Goal: Check status: Check status

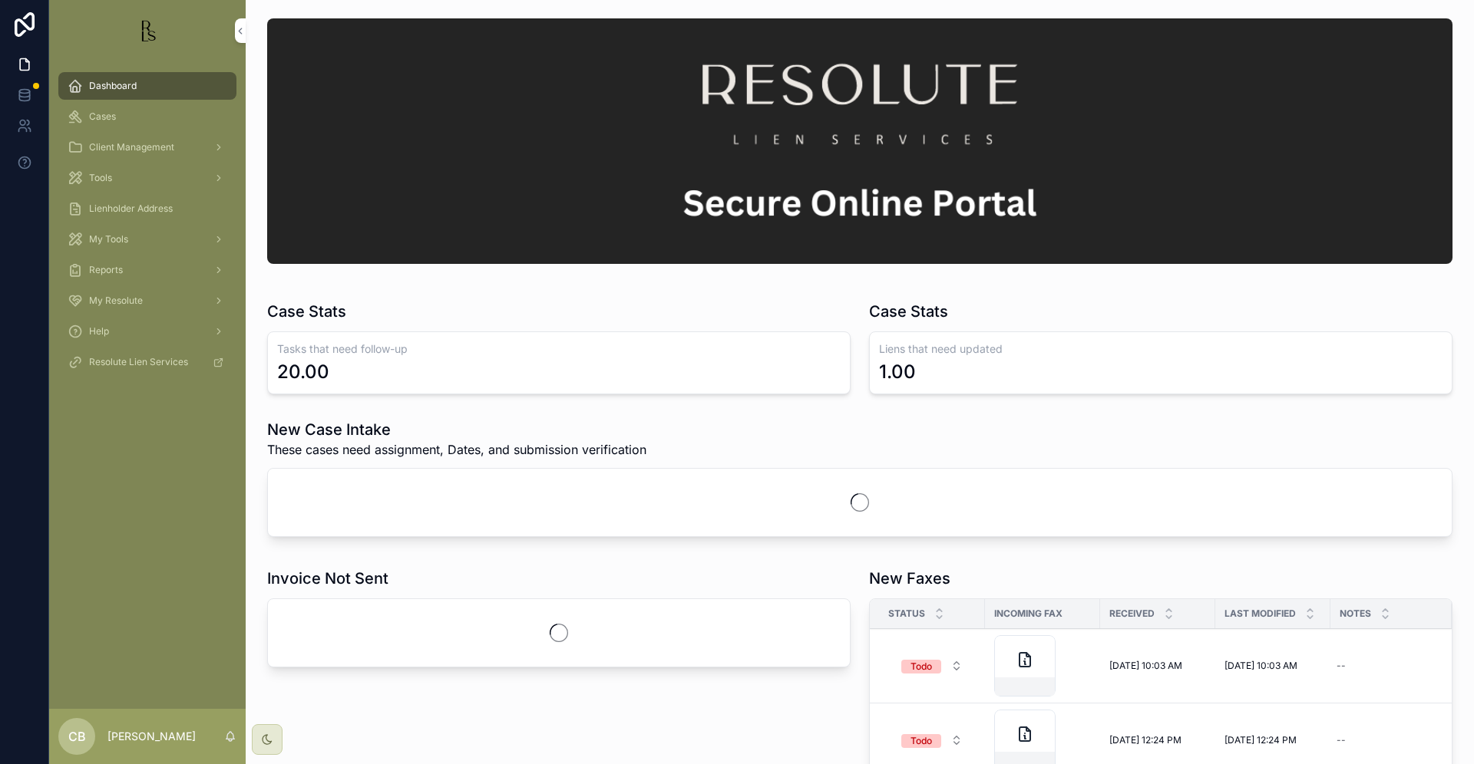
click at [103, 176] on span "Tools" at bounding box center [100, 178] width 23 height 12
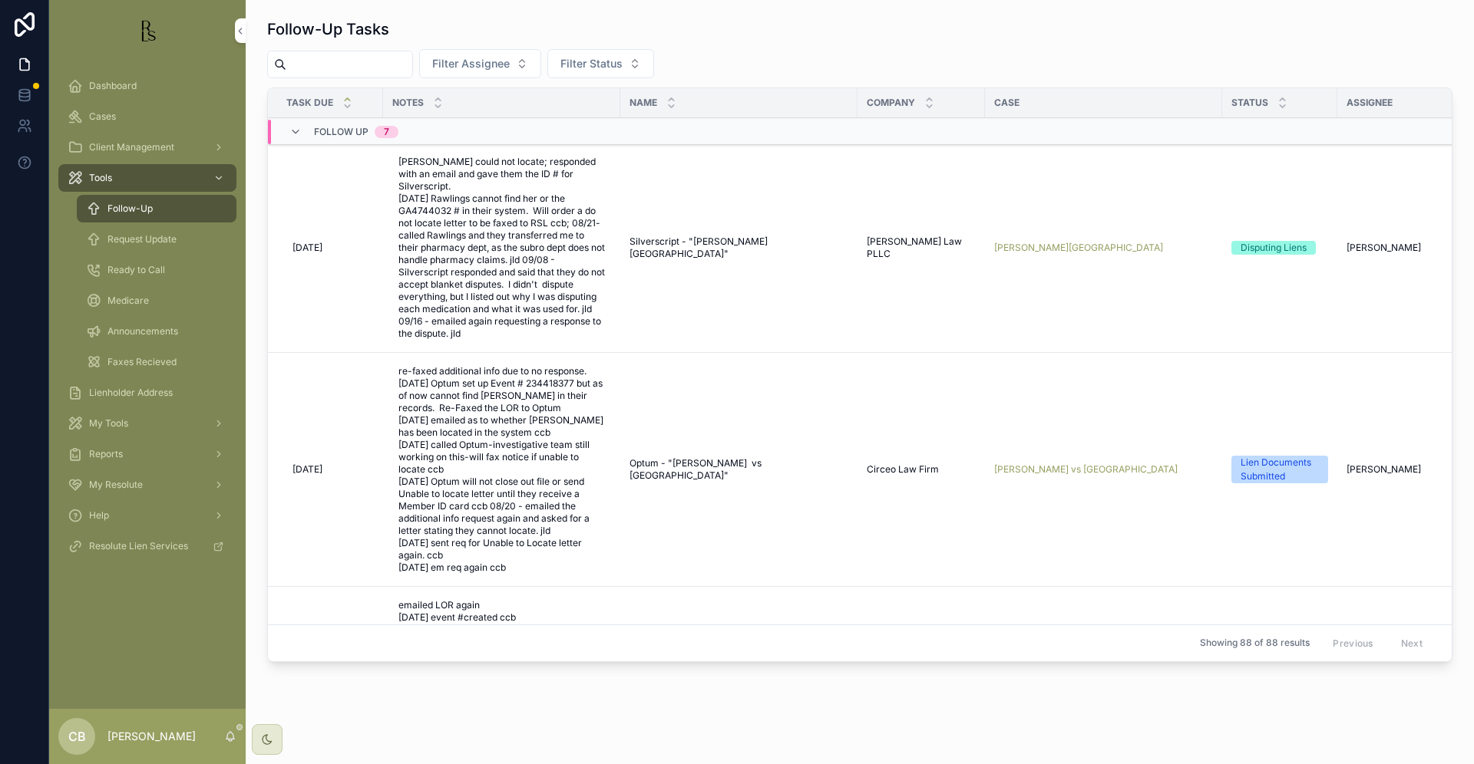
click at [1095, 464] on span "[PERSON_NAME] vs [GEOGRAPHIC_DATA]" at bounding box center [1085, 470] width 183 height 12
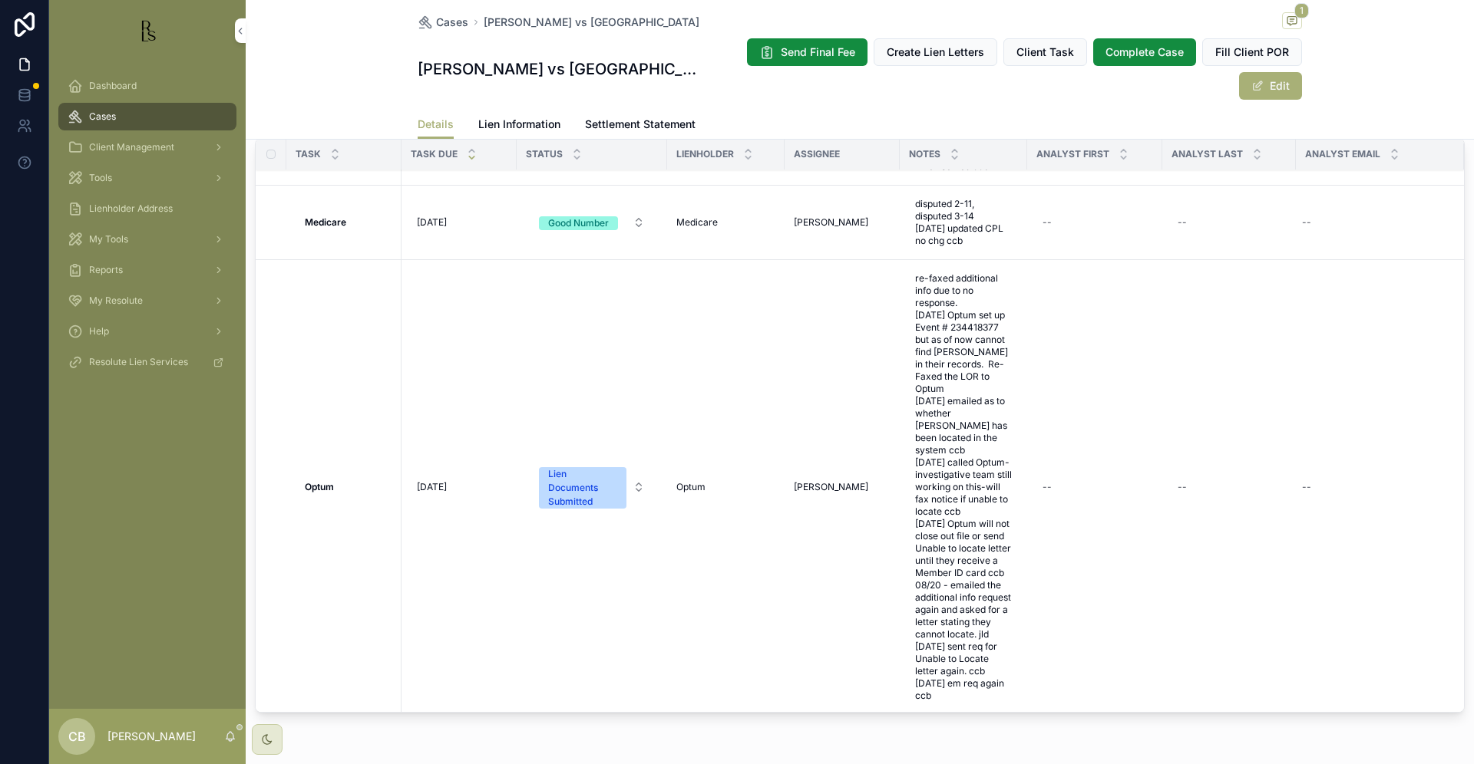
scroll to position [94, 0]
click at [519, 121] on span "Lien Information" at bounding box center [519, 124] width 82 height 15
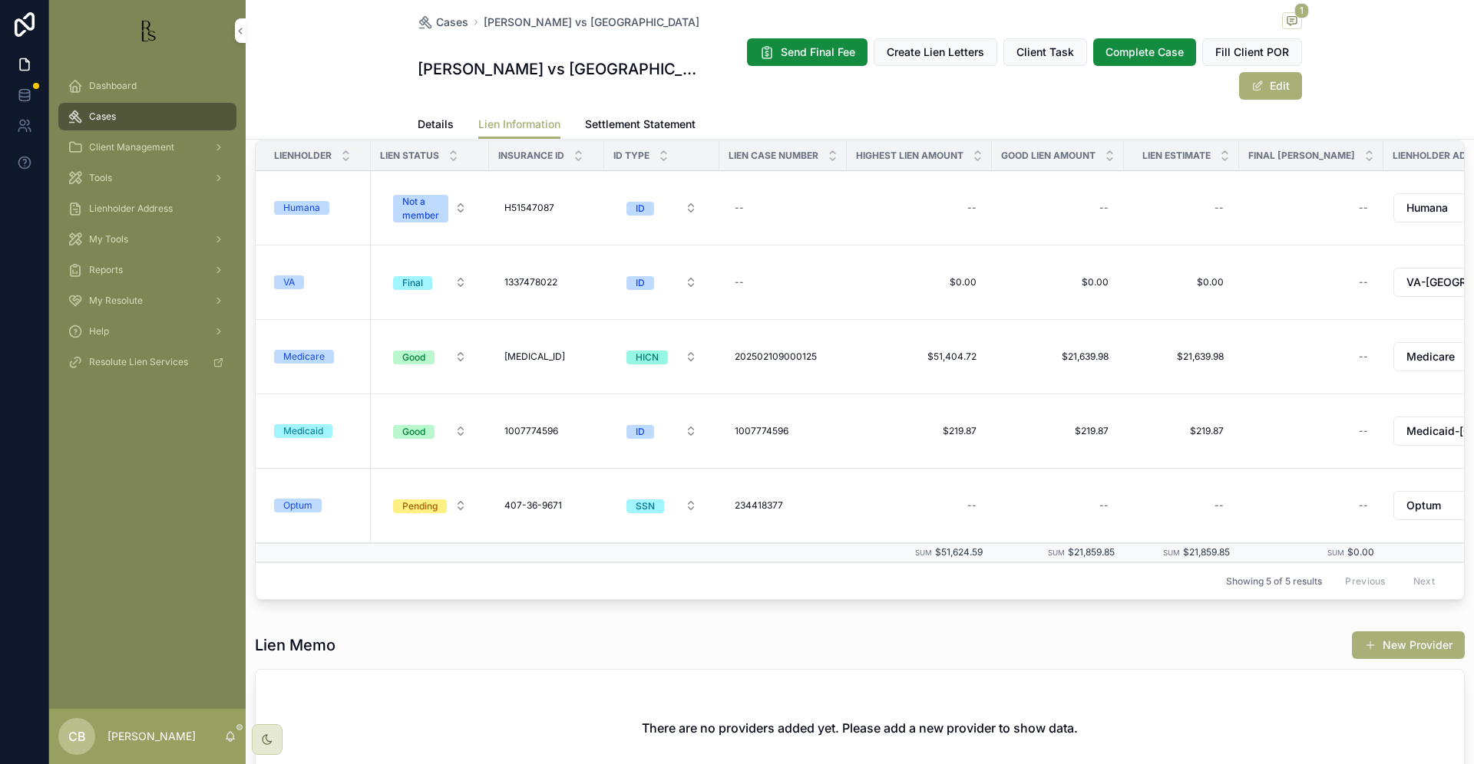
scroll to position [279, 0]
click at [302, 497] on div "Optum" at bounding box center [297, 504] width 29 height 14
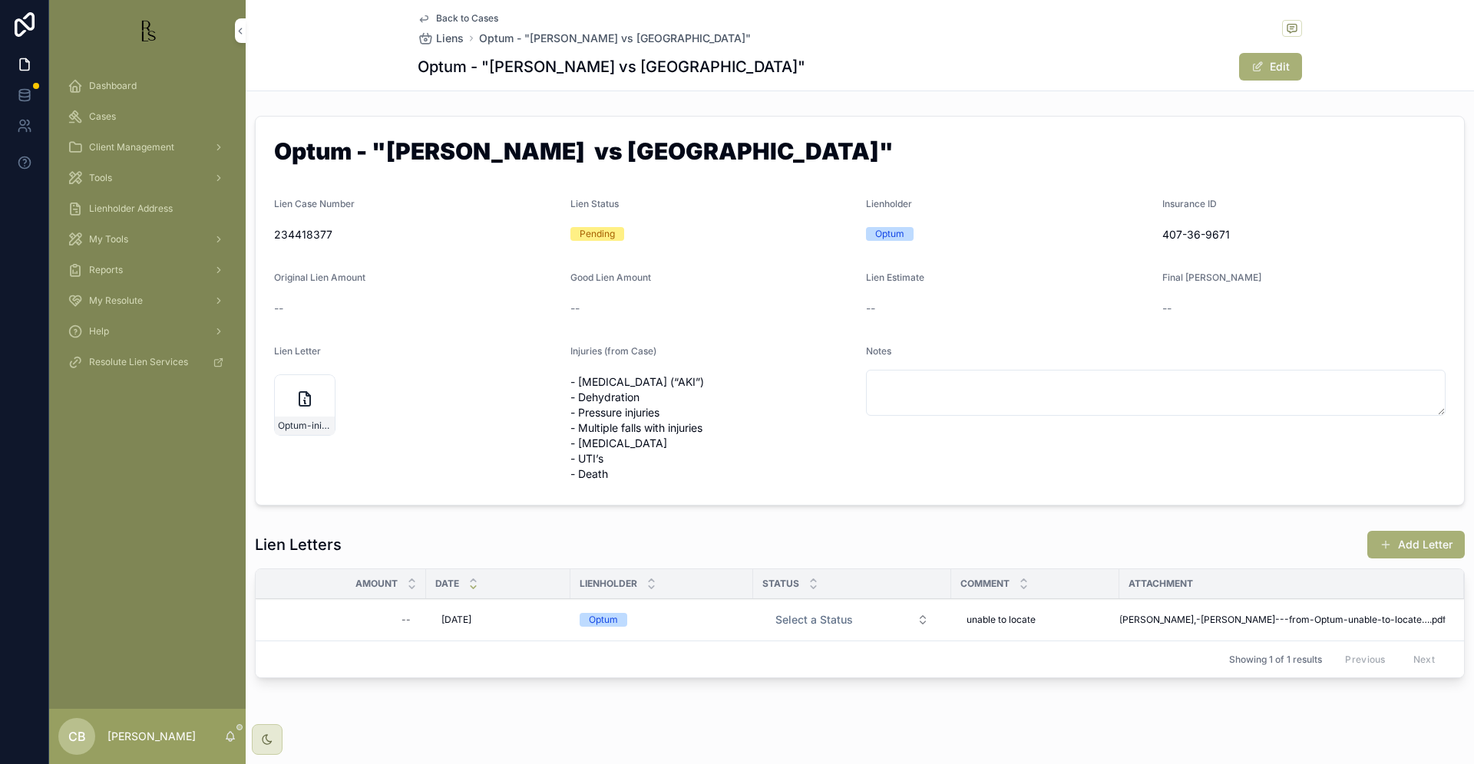
click at [104, 177] on span "Tools" at bounding box center [100, 178] width 23 height 12
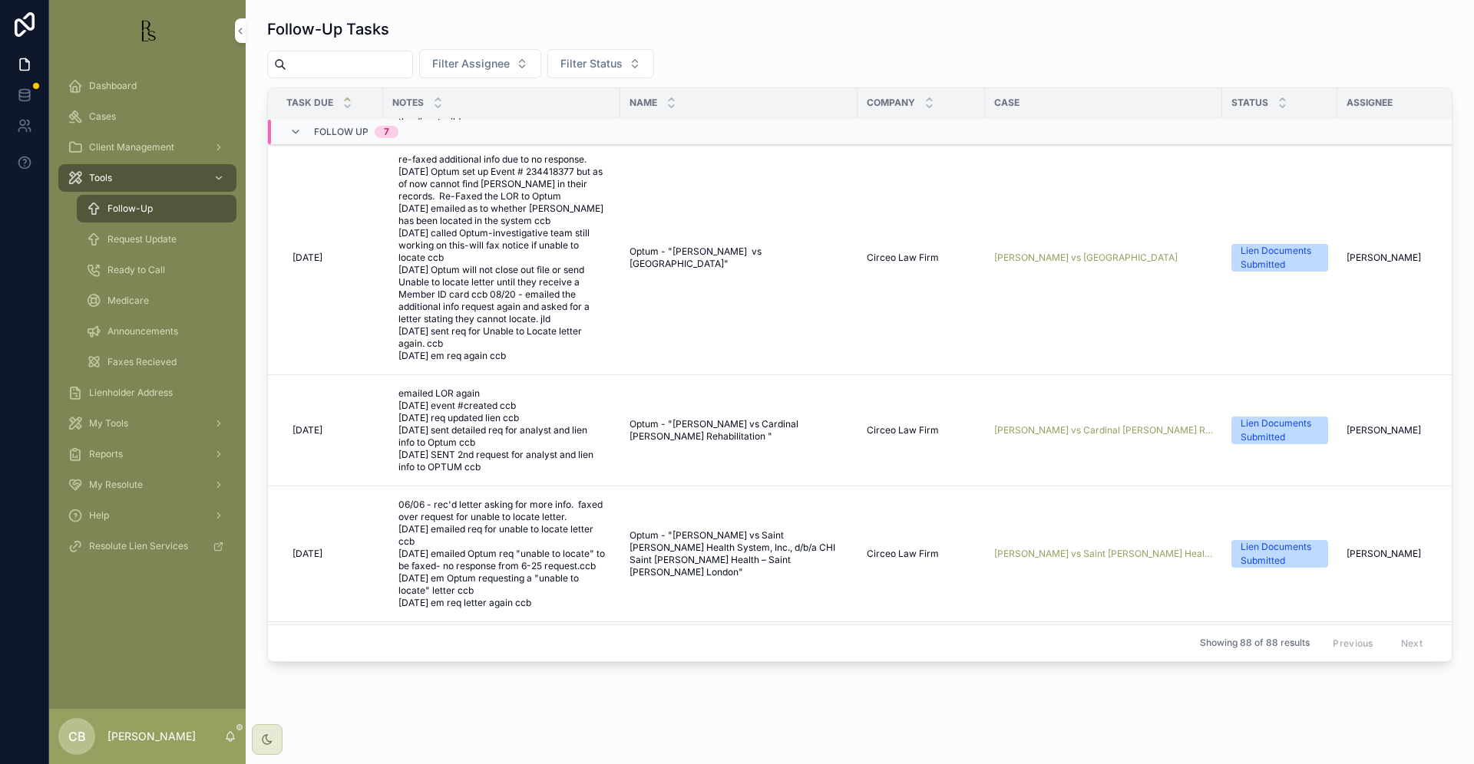
scroll to position [199, 0]
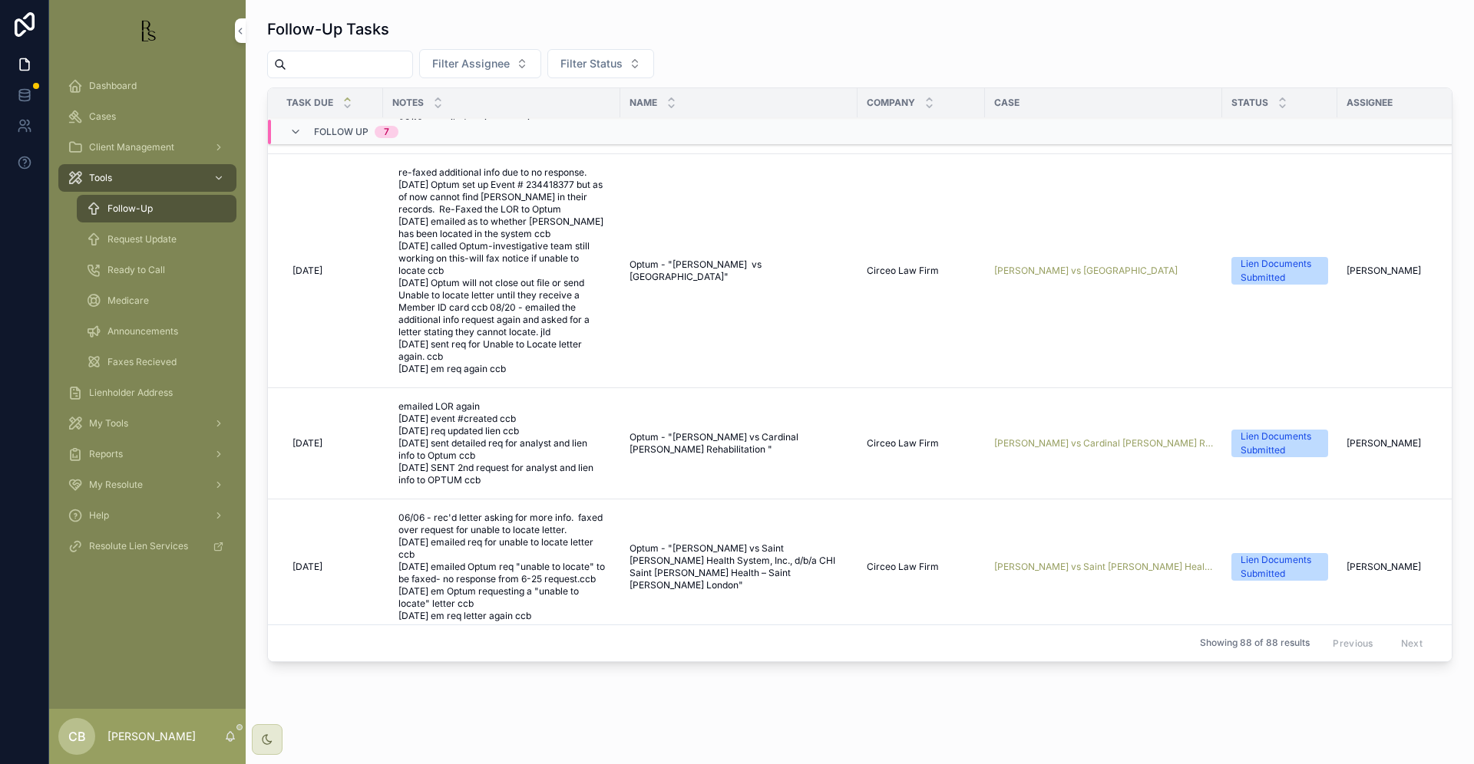
click at [1079, 437] on span "[PERSON_NAME] vs Cardinal [PERSON_NAME] Rehabilitation" at bounding box center [1103, 443] width 219 height 12
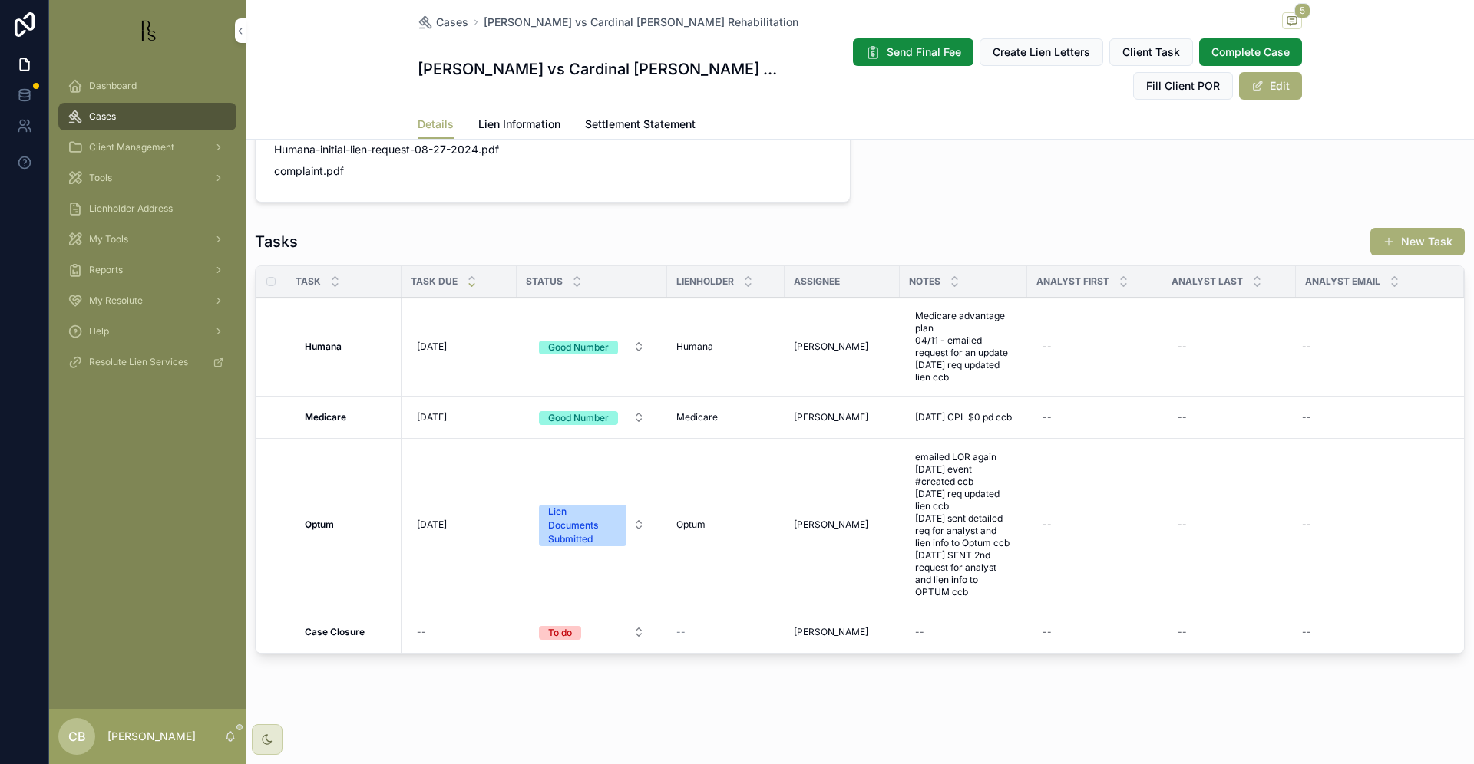
scroll to position [1221, 0]
click at [503, 124] on span "Lien Information" at bounding box center [519, 124] width 82 height 15
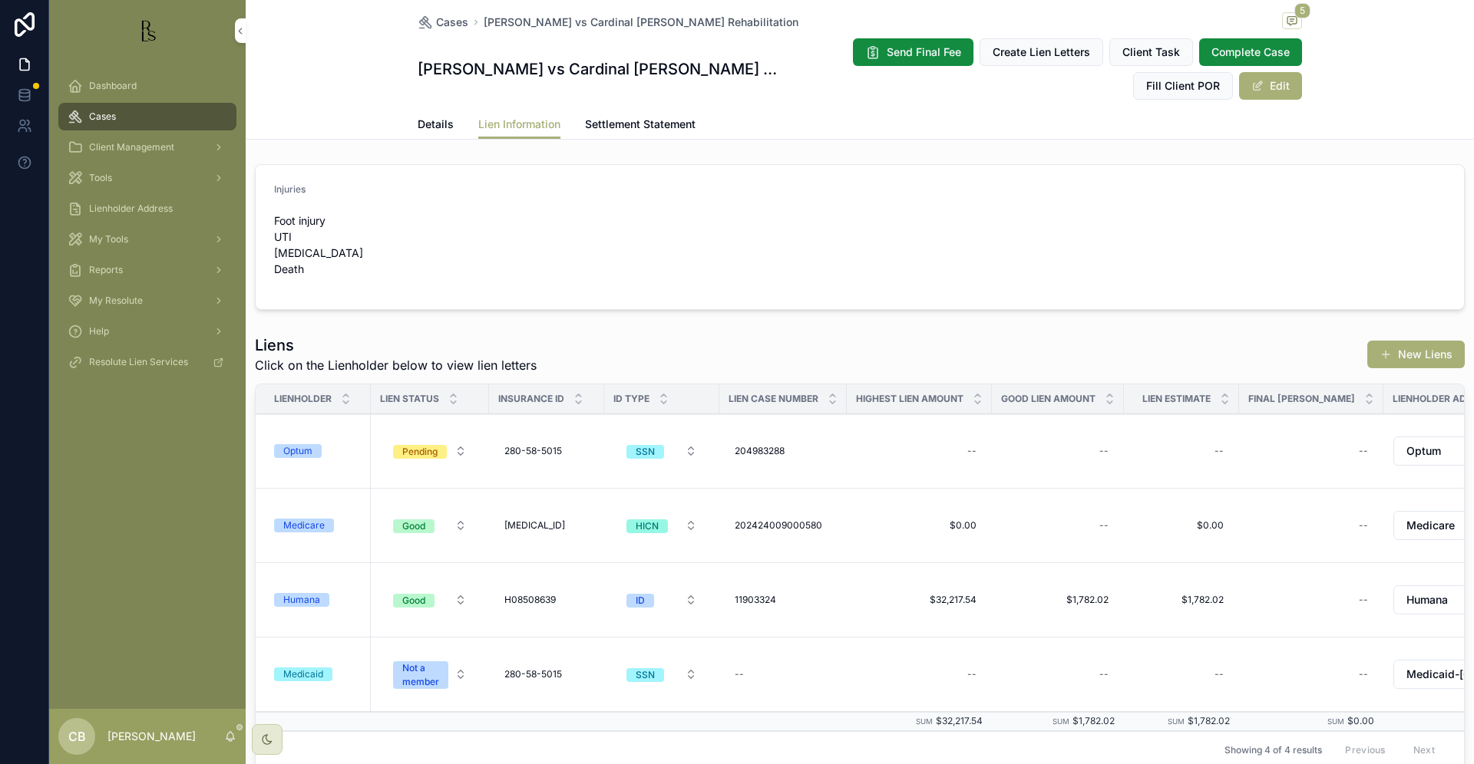
scroll to position [6, 0]
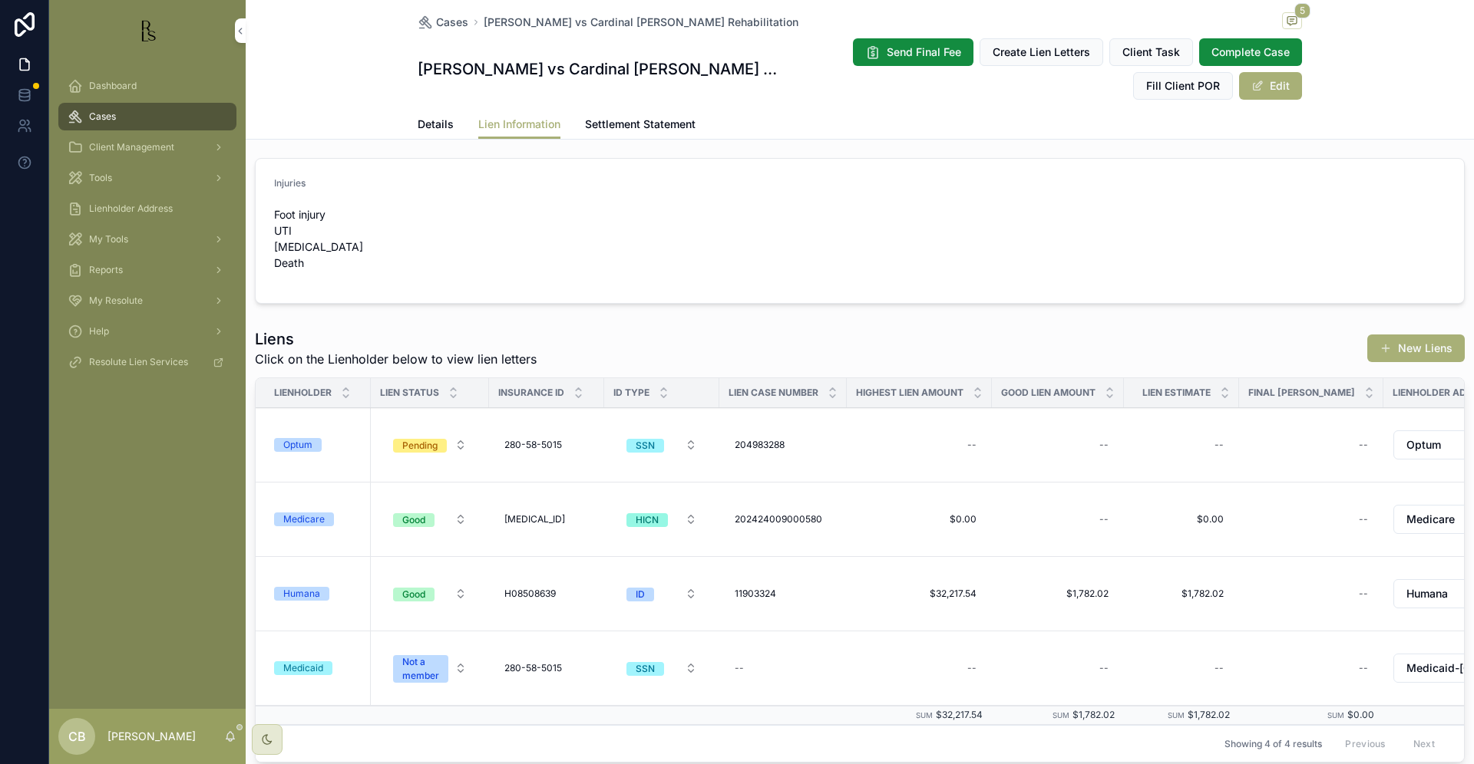
click at [304, 452] on div "Optum" at bounding box center [297, 445] width 29 height 14
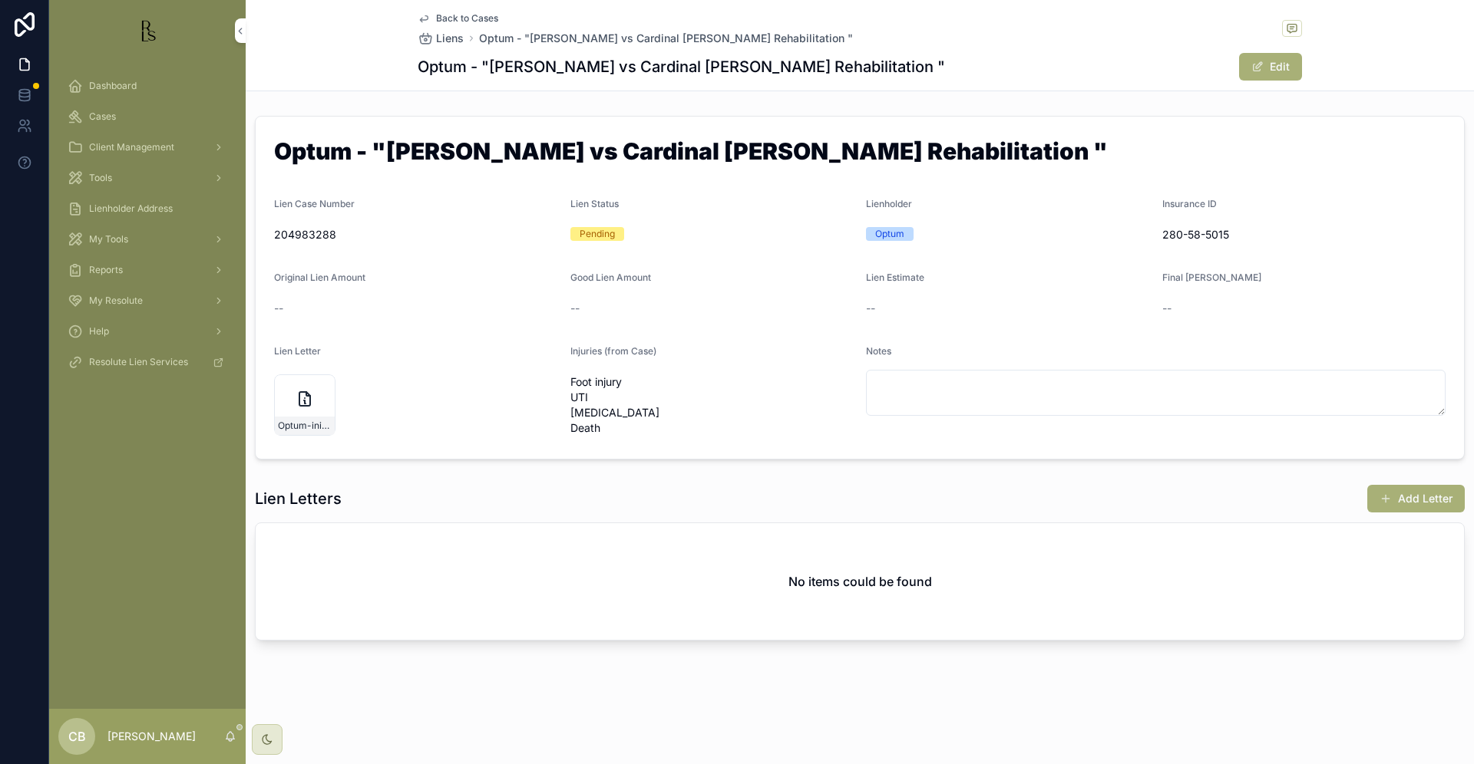
click at [104, 176] on span "Tools" at bounding box center [100, 178] width 23 height 12
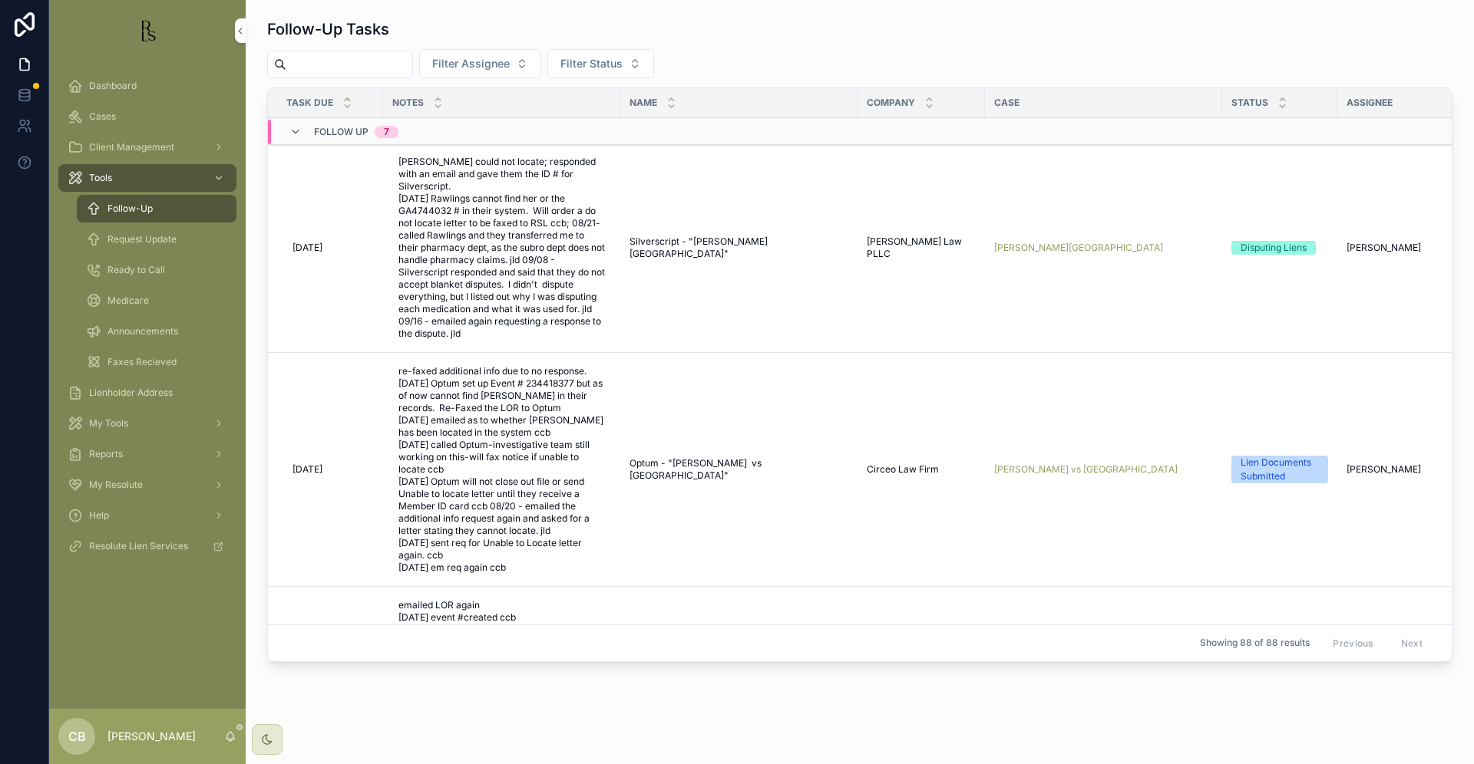
click at [104, 176] on span "Tools" at bounding box center [100, 178] width 23 height 12
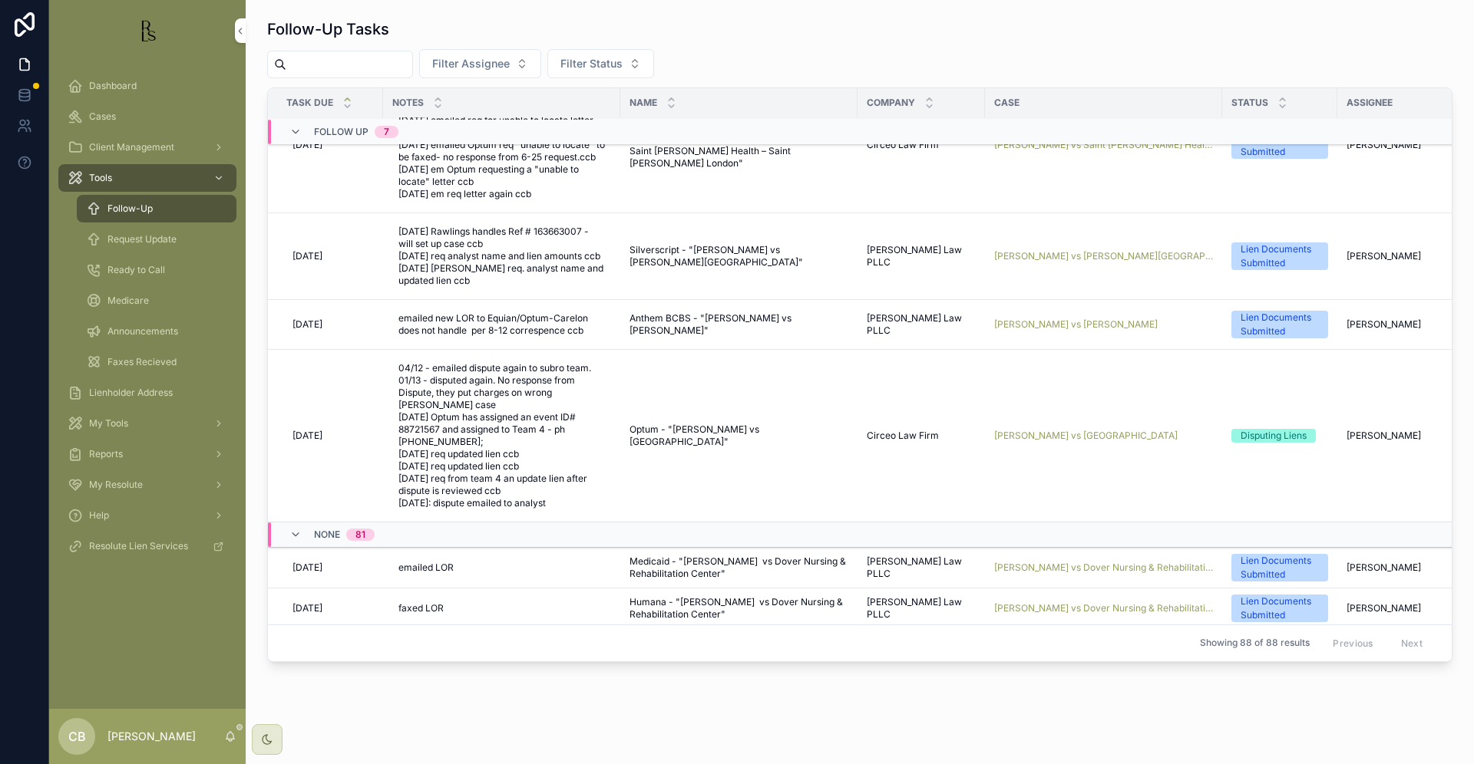
scroll to position [621, 0]
click at [1086, 442] on span "[PERSON_NAME] vs [GEOGRAPHIC_DATA]" at bounding box center [1085, 436] width 183 height 12
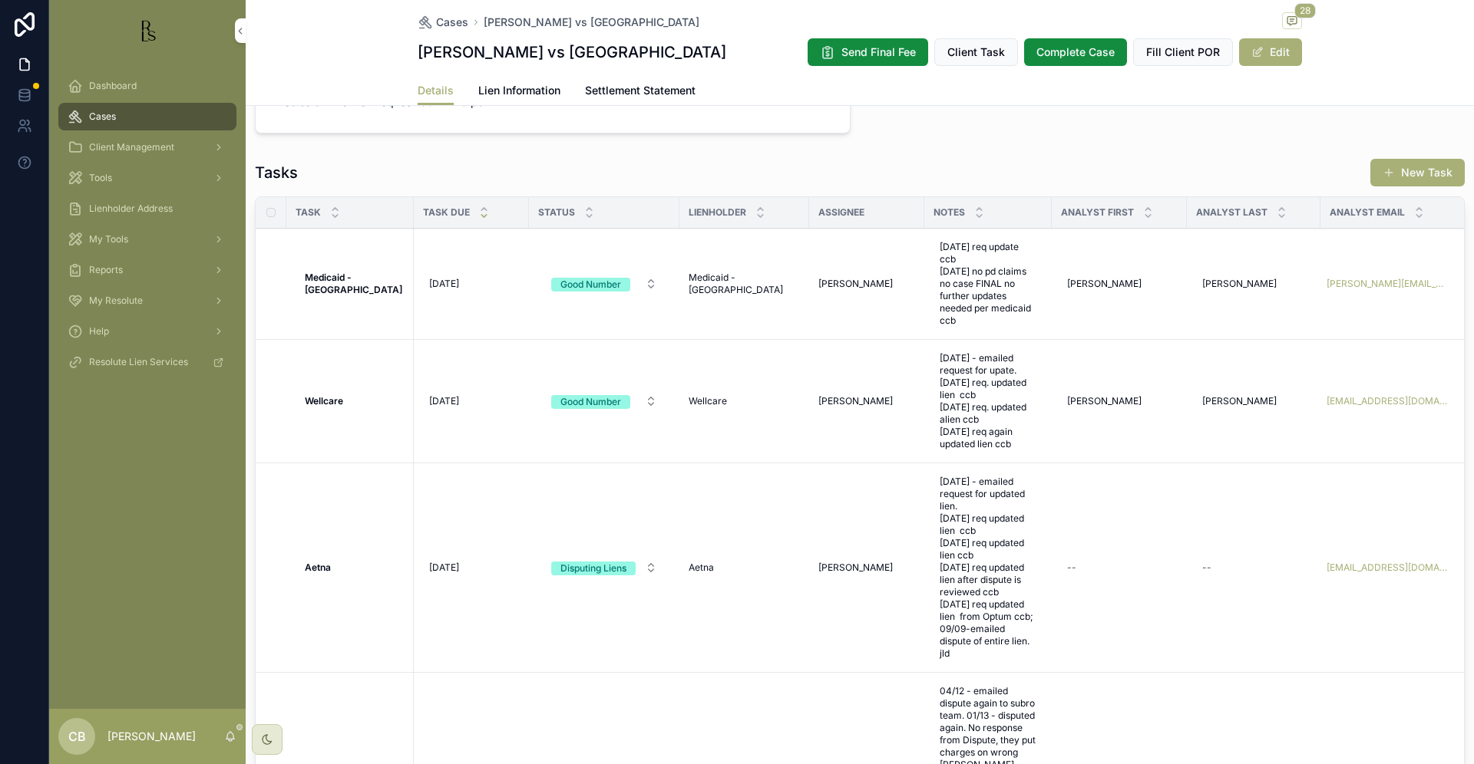
click at [513, 92] on span "Lien Information" at bounding box center [519, 90] width 82 height 15
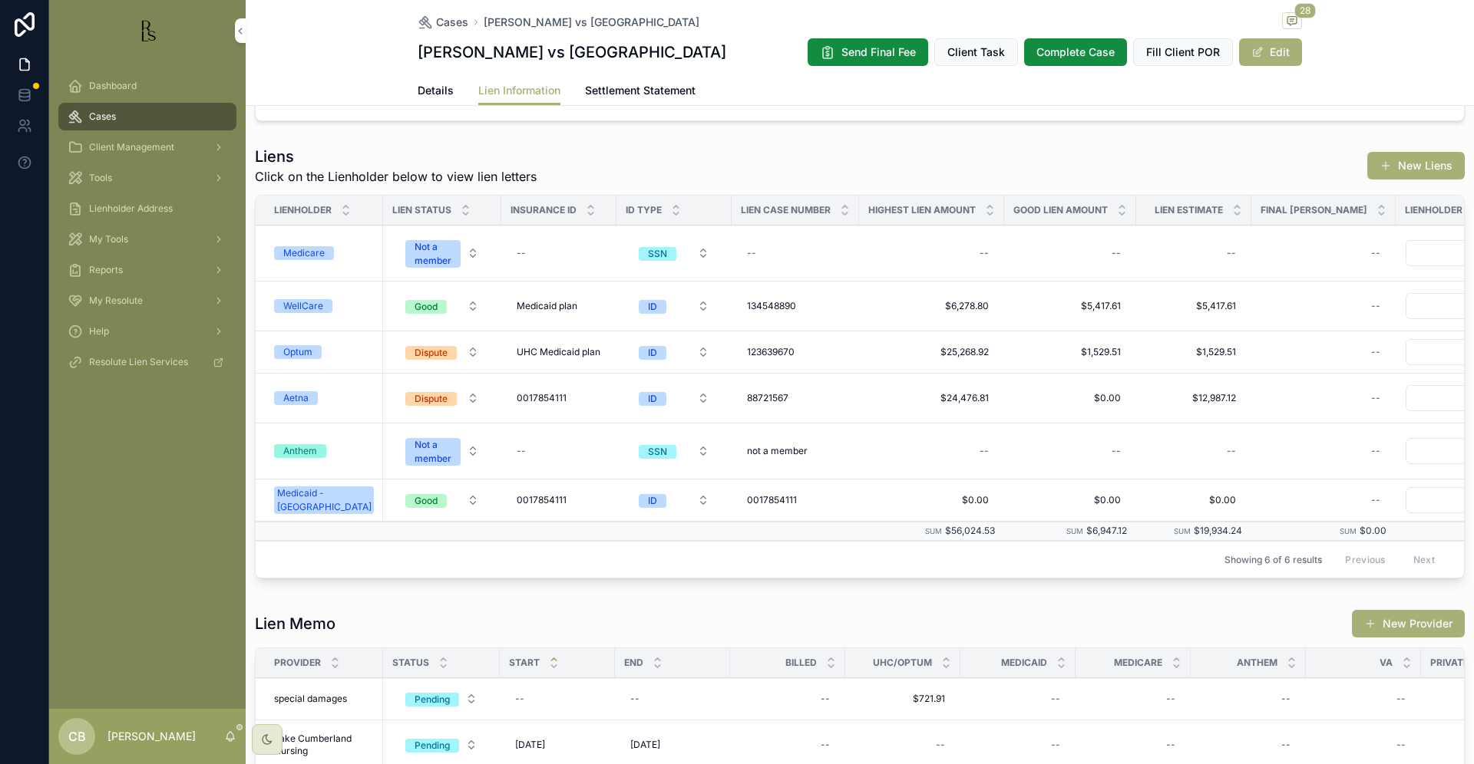
scroll to position [402, 0]
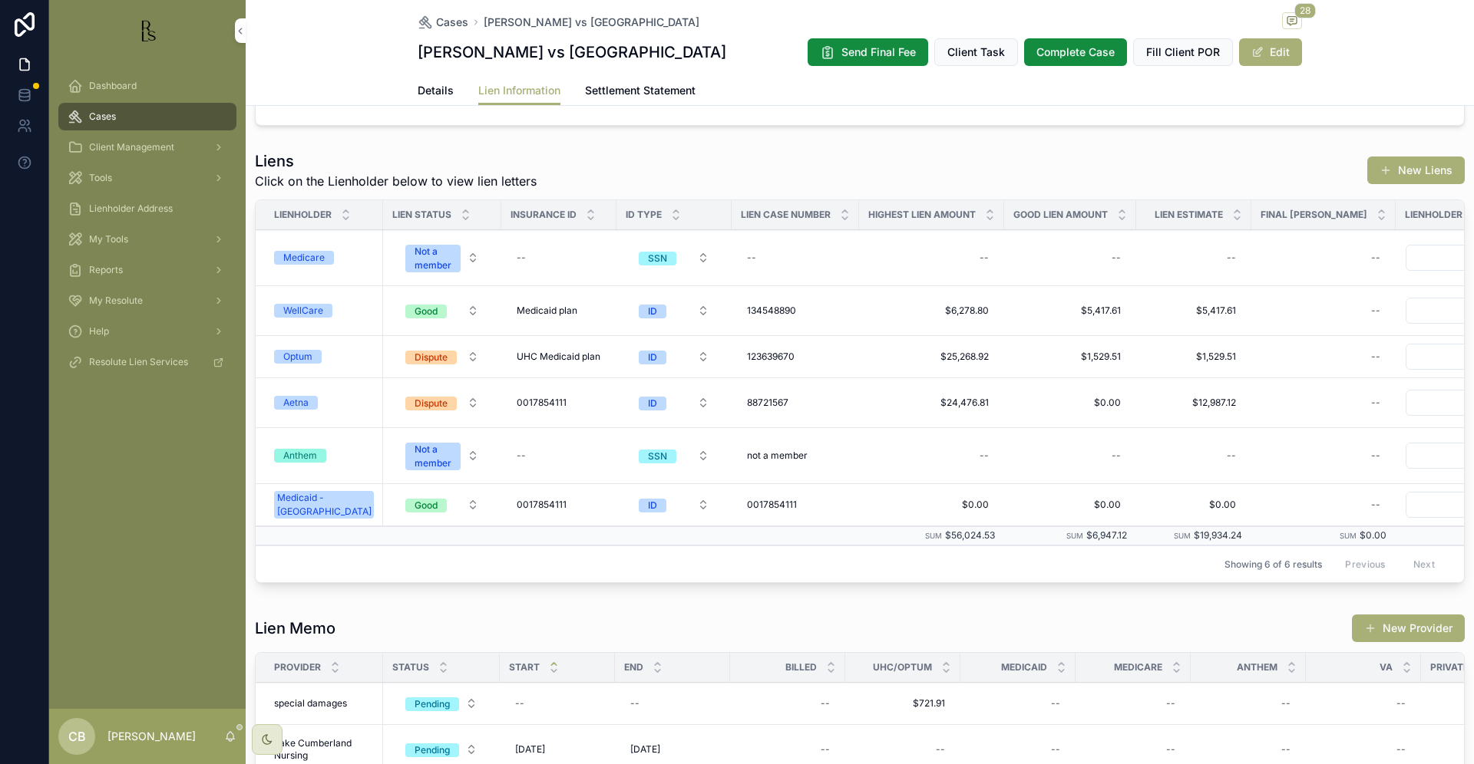
click at [299, 354] on div "Optum" at bounding box center [297, 357] width 29 height 14
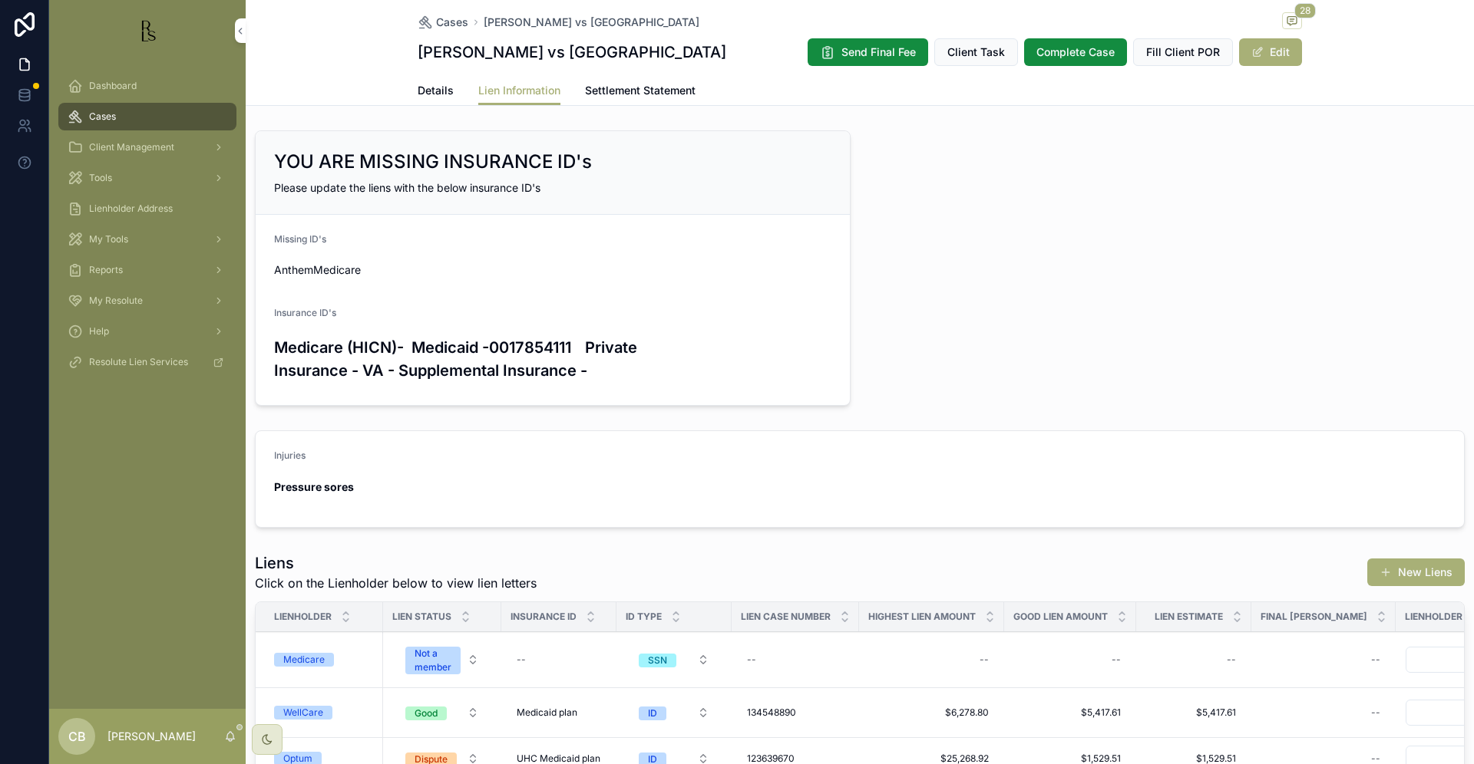
click at [427, 87] on span "Details" at bounding box center [436, 90] width 36 height 15
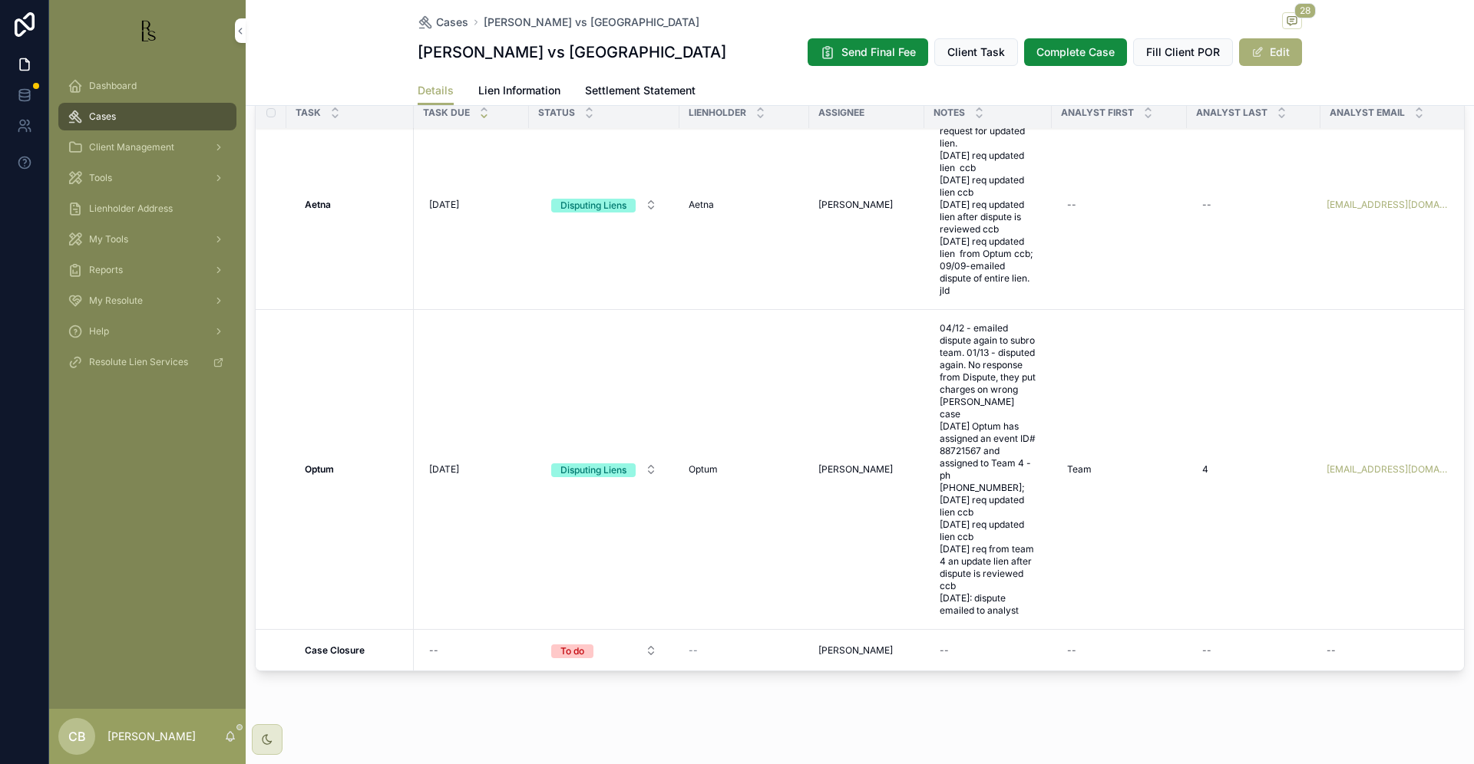
scroll to position [1229, 0]
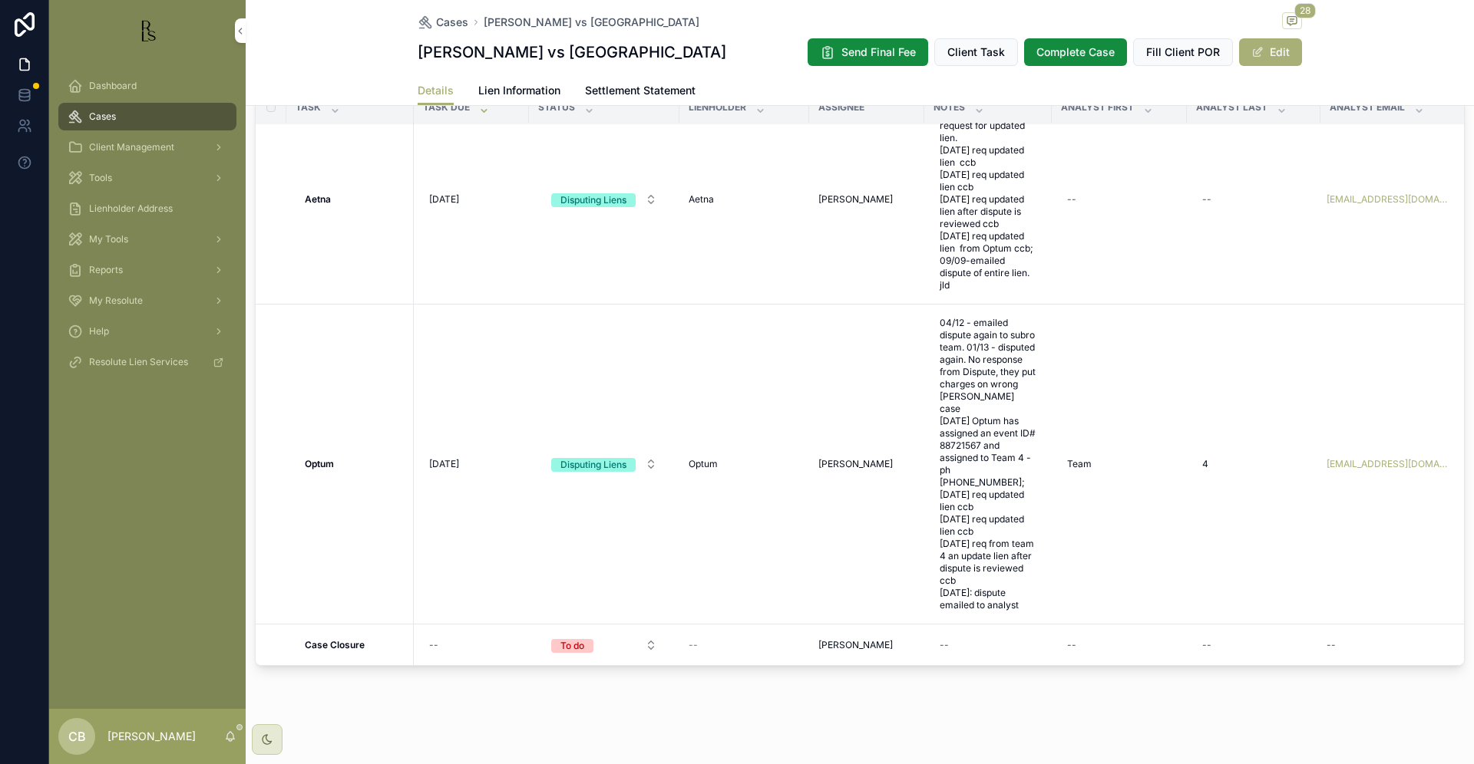
click at [510, 89] on span "Lien Information" at bounding box center [519, 90] width 82 height 15
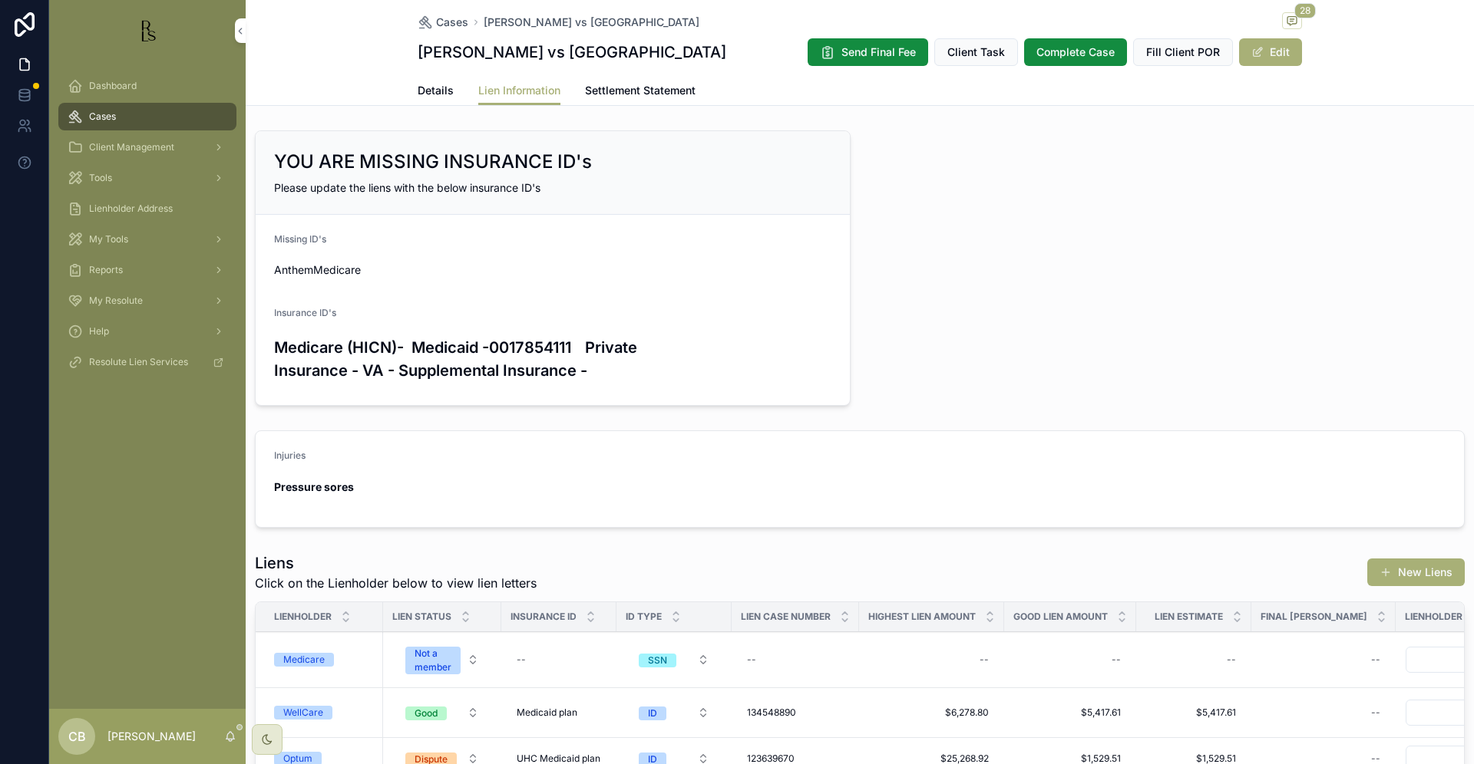
click at [107, 177] on span "Tools" at bounding box center [100, 178] width 23 height 12
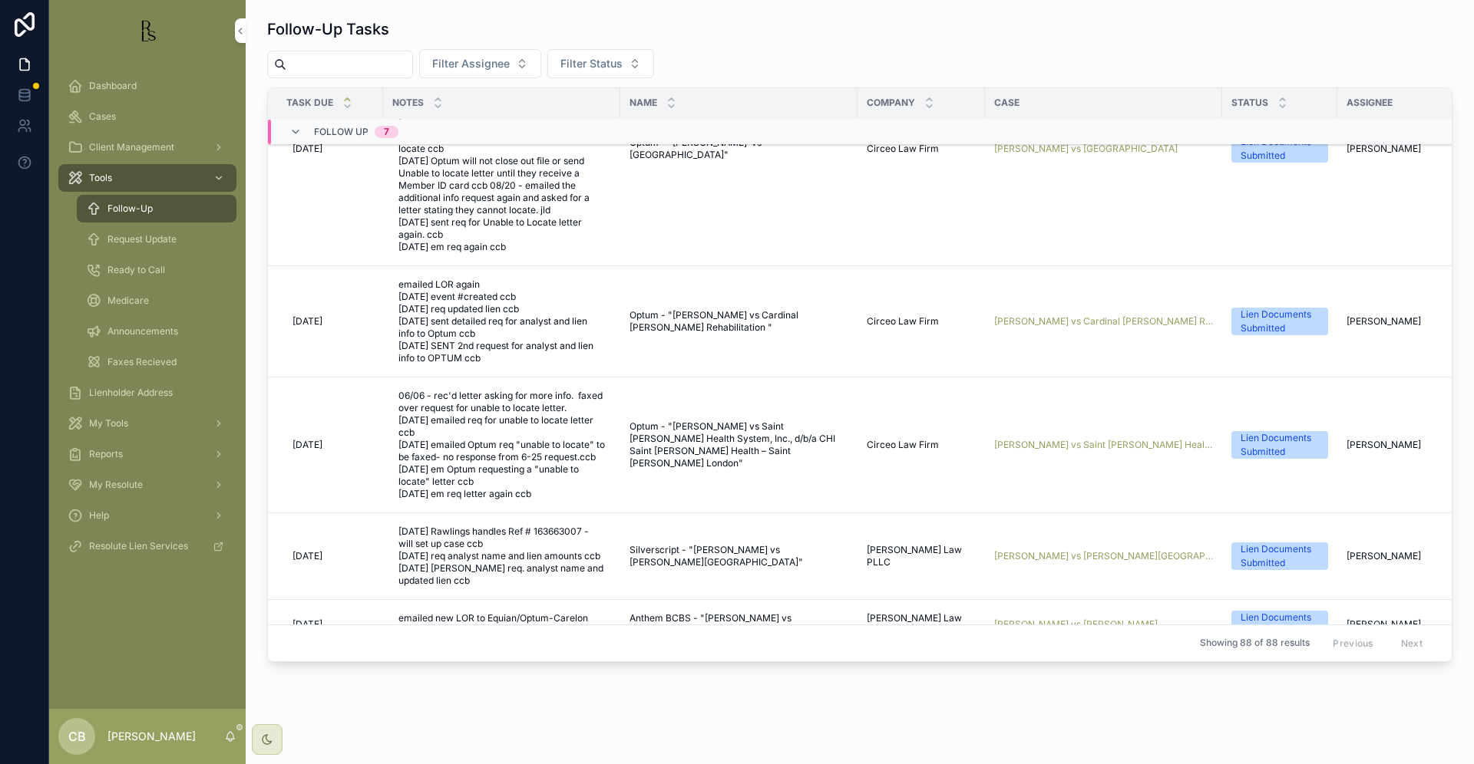
scroll to position [321, 0]
click at [1091, 315] on span "[PERSON_NAME] vs Cardinal [PERSON_NAME] Rehabilitation" at bounding box center [1103, 321] width 219 height 12
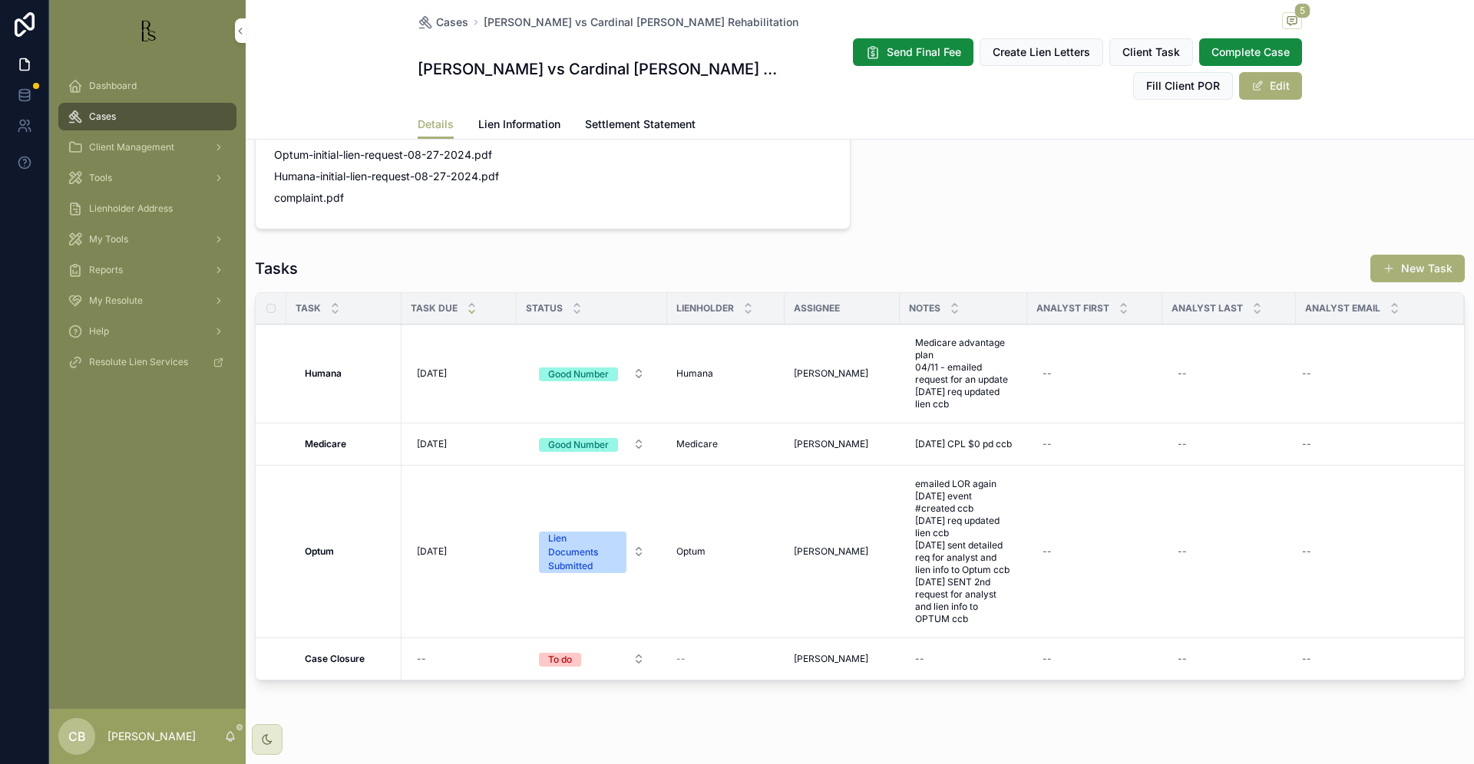
scroll to position [1176, 0]
click at [508, 120] on span "Lien Information" at bounding box center [519, 124] width 82 height 15
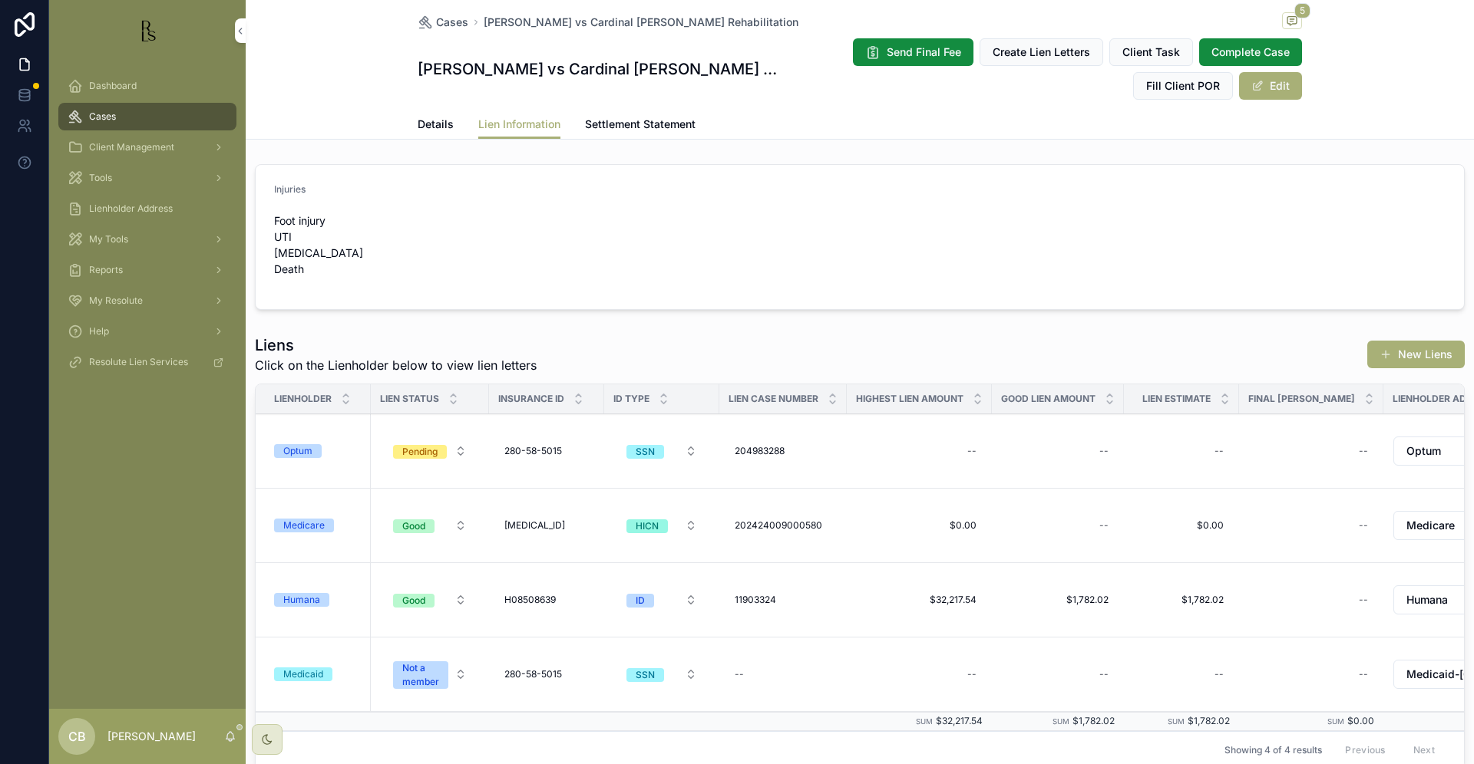
click at [105, 178] on span "Tools" at bounding box center [100, 178] width 23 height 12
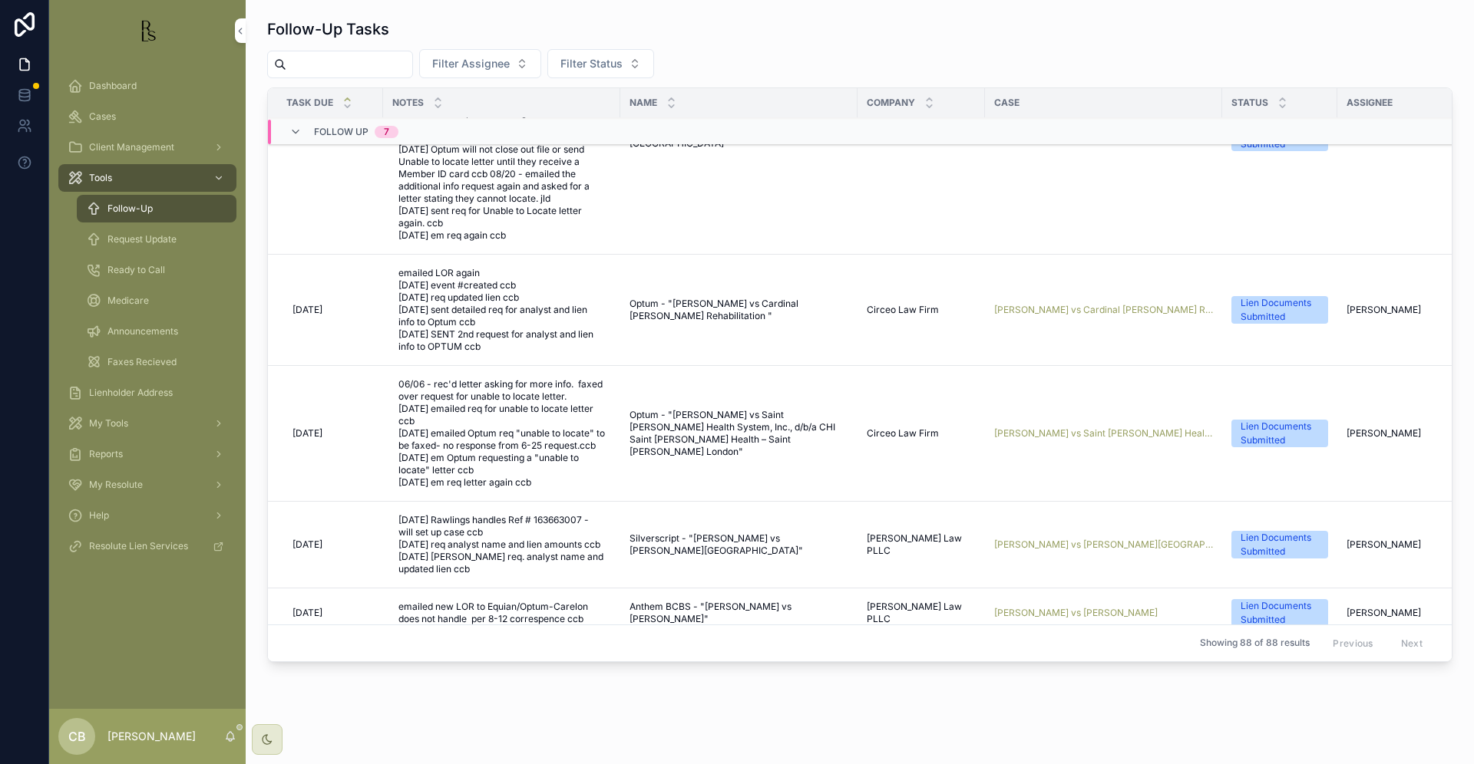
scroll to position [335, 0]
click at [1073, 425] on span "[PERSON_NAME] vs Saint [PERSON_NAME] Health System, Inc., d/b/a CHI Saint [PERS…" at bounding box center [1103, 431] width 219 height 12
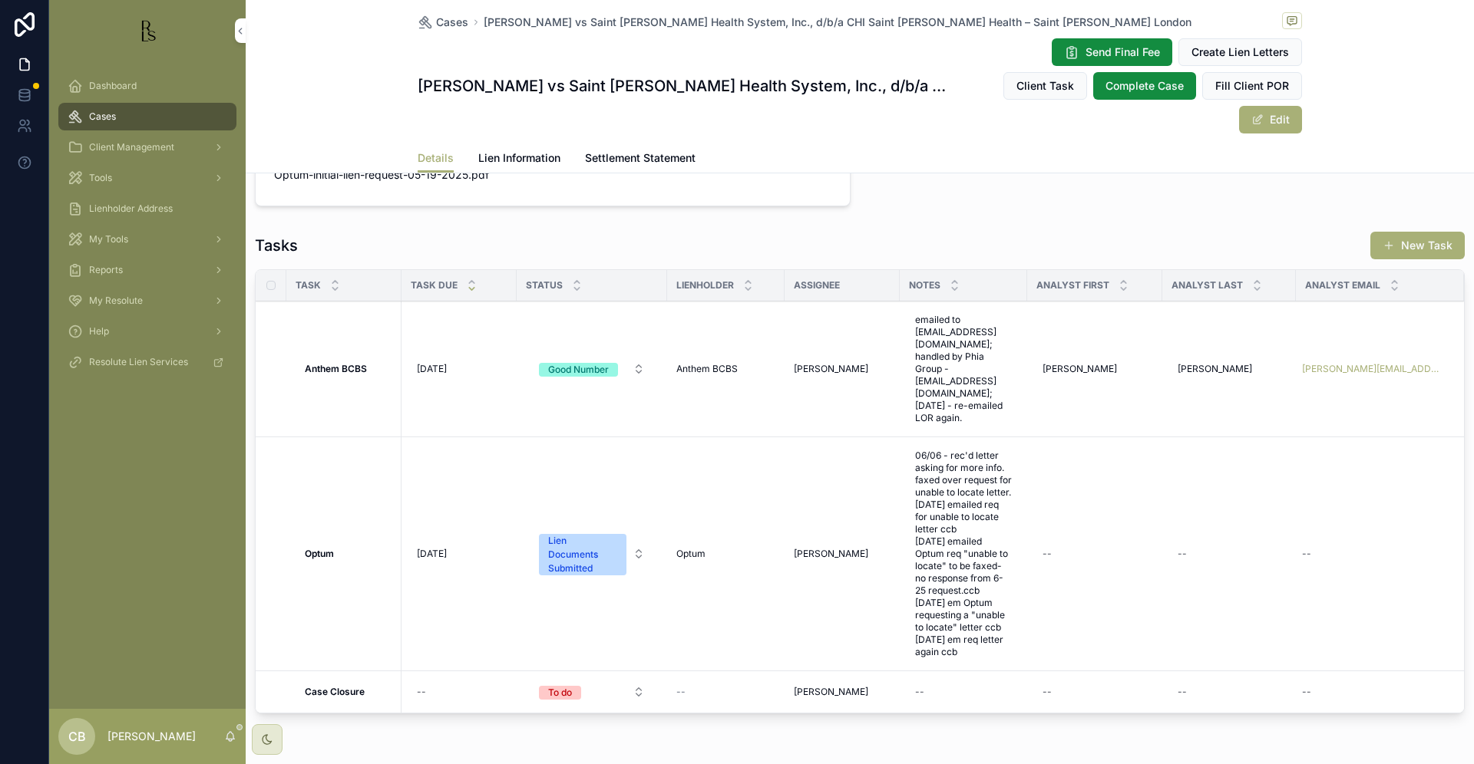
scroll to position [1243, 0]
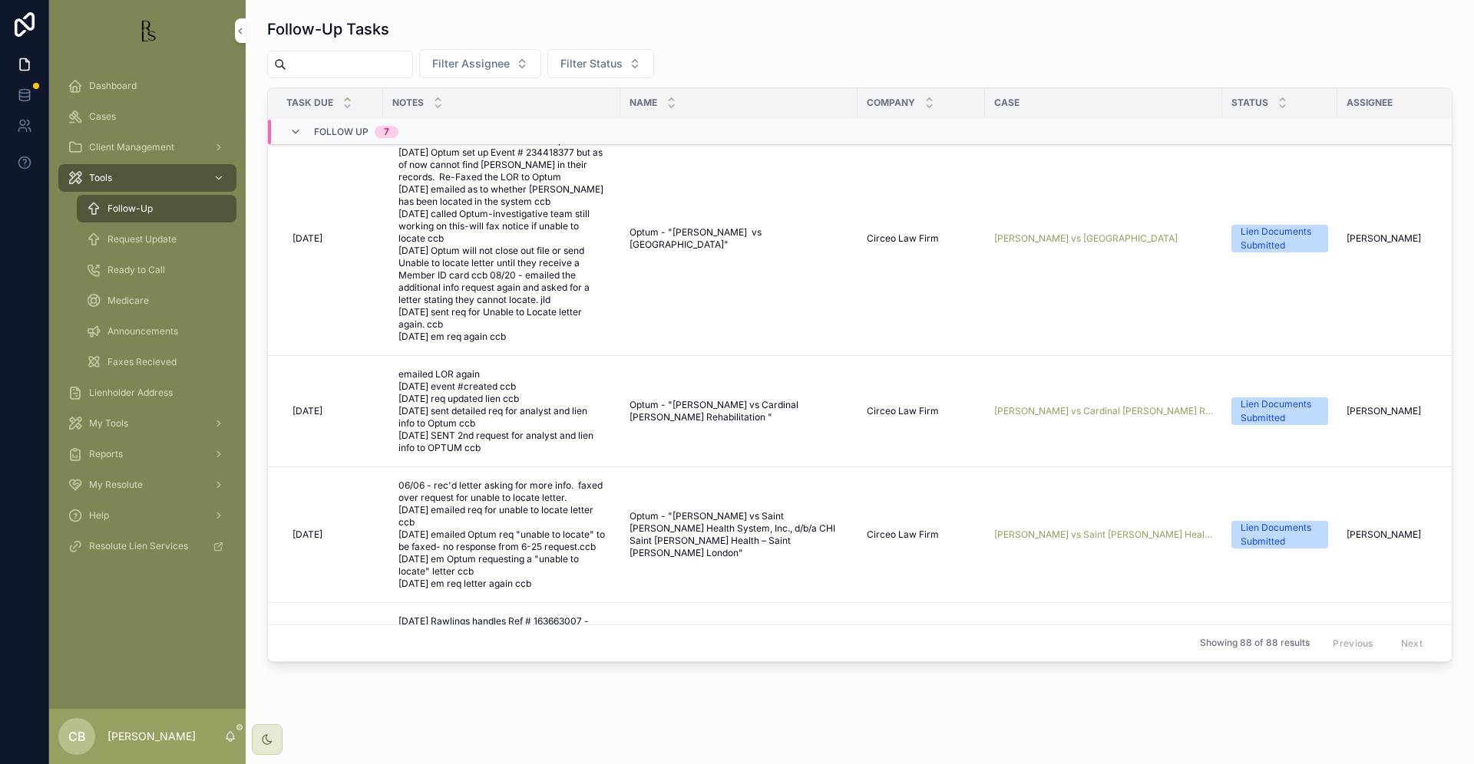
scroll to position [235, 0]
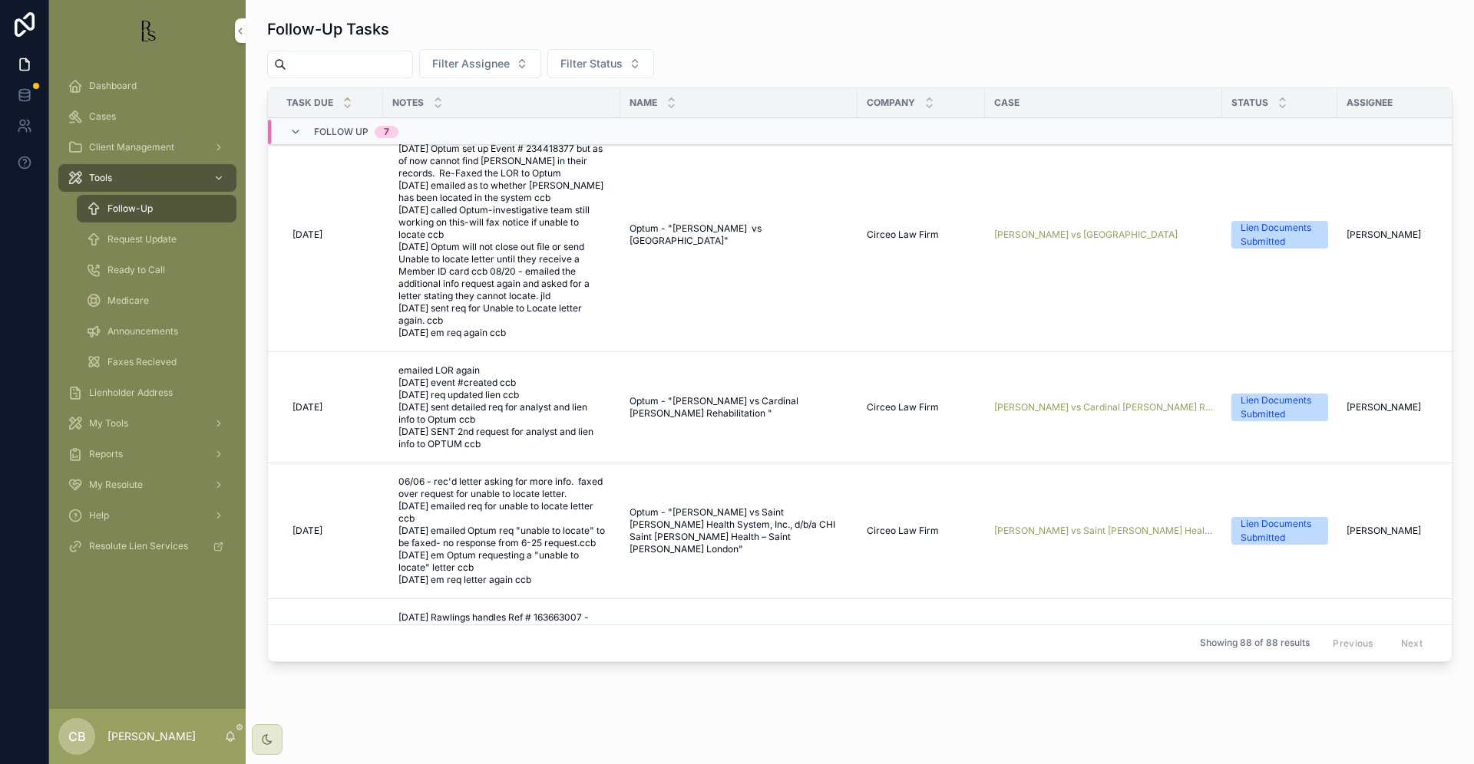
click at [1063, 401] on span "[PERSON_NAME] vs Cardinal [PERSON_NAME] Rehabilitation" at bounding box center [1103, 407] width 219 height 12
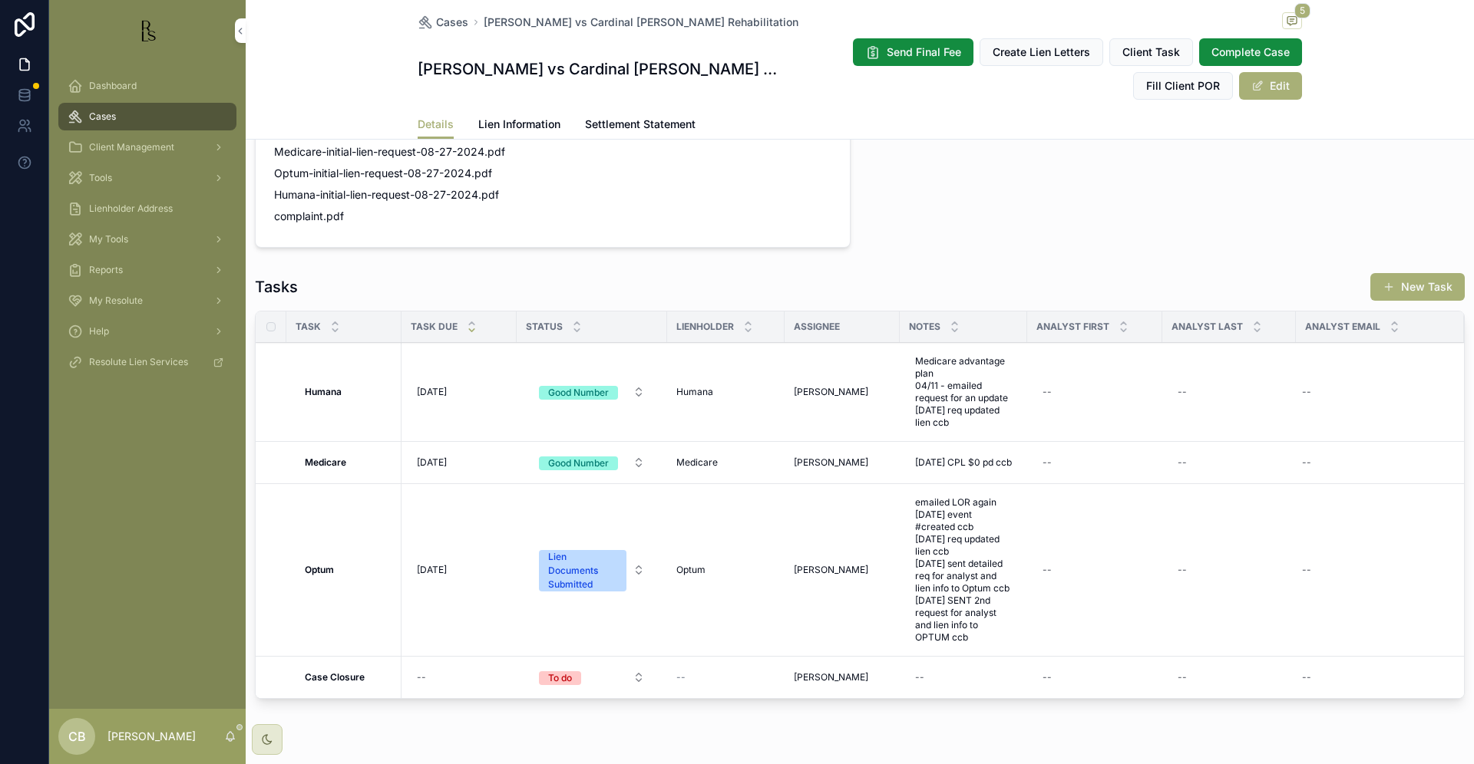
scroll to position [1160, 0]
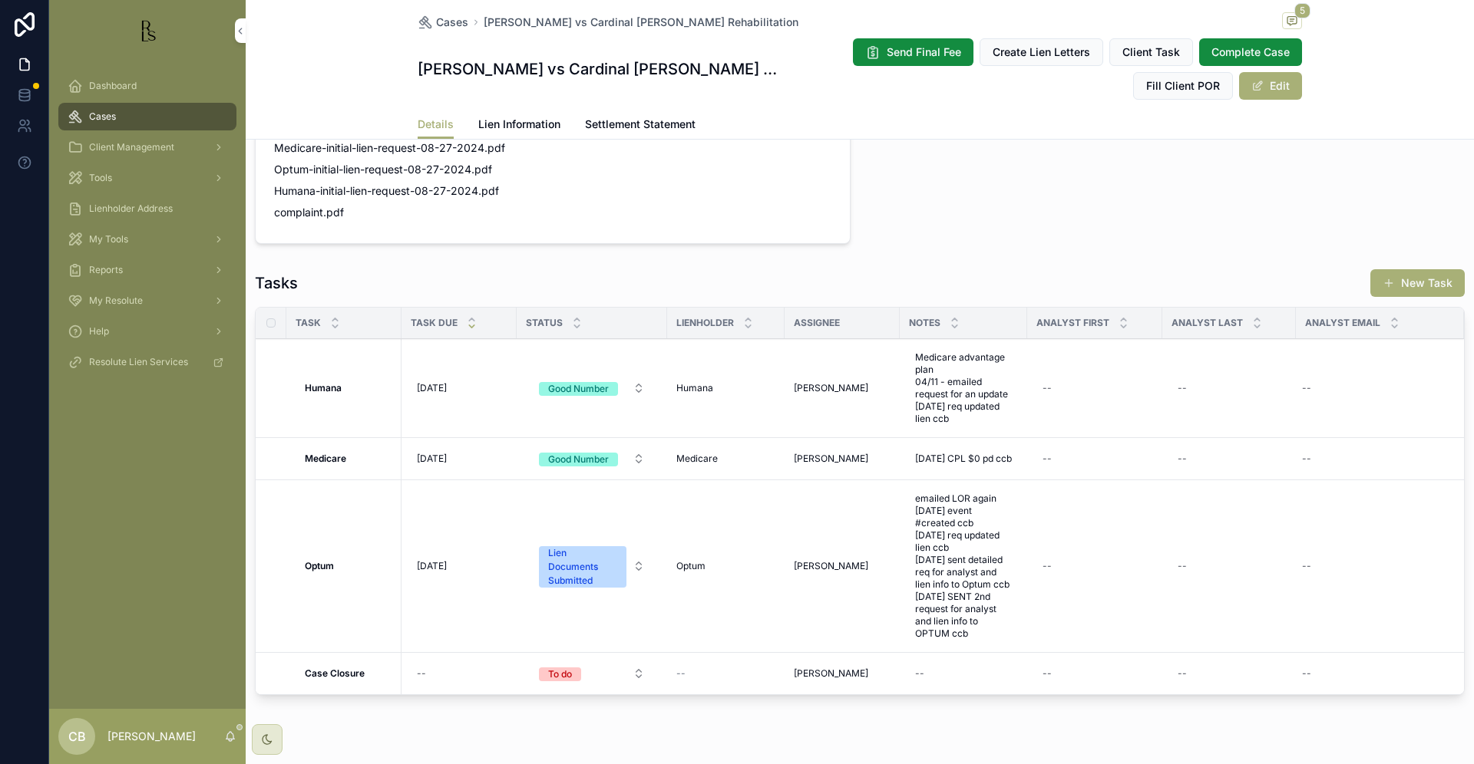
click at [521, 120] on span "Lien Information" at bounding box center [519, 124] width 82 height 15
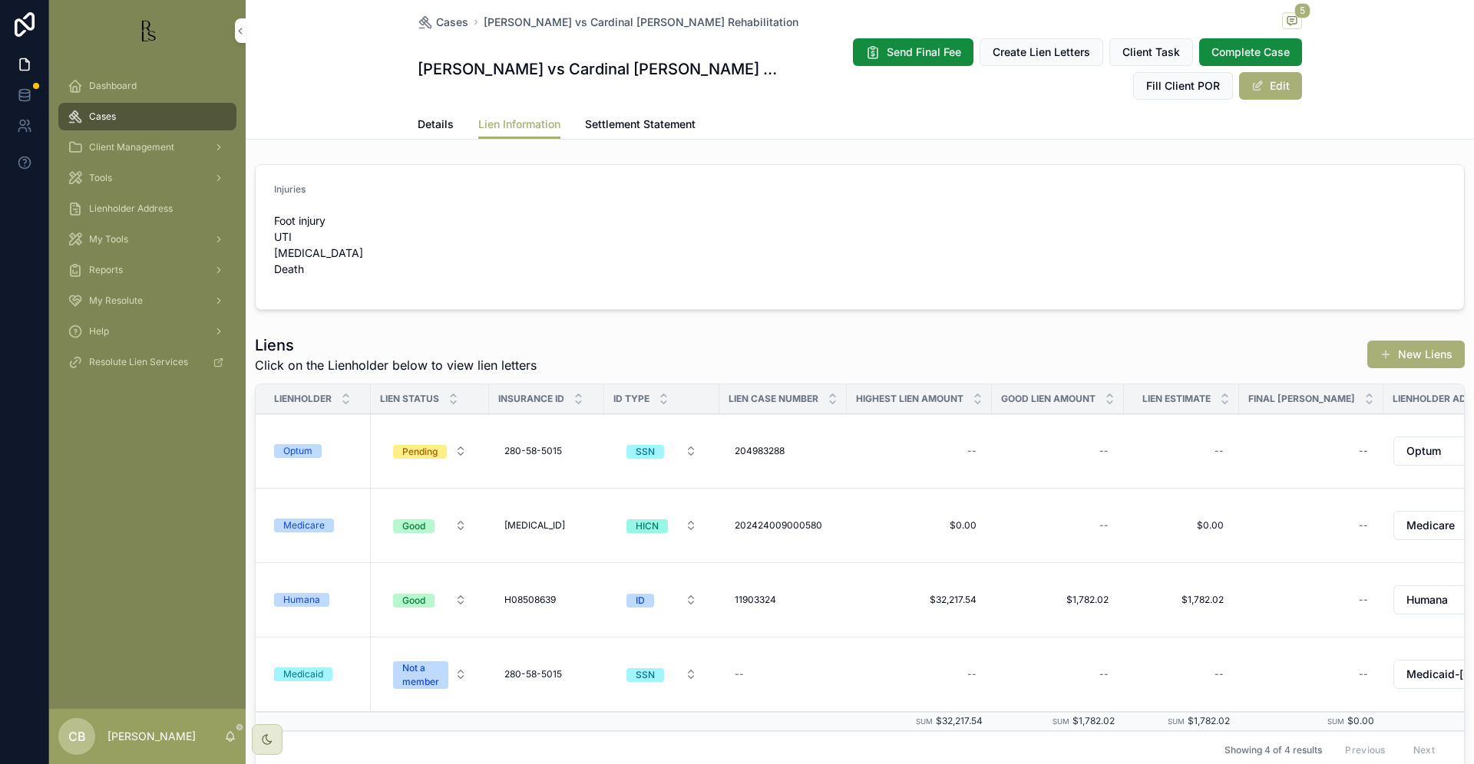
click at [427, 120] on span "Details" at bounding box center [436, 124] width 36 height 15
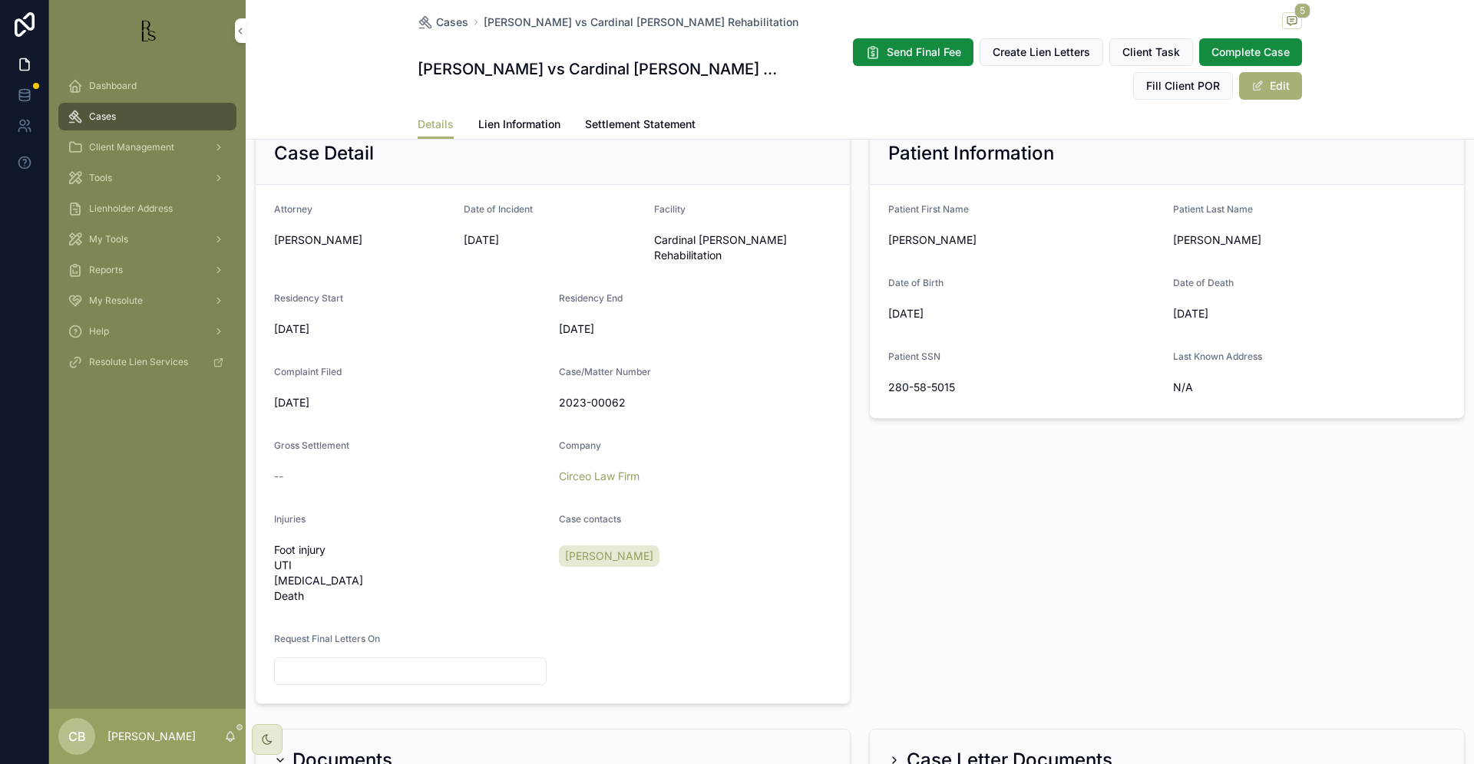
scroll to position [345, 0]
click at [104, 173] on span "Tools" at bounding box center [100, 178] width 23 height 12
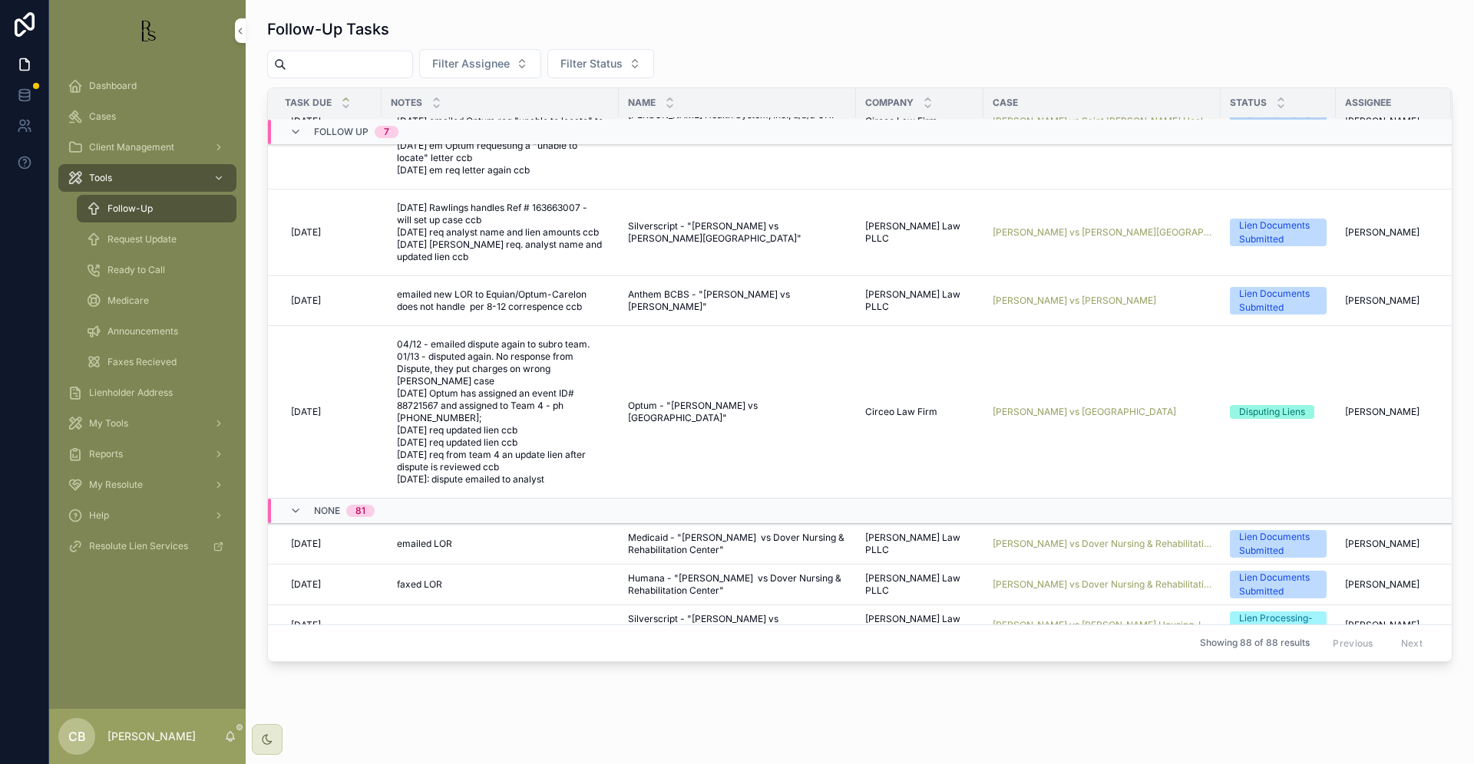
scroll to position [645, 2]
click at [1093, 418] on span "[PERSON_NAME] vs [GEOGRAPHIC_DATA]" at bounding box center [1083, 411] width 183 height 12
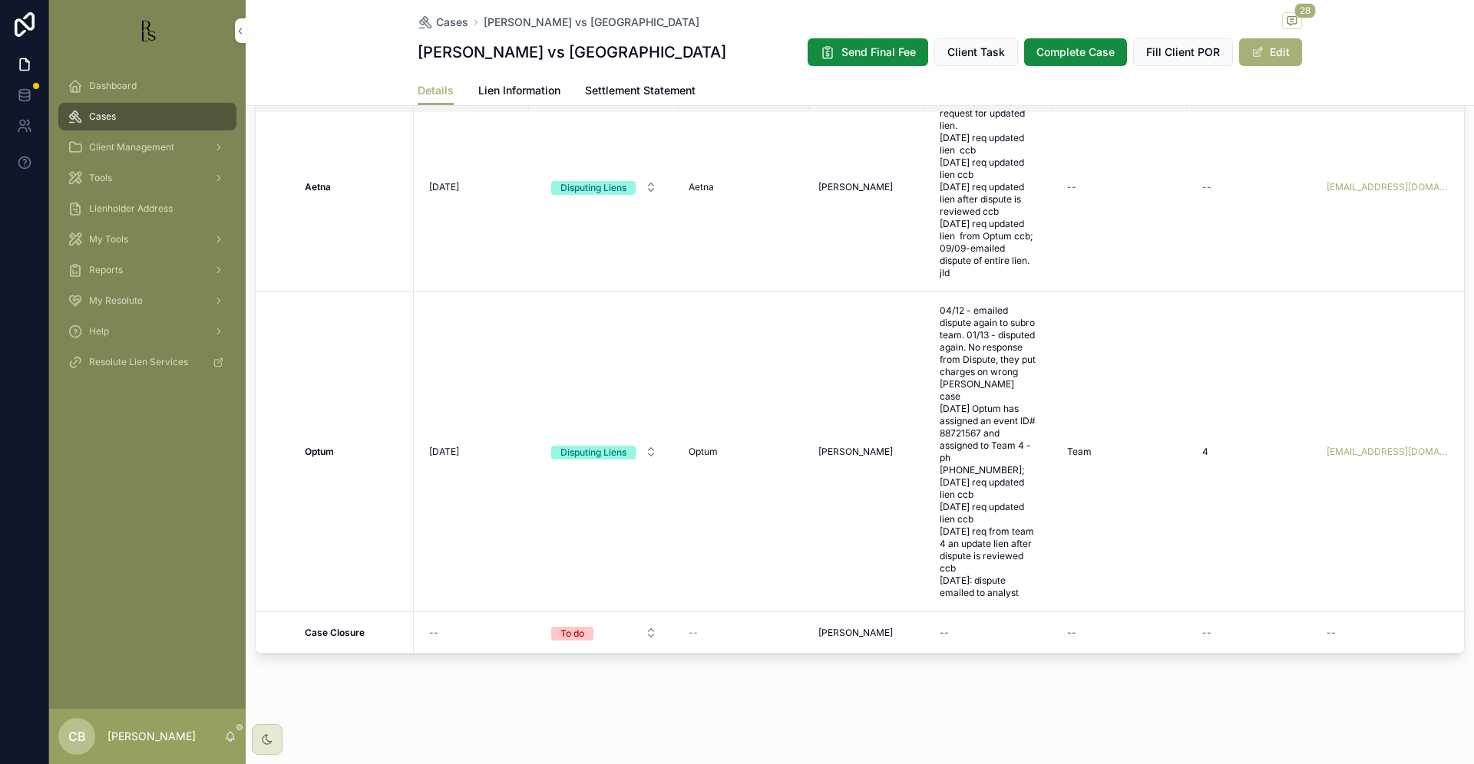
click at [521, 85] on span "Lien Information" at bounding box center [519, 90] width 82 height 15
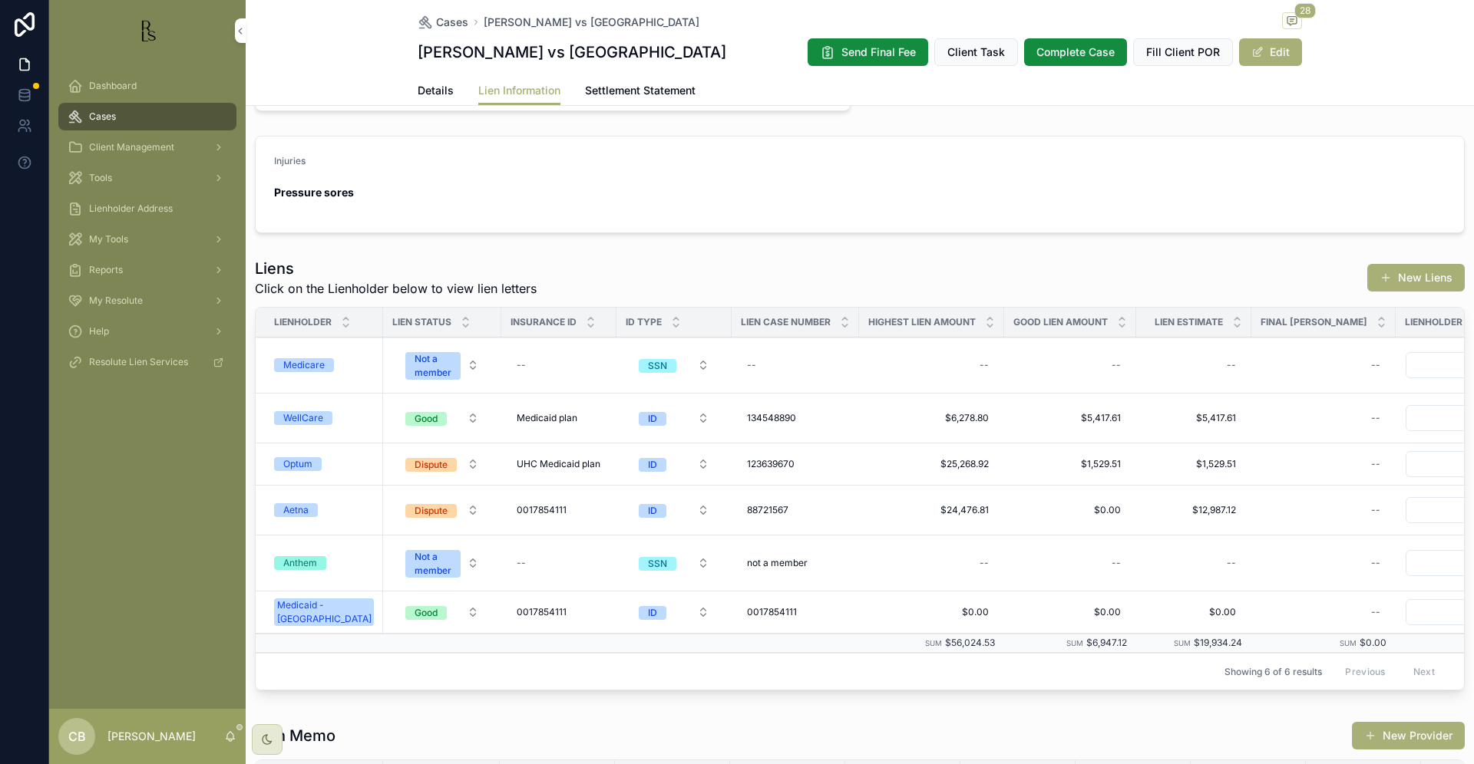
scroll to position [325, 0]
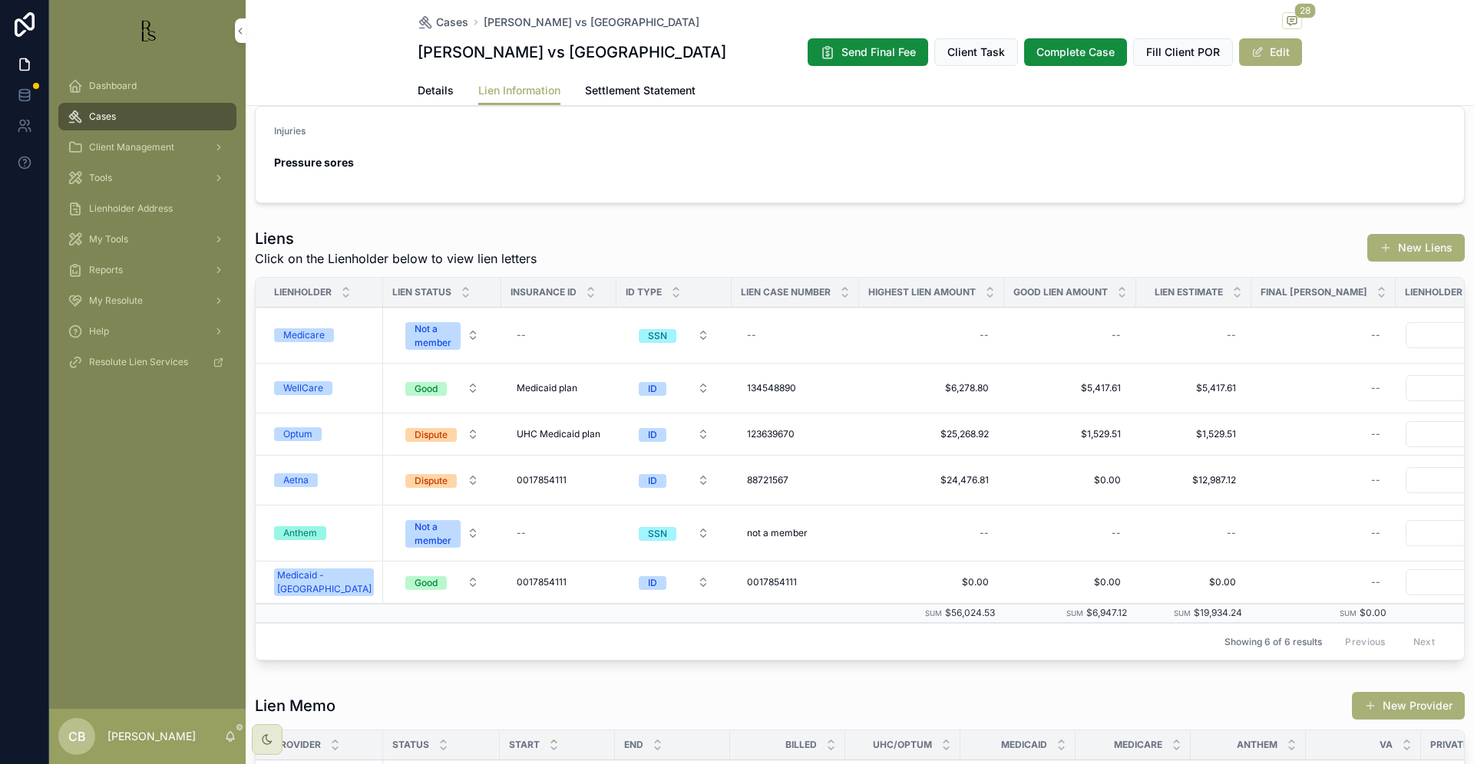
click at [309, 432] on div "Optum" at bounding box center [297, 434] width 29 height 14
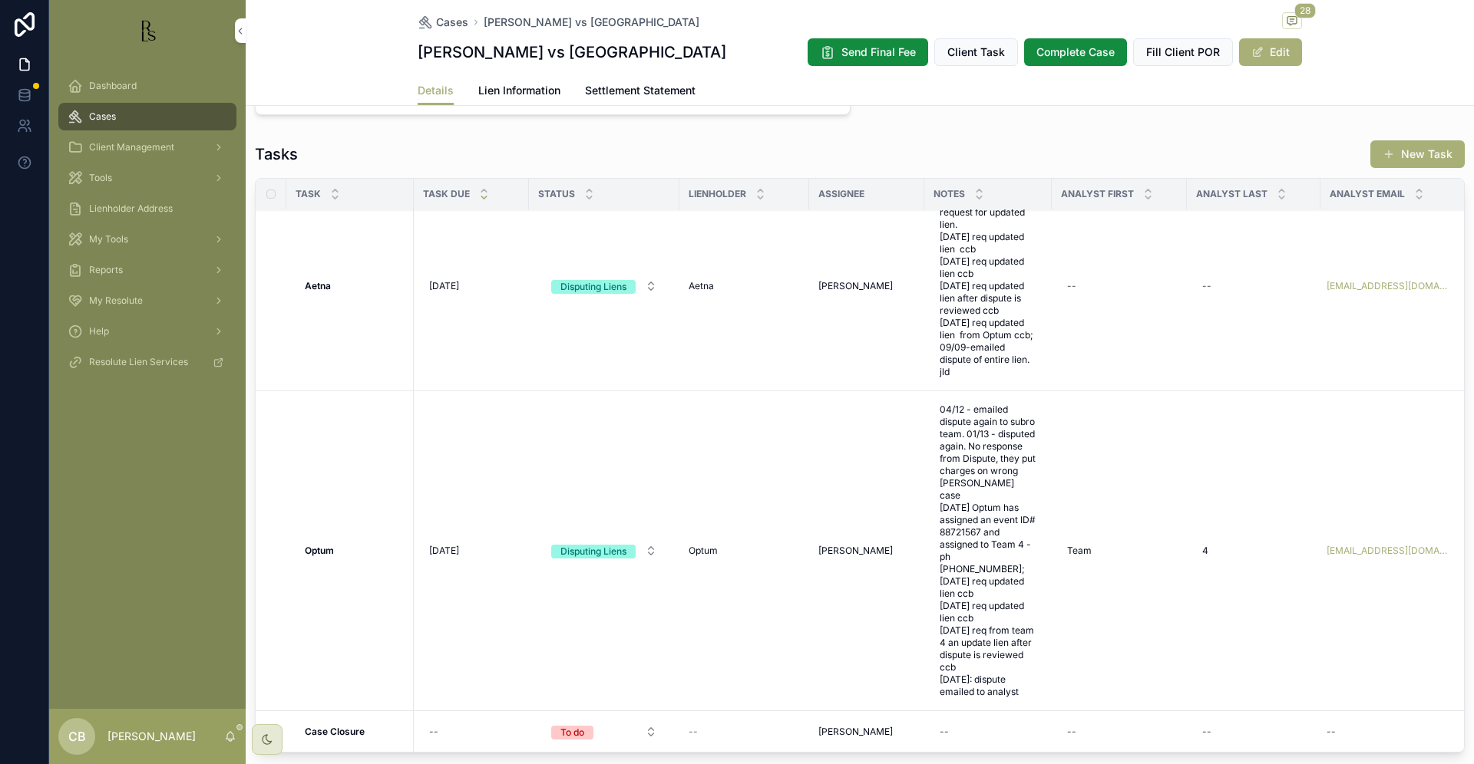
scroll to position [1146, 0]
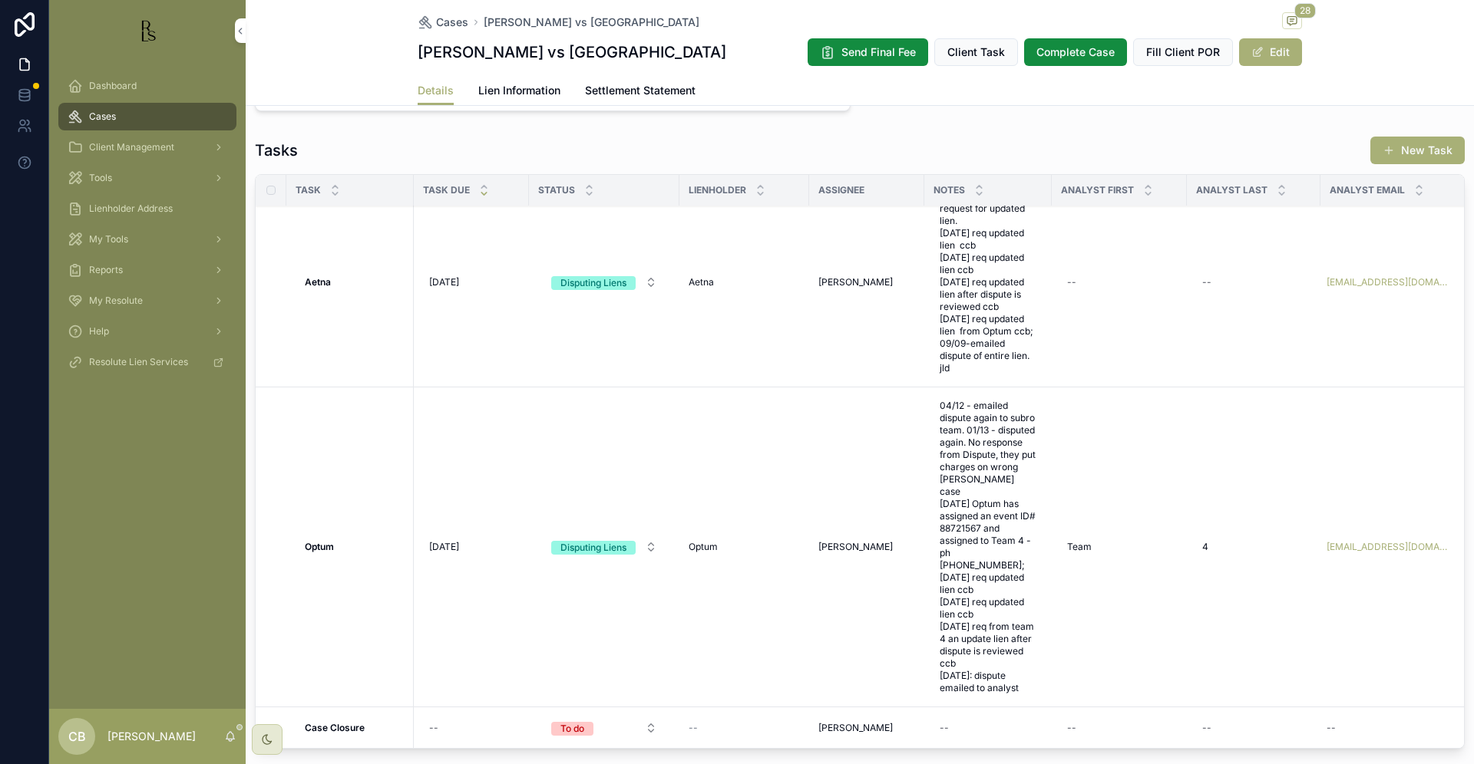
click at [645, 88] on span "Settlement Statement" at bounding box center [640, 90] width 111 height 15
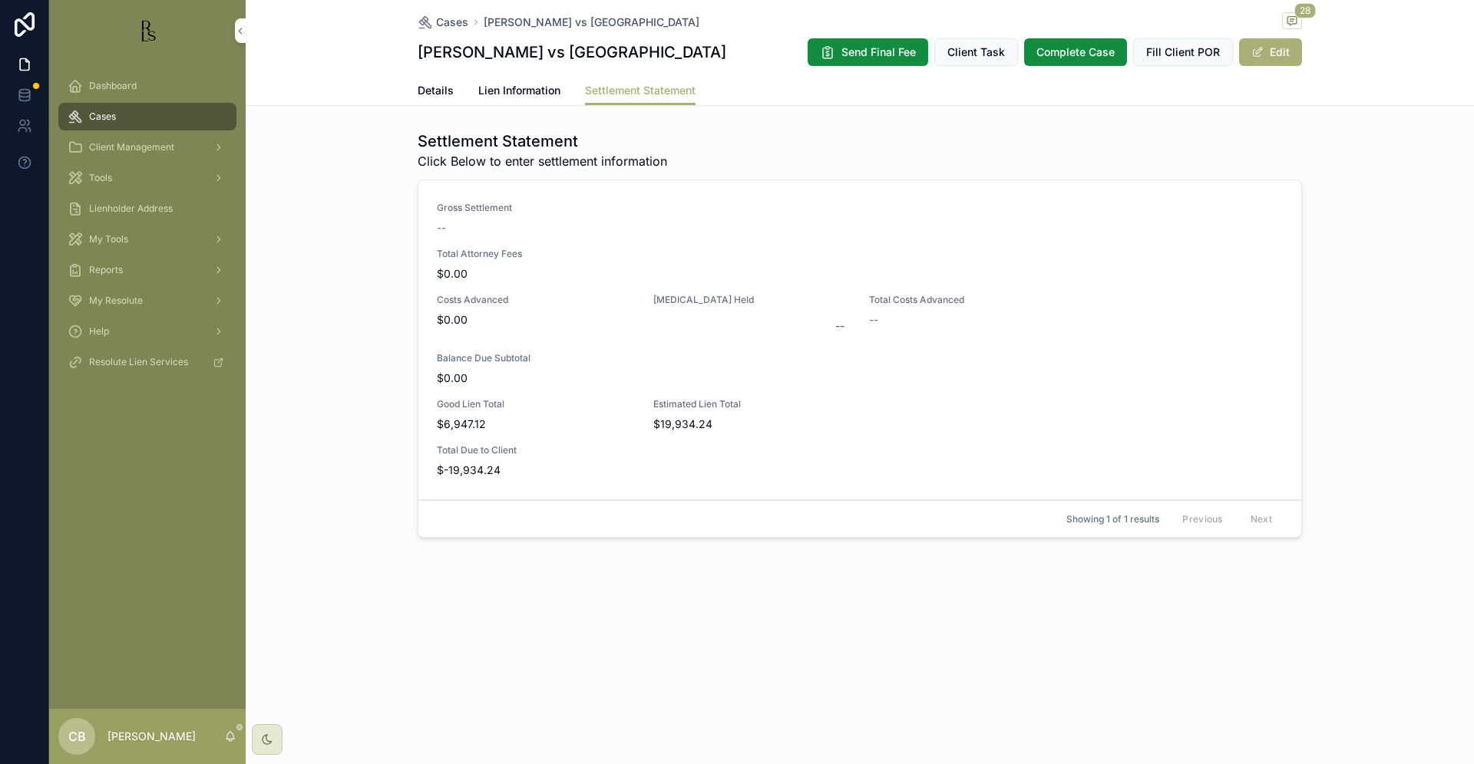
click at [437, 91] on span "Details" at bounding box center [436, 90] width 36 height 15
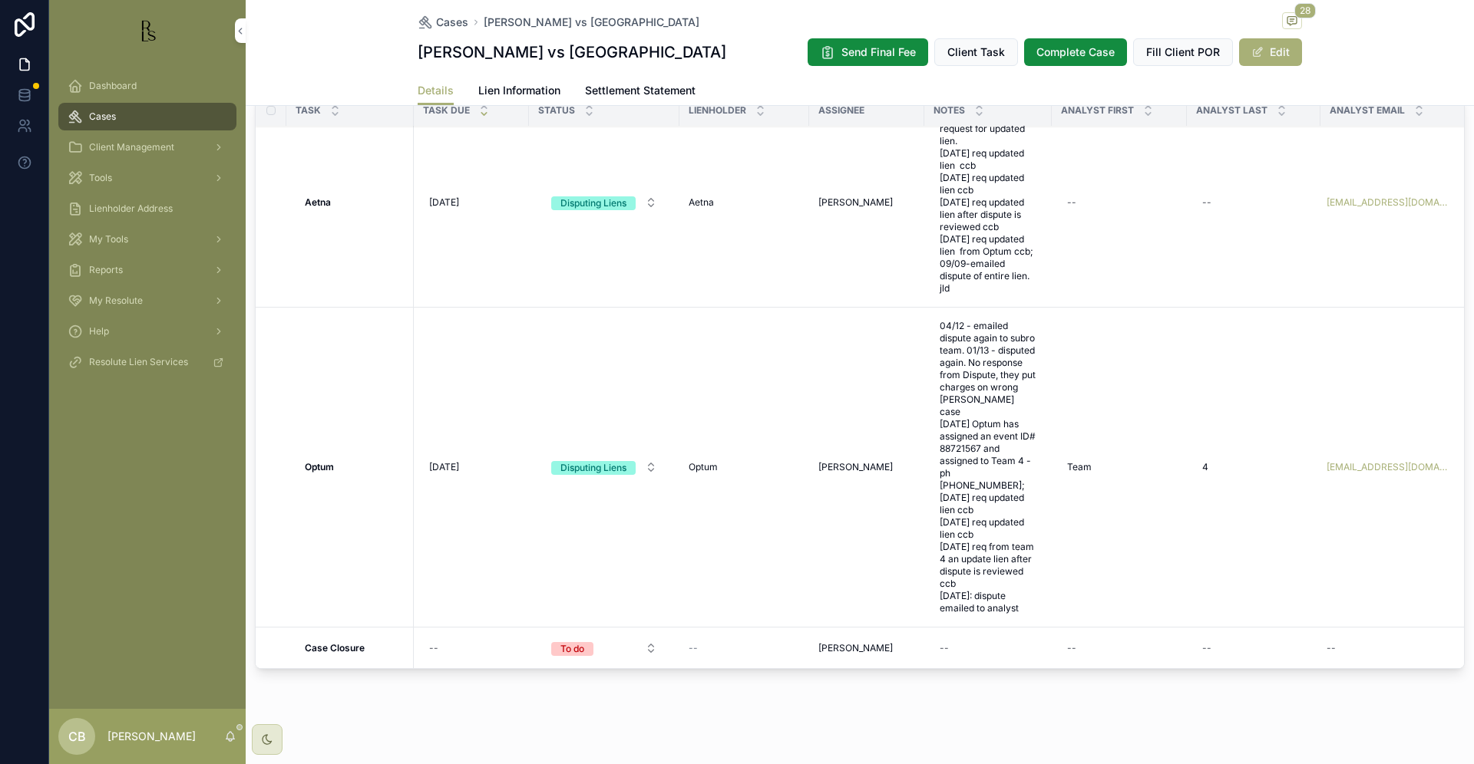
scroll to position [1226, 0]
click at [981, 593] on span "04/12 - emailed dispute again to subro team. 01/13 - disputed again. No respons…" at bounding box center [987, 466] width 97 height 295
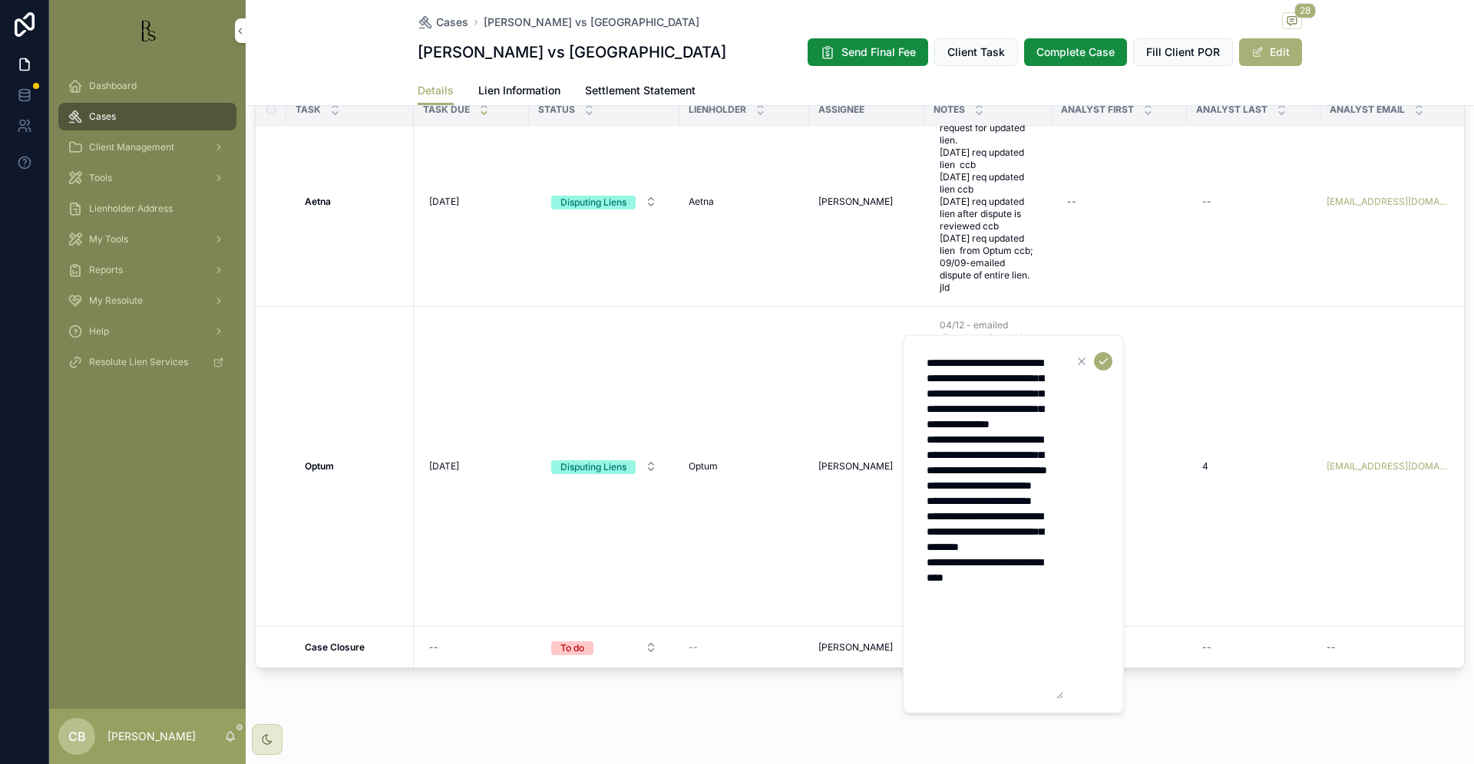
drag, startPoint x: 987, startPoint y: 672, endPoint x: 998, endPoint y: 673, distance: 10.8
click at [989, 672] on textarea "**********" at bounding box center [990, 524] width 146 height 350
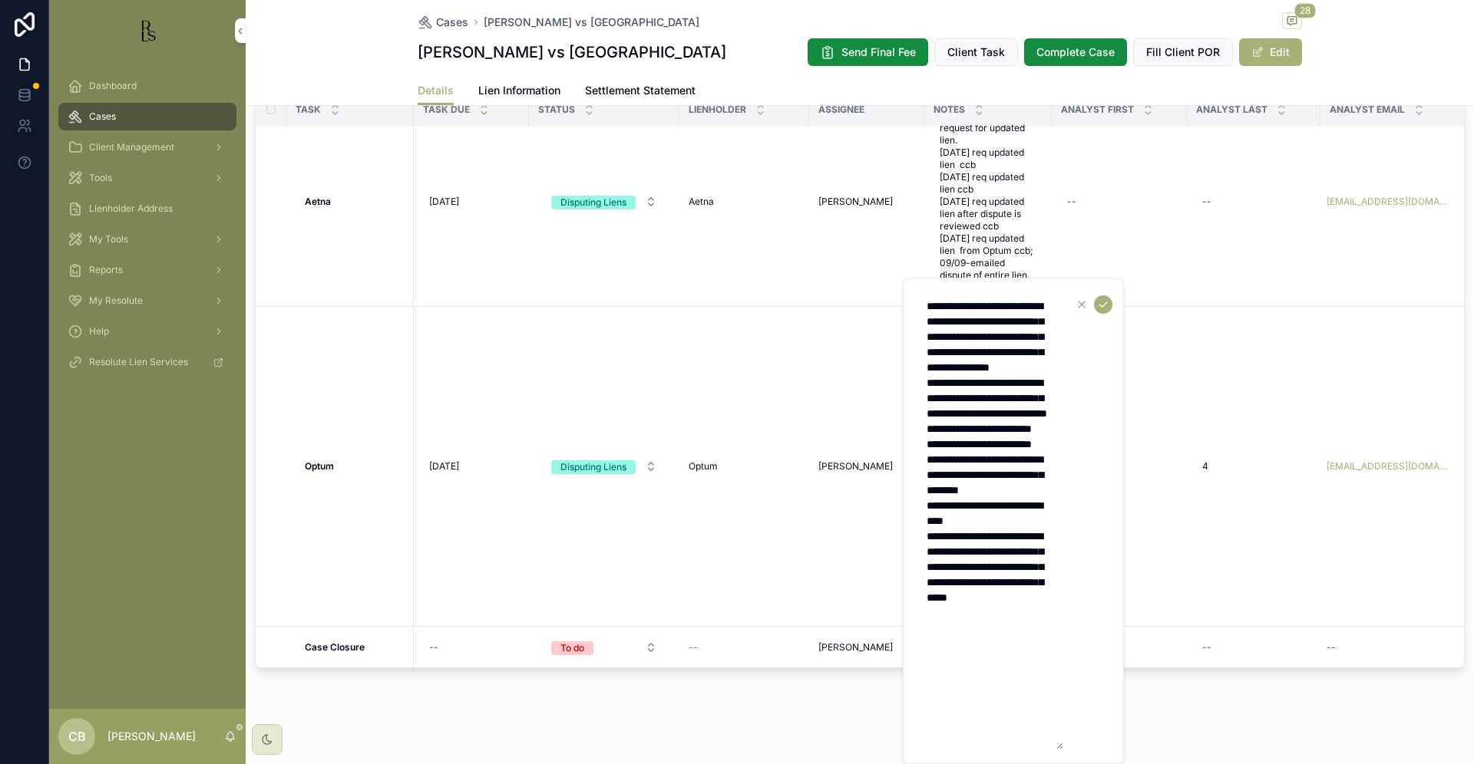
type textarea "**********"
click at [1104, 305] on icon "scrollable content" at bounding box center [1103, 304] width 8 height 5
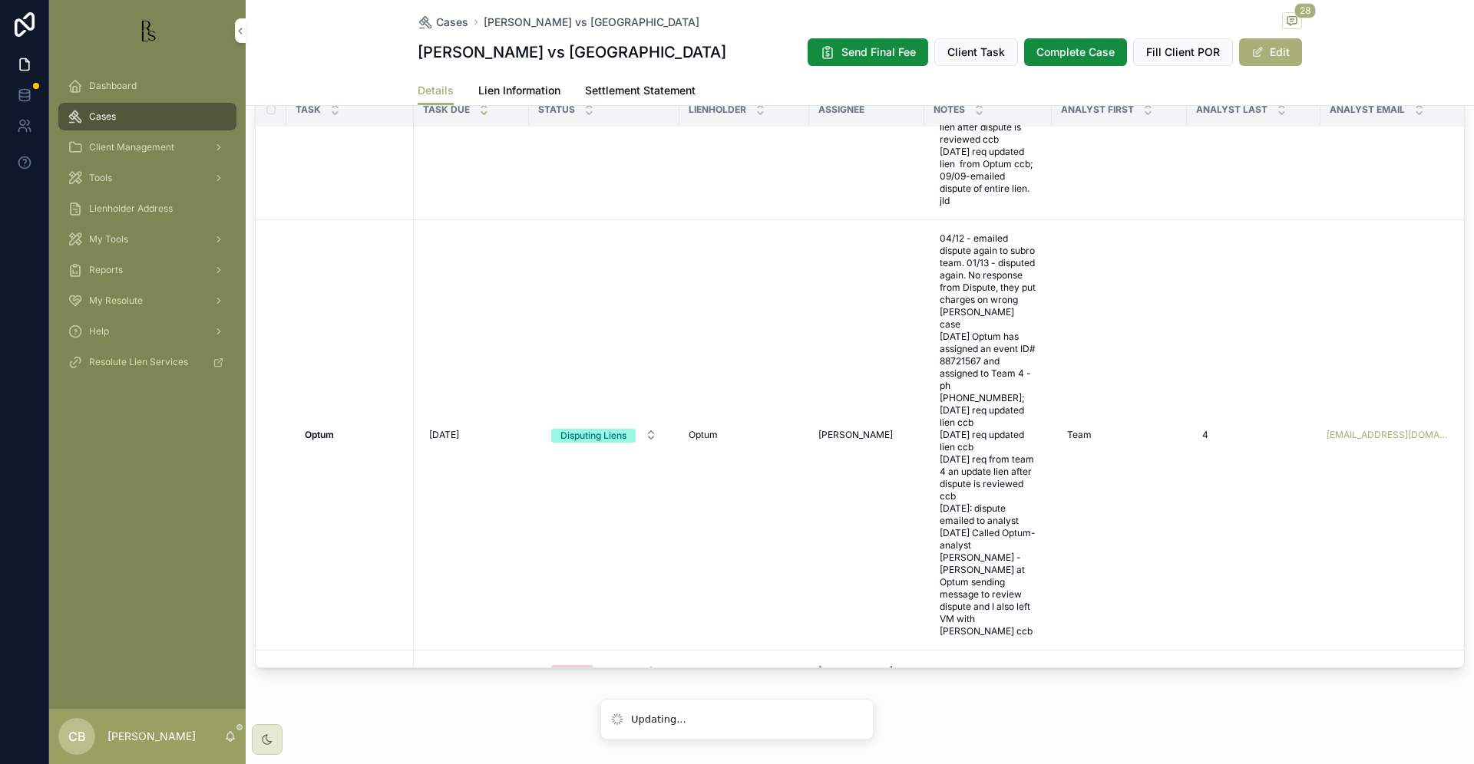
scroll to position [349, 0]
click at [446, 430] on span "[DATE]" at bounding box center [444, 436] width 30 height 12
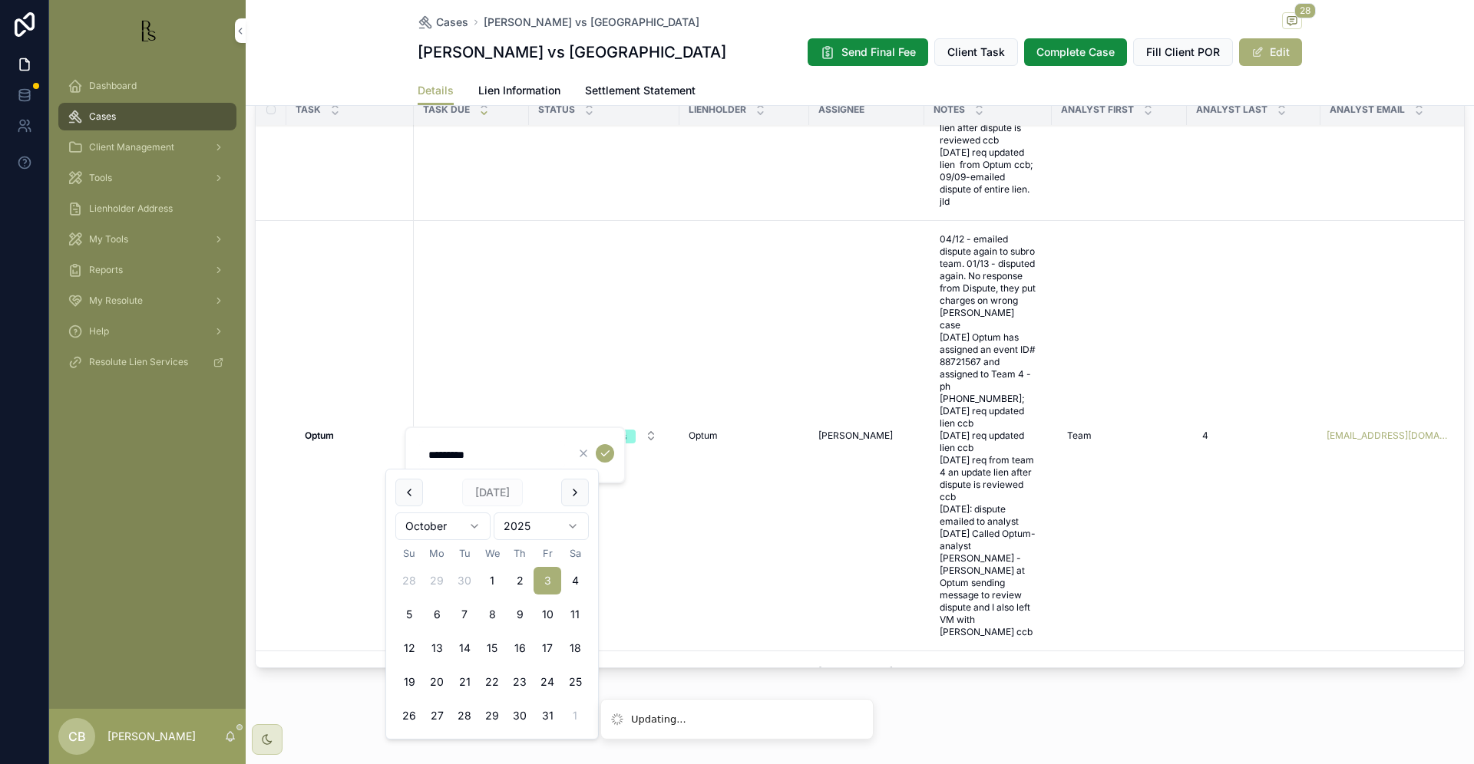
click at [464, 612] on button "7" at bounding box center [465, 615] width 28 height 28
type input "*********"
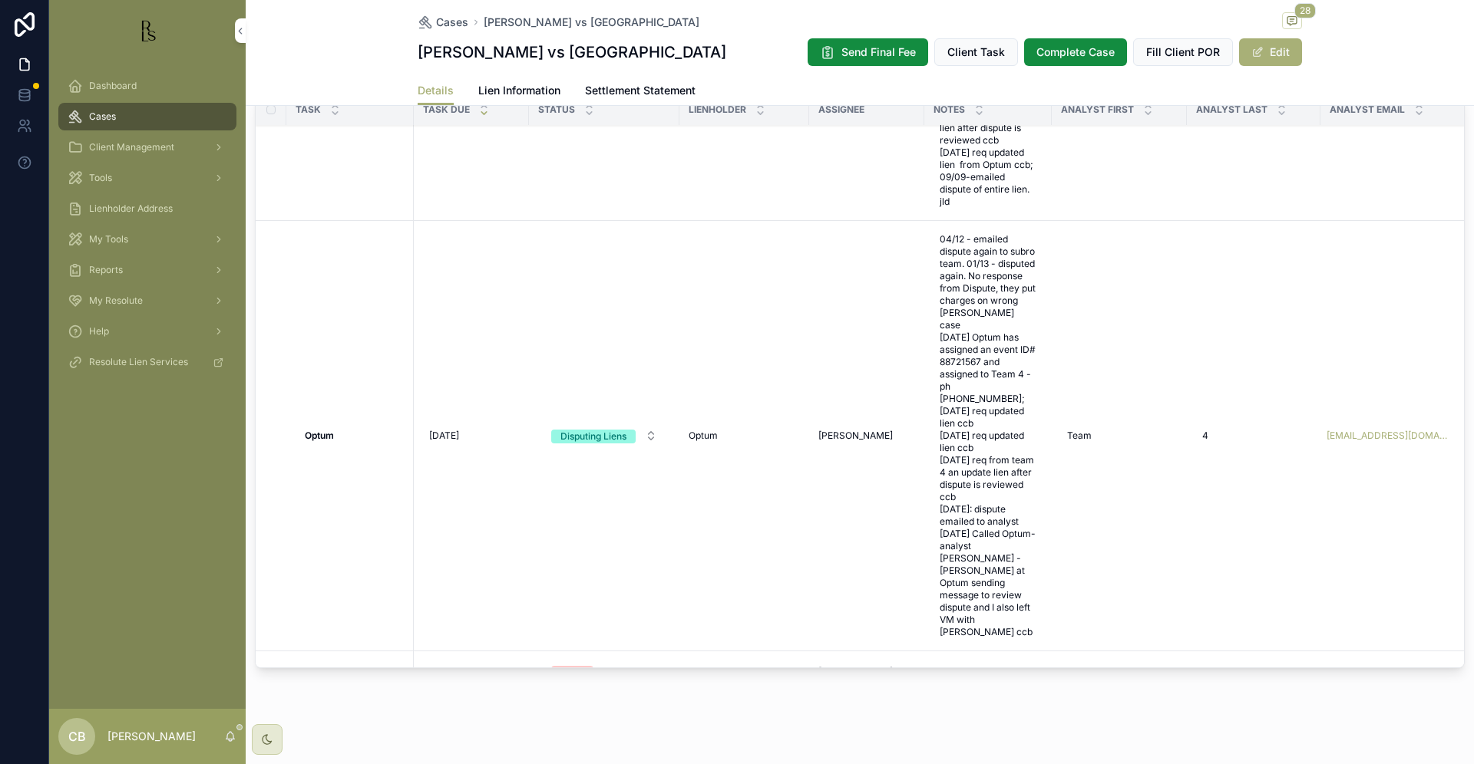
click at [441, 431] on span "[DATE]" at bounding box center [444, 436] width 30 height 12
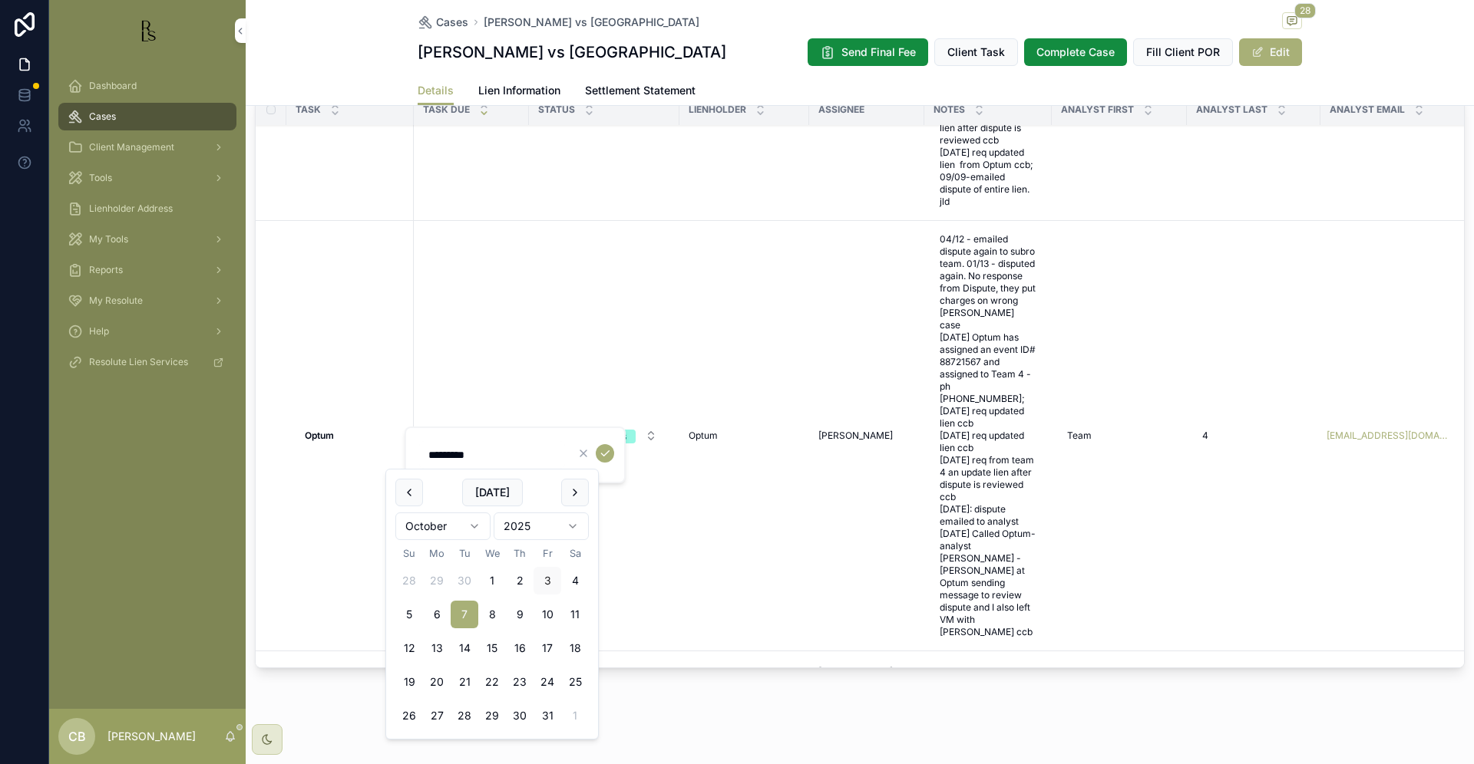
click at [465, 612] on button "7" at bounding box center [465, 615] width 28 height 28
click at [604, 450] on icon "scrollable content" at bounding box center [605, 453] width 12 height 12
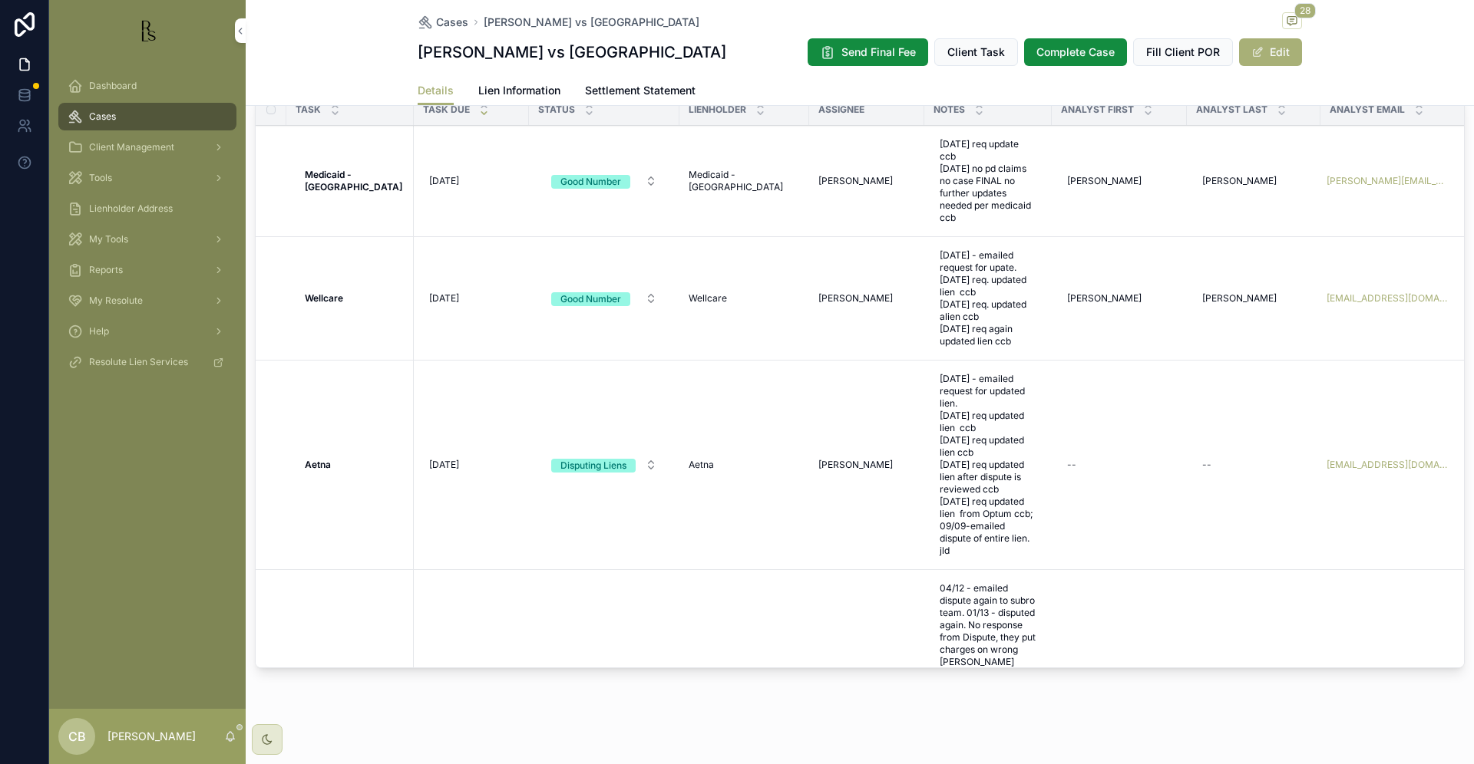
scroll to position [0, 0]
click at [104, 178] on span "Tools" at bounding box center [100, 178] width 23 height 12
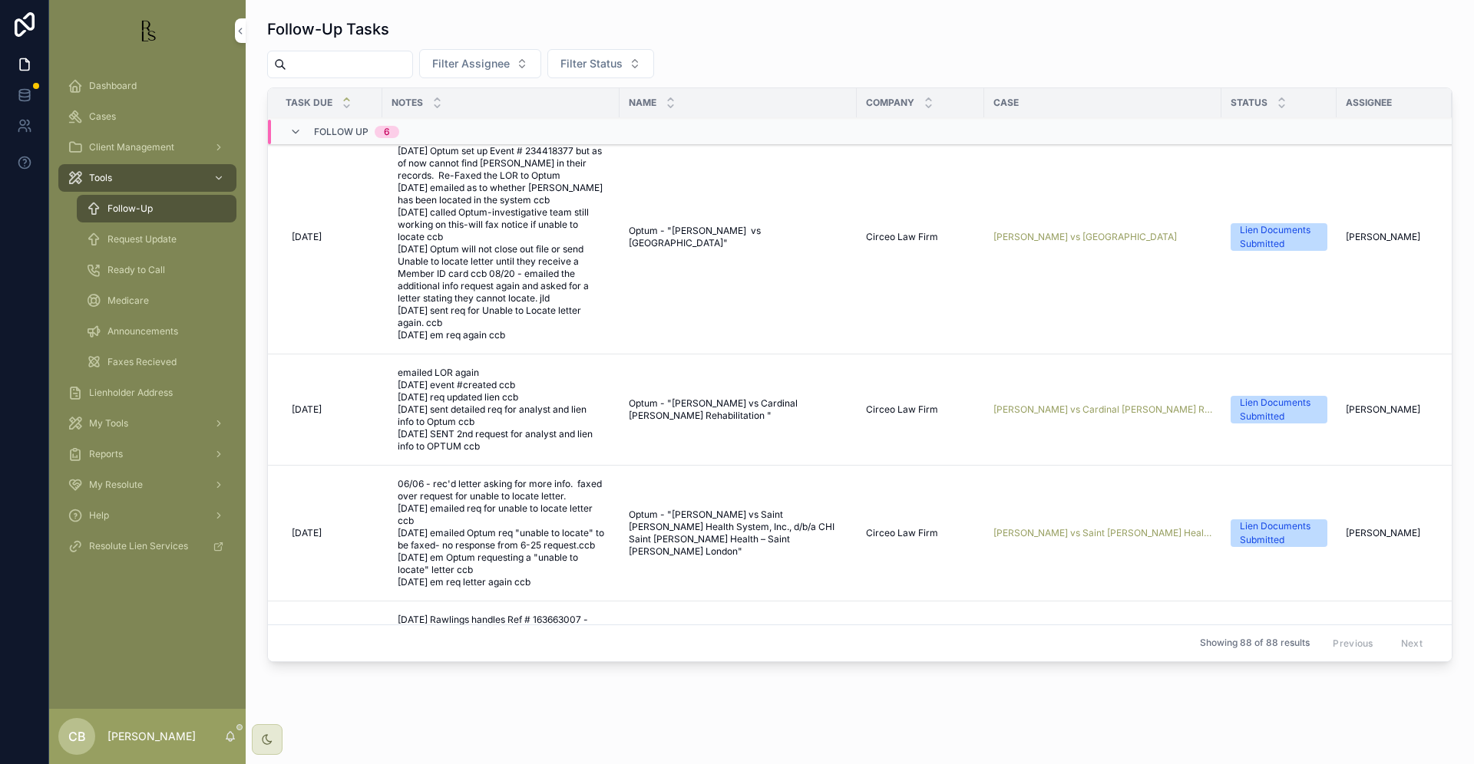
scroll to position [235, 1]
click at [1113, 401] on span "[PERSON_NAME] vs Cardinal [PERSON_NAME] Rehabilitation" at bounding box center [1102, 407] width 219 height 12
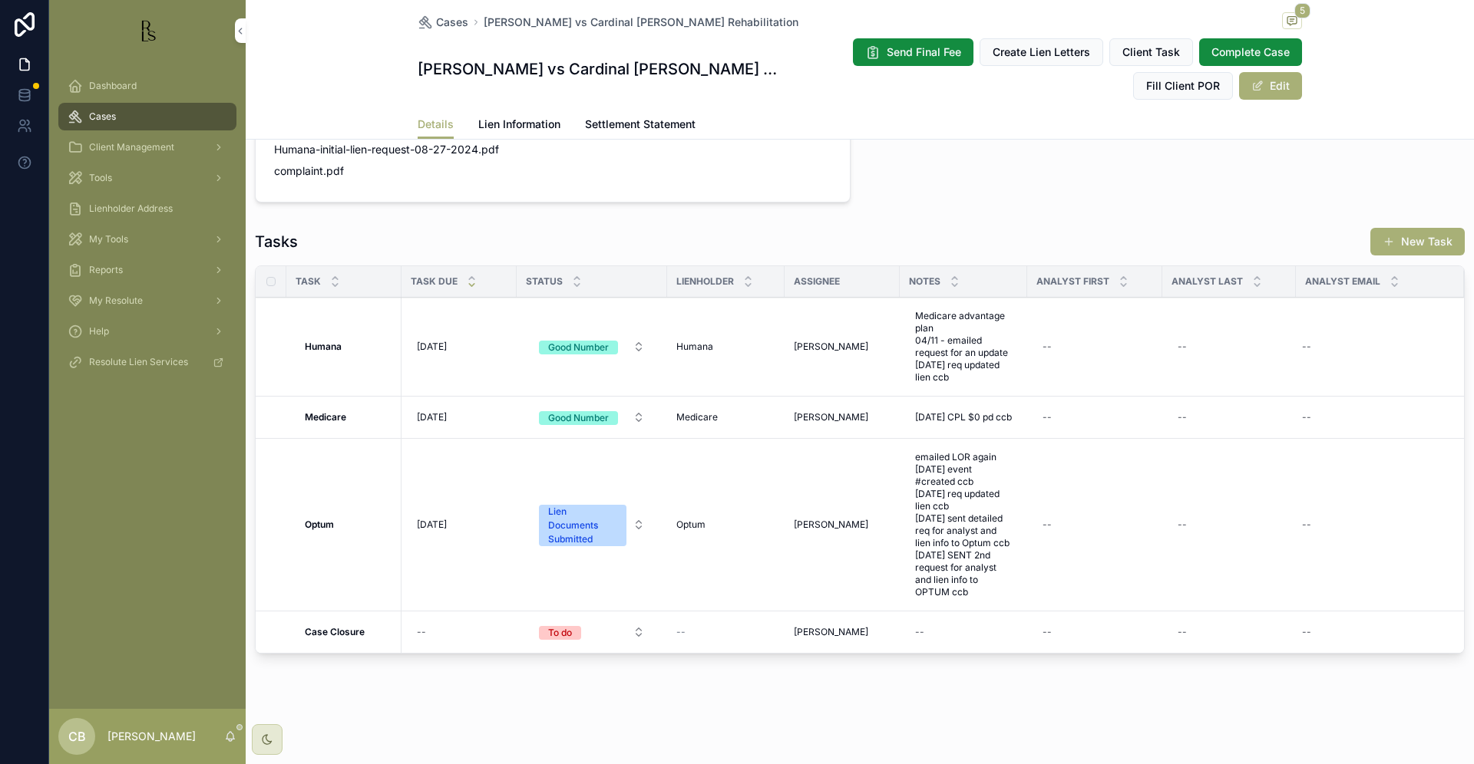
click at [972, 582] on span "emailed LOR again [DATE] event #created ccb [DATE] req updated lien ccb [DATE] …" at bounding box center [963, 524] width 97 height 147
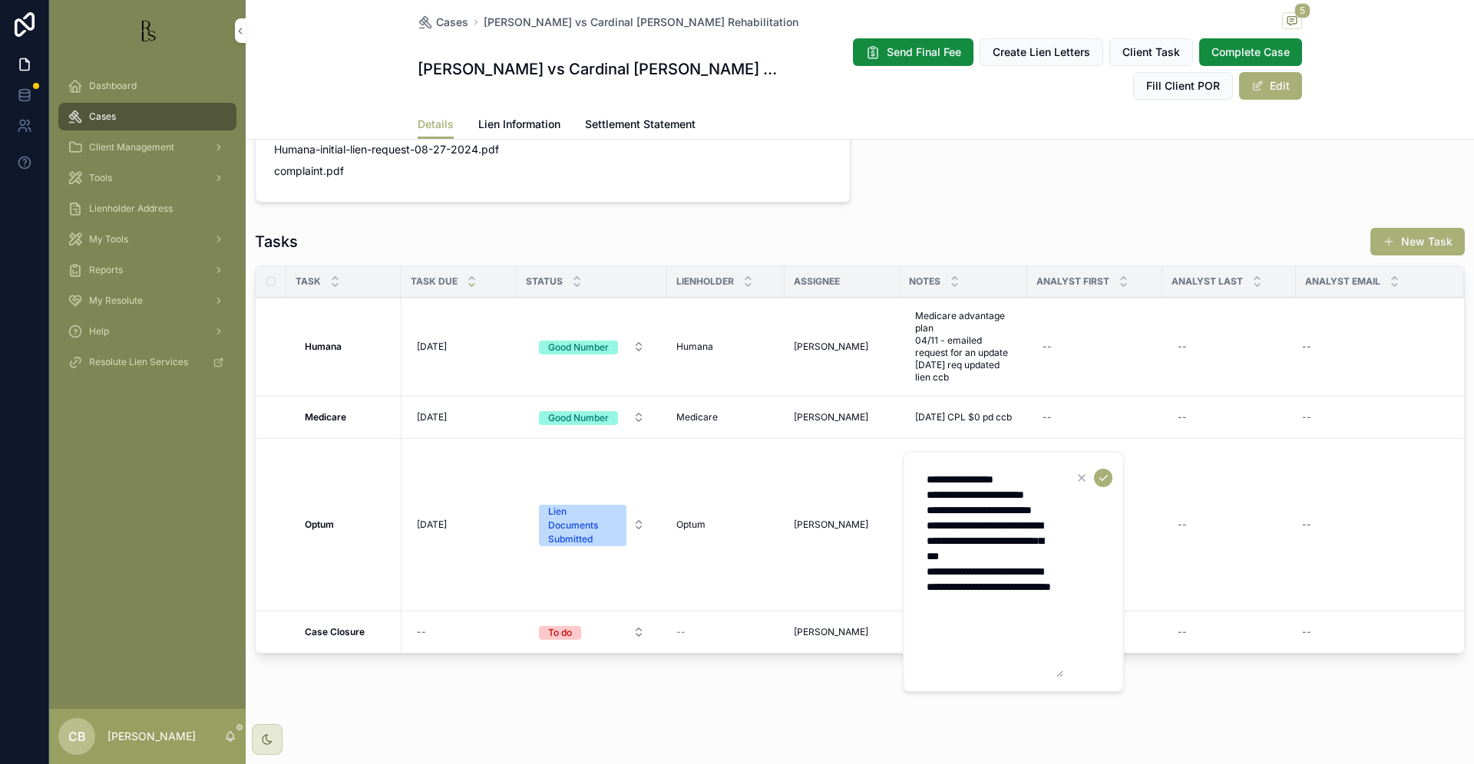
click at [1055, 635] on textarea "**********" at bounding box center [990, 572] width 146 height 212
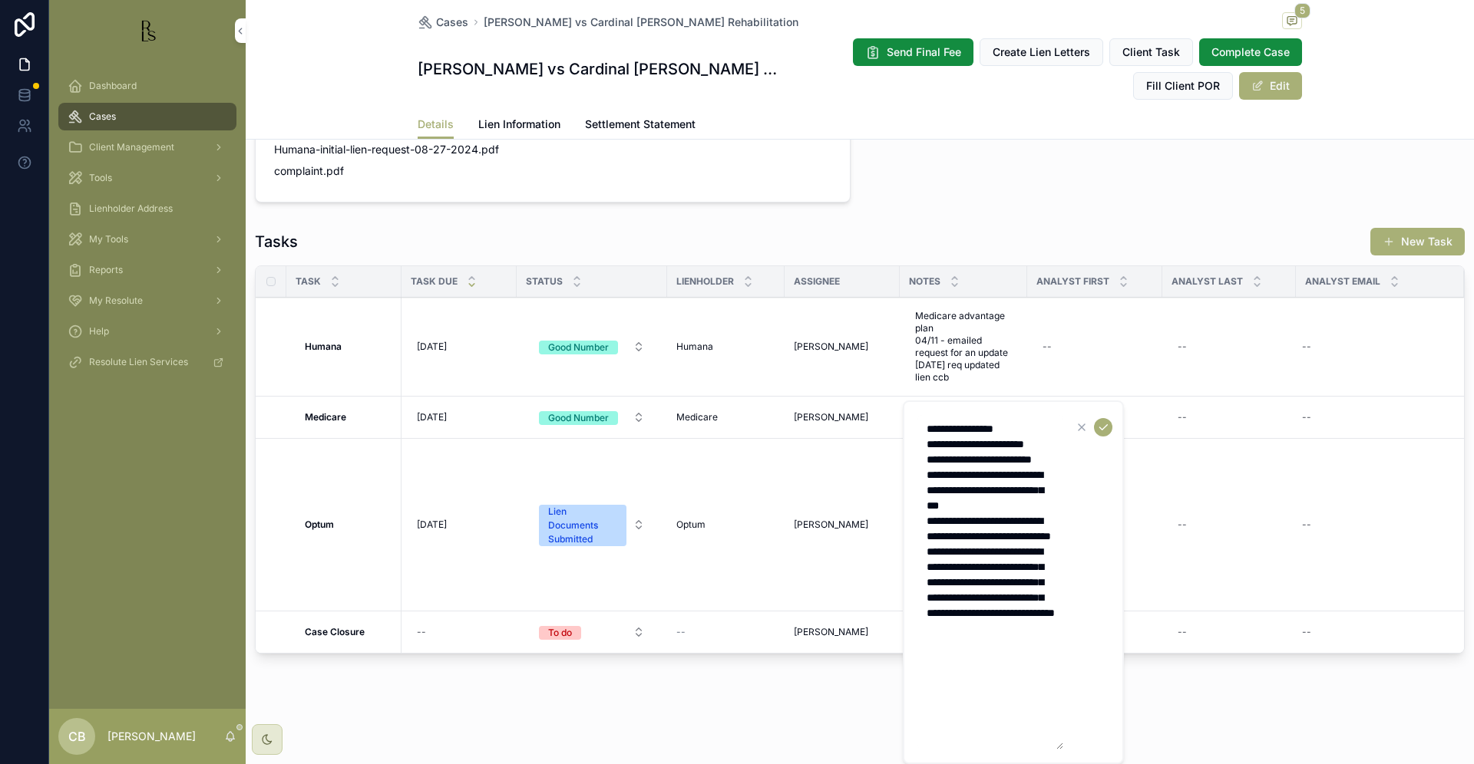
type textarea "**********"
click at [1107, 427] on icon "scrollable content" at bounding box center [1103, 427] width 12 height 12
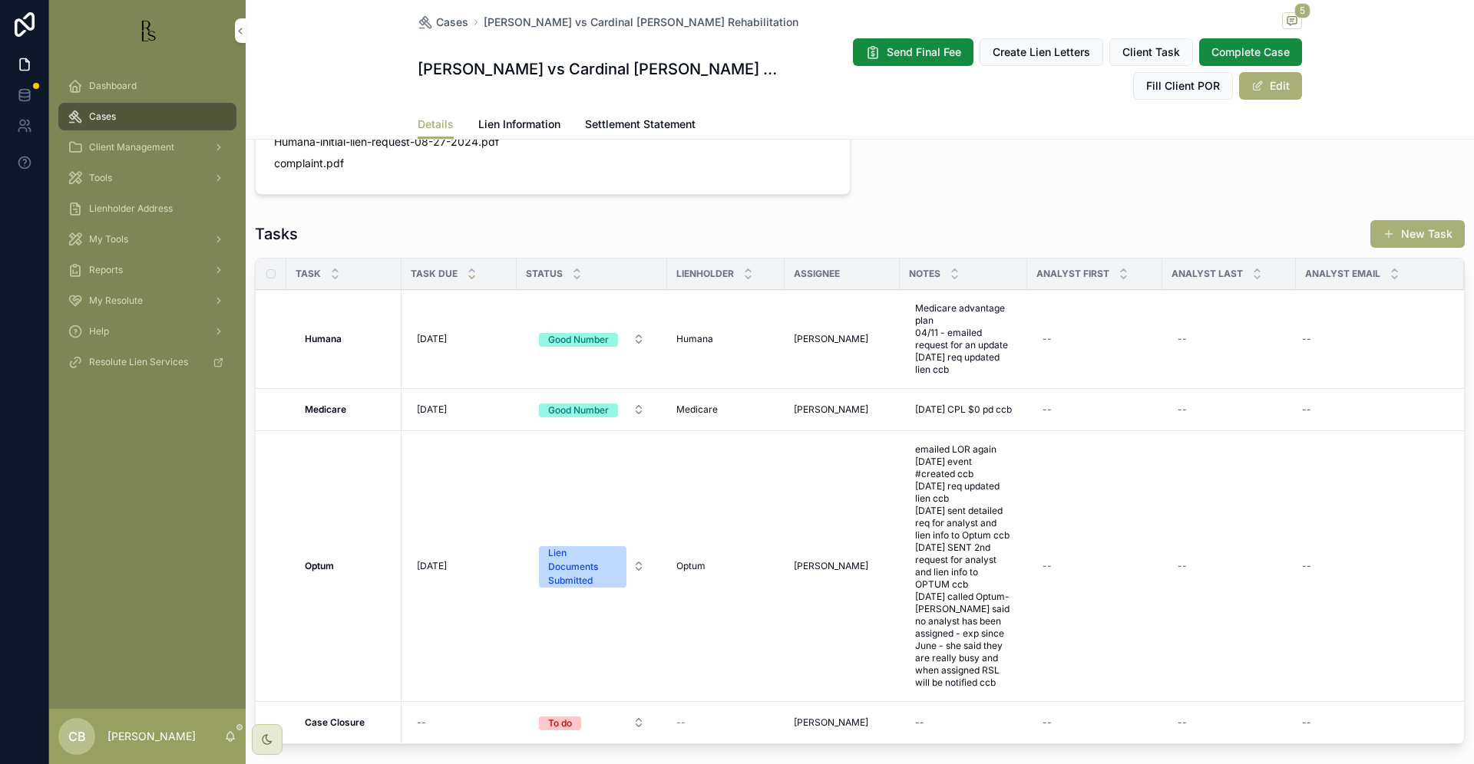
scroll to position [1218, 0]
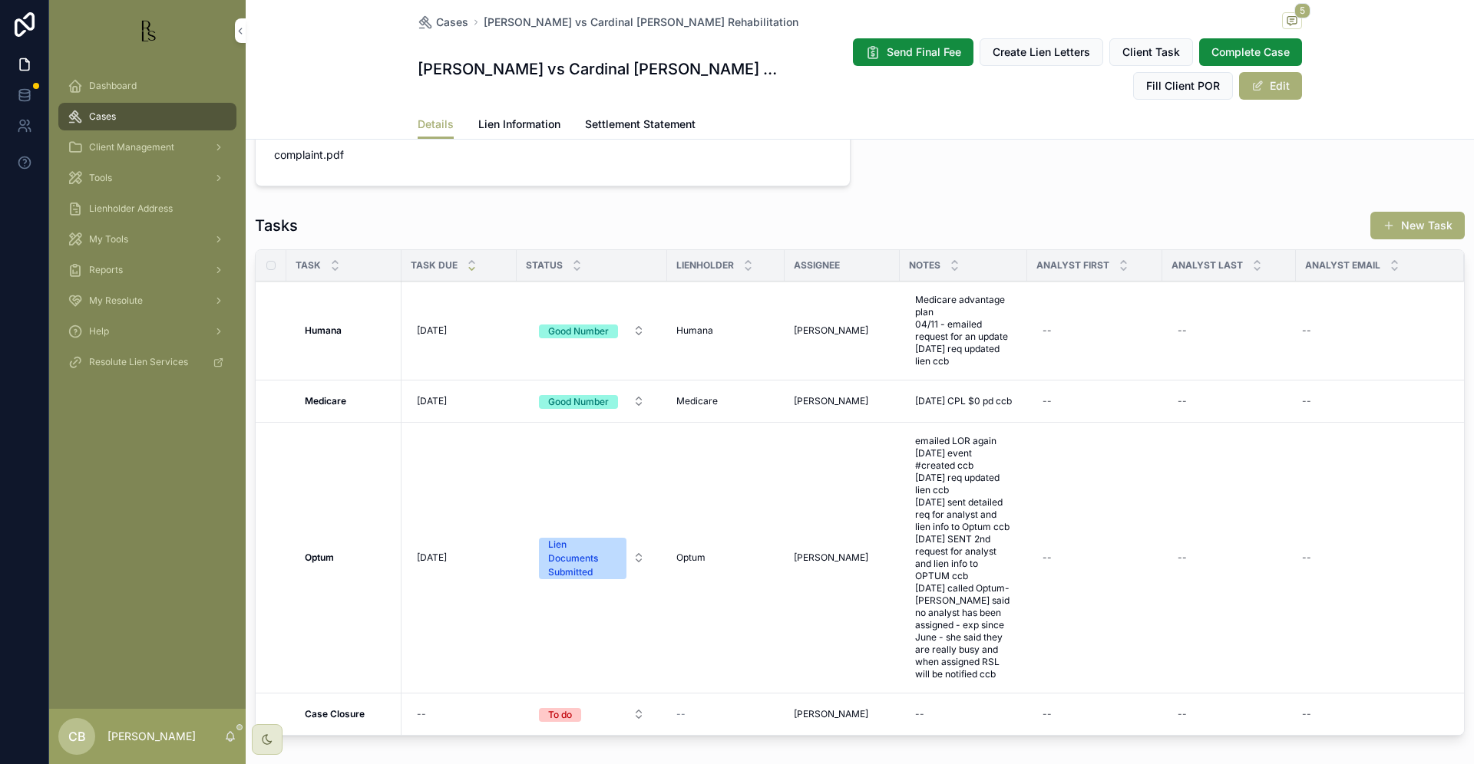
click at [437, 560] on span "[DATE]" at bounding box center [432, 558] width 30 height 12
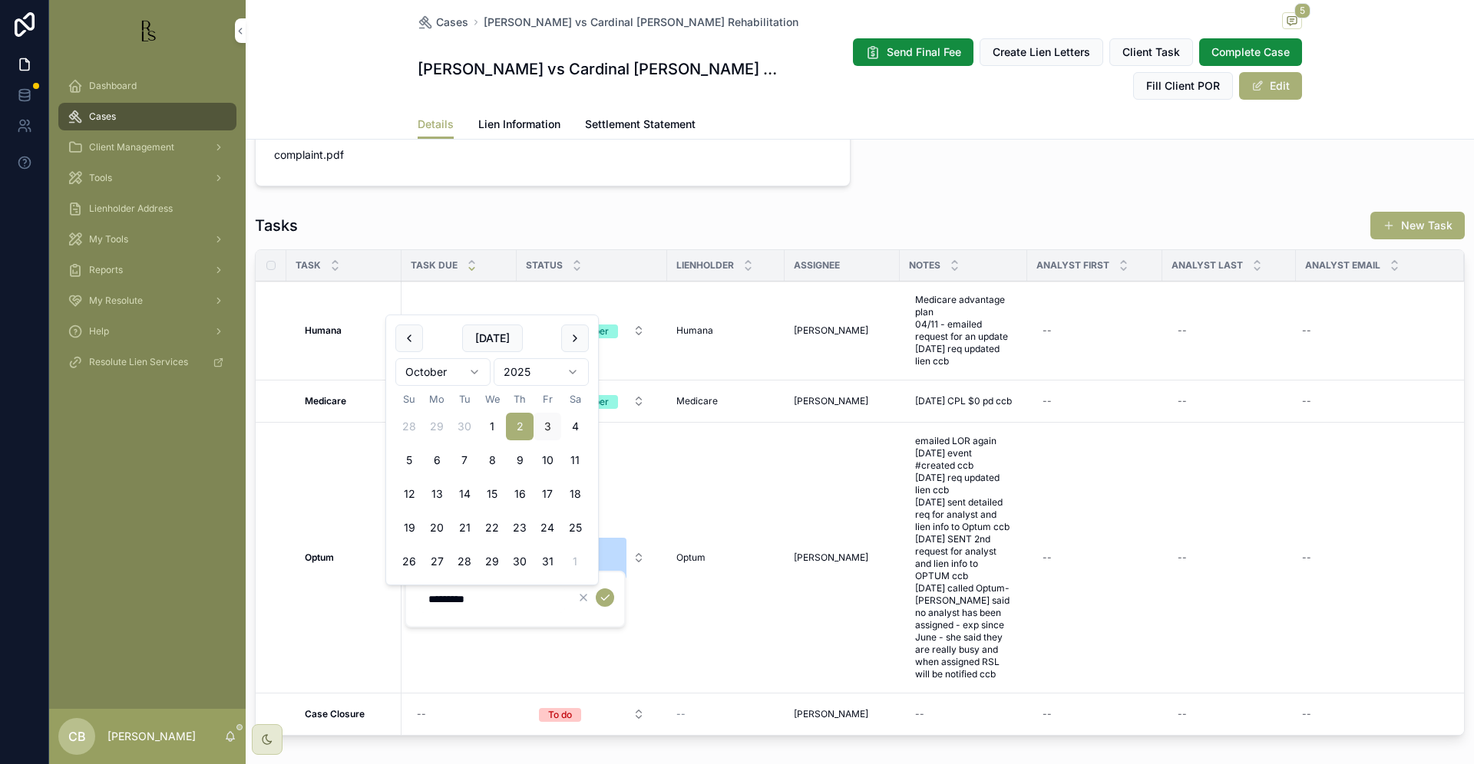
scroll to position [1, 0]
click at [520, 493] on button "16" at bounding box center [520, 494] width 28 height 28
type input "**********"
click at [602, 596] on icon "scrollable content" at bounding box center [605, 598] width 12 height 12
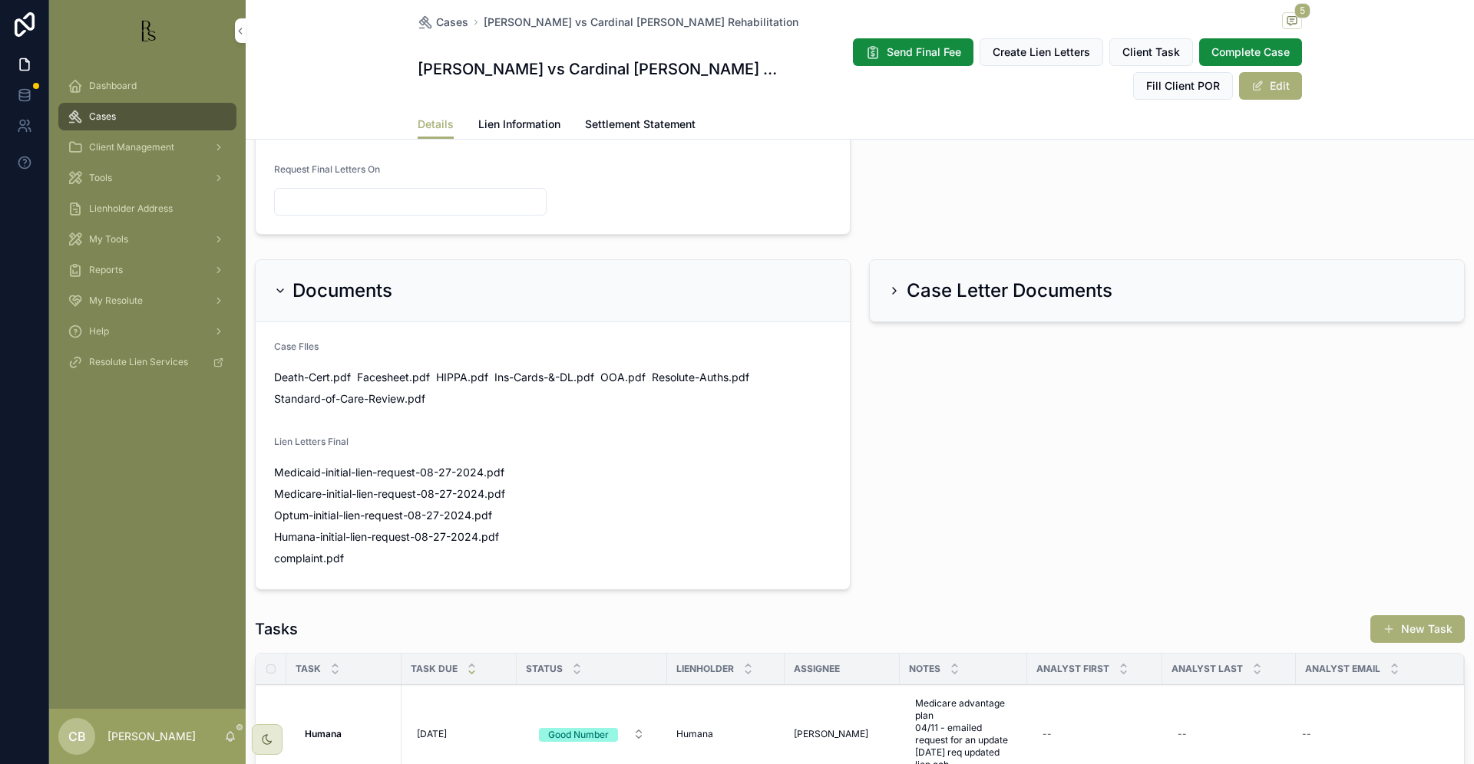
scroll to position [809, 0]
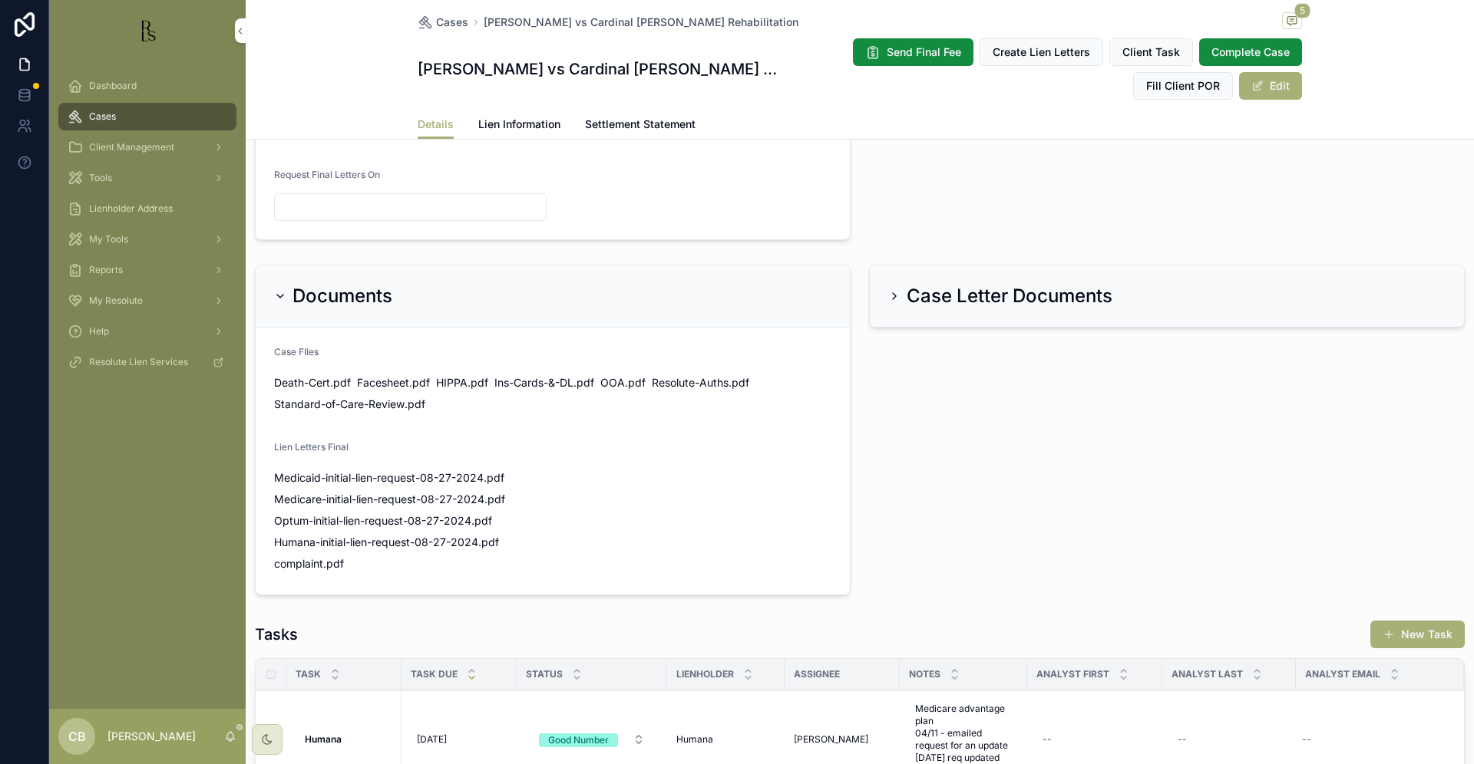
click at [103, 175] on span "Tools" at bounding box center [100, 178] width 23 height 12
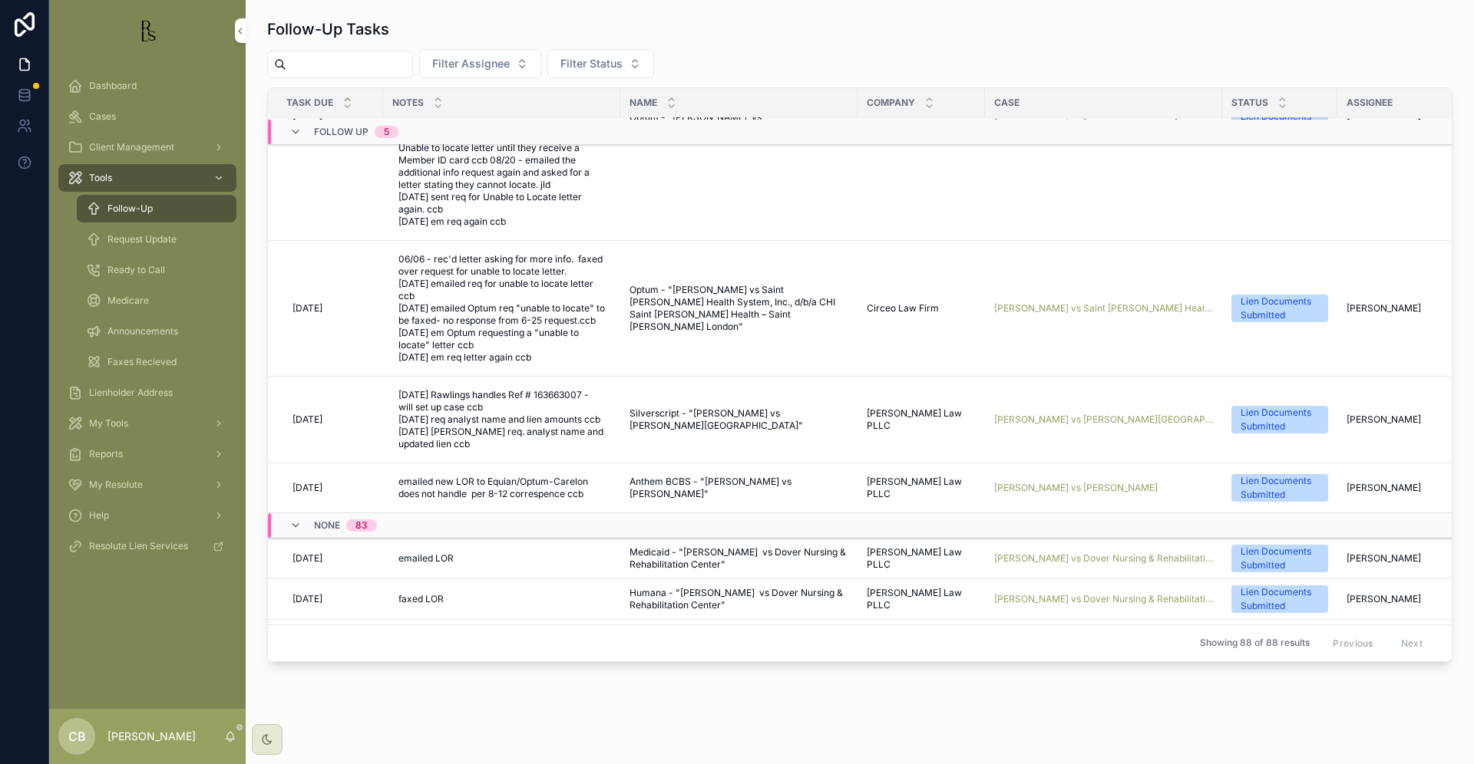
scroll to position [346, 0]
click at [1051, 424] on span "[PERSON_NAME] vs [PERSON_NAME][GEOGRAPHIC_DATA]" at bounding box center [1103, 420] width 219 height 12
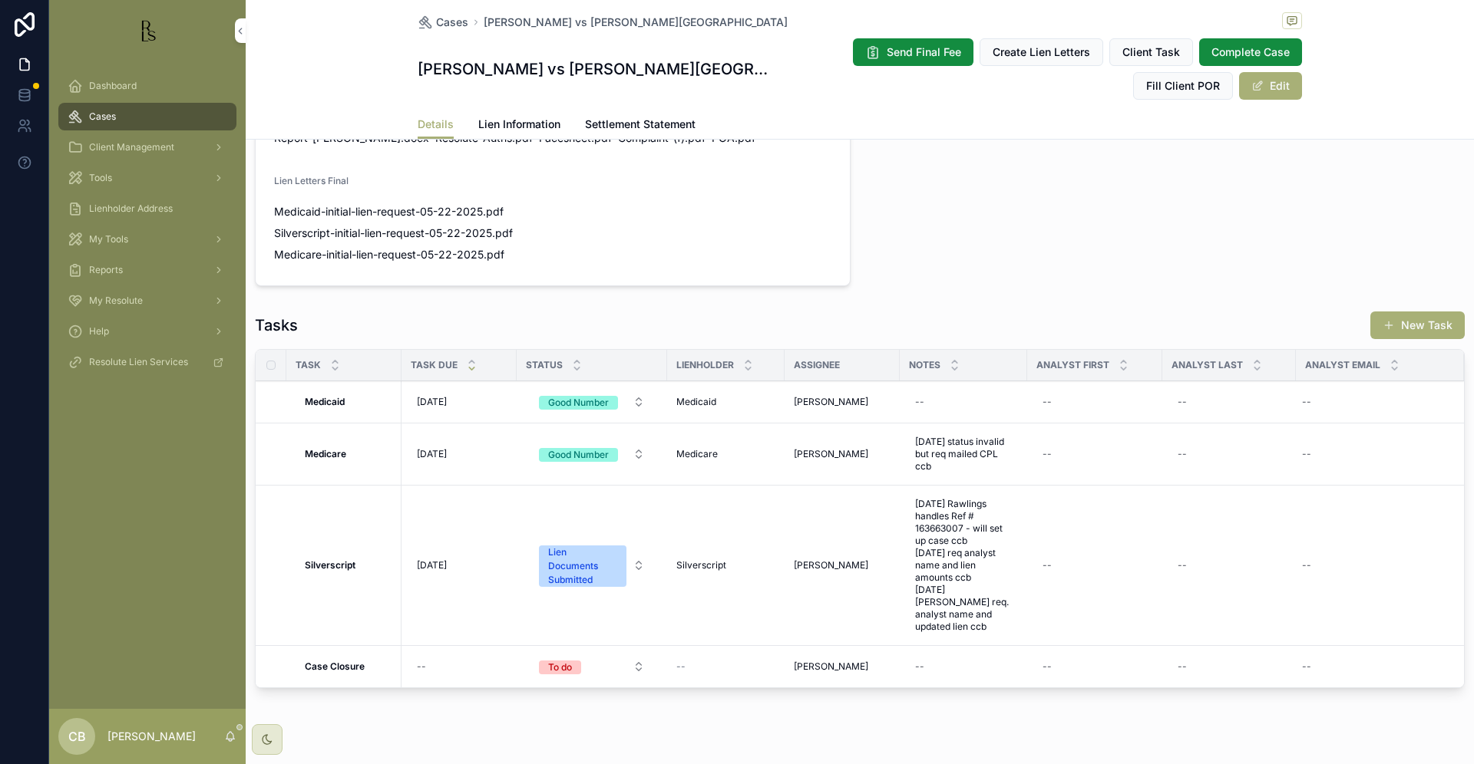
click at [512, 117] on span "Lien Information" at bounding box center [519, 124] width 82 height 15
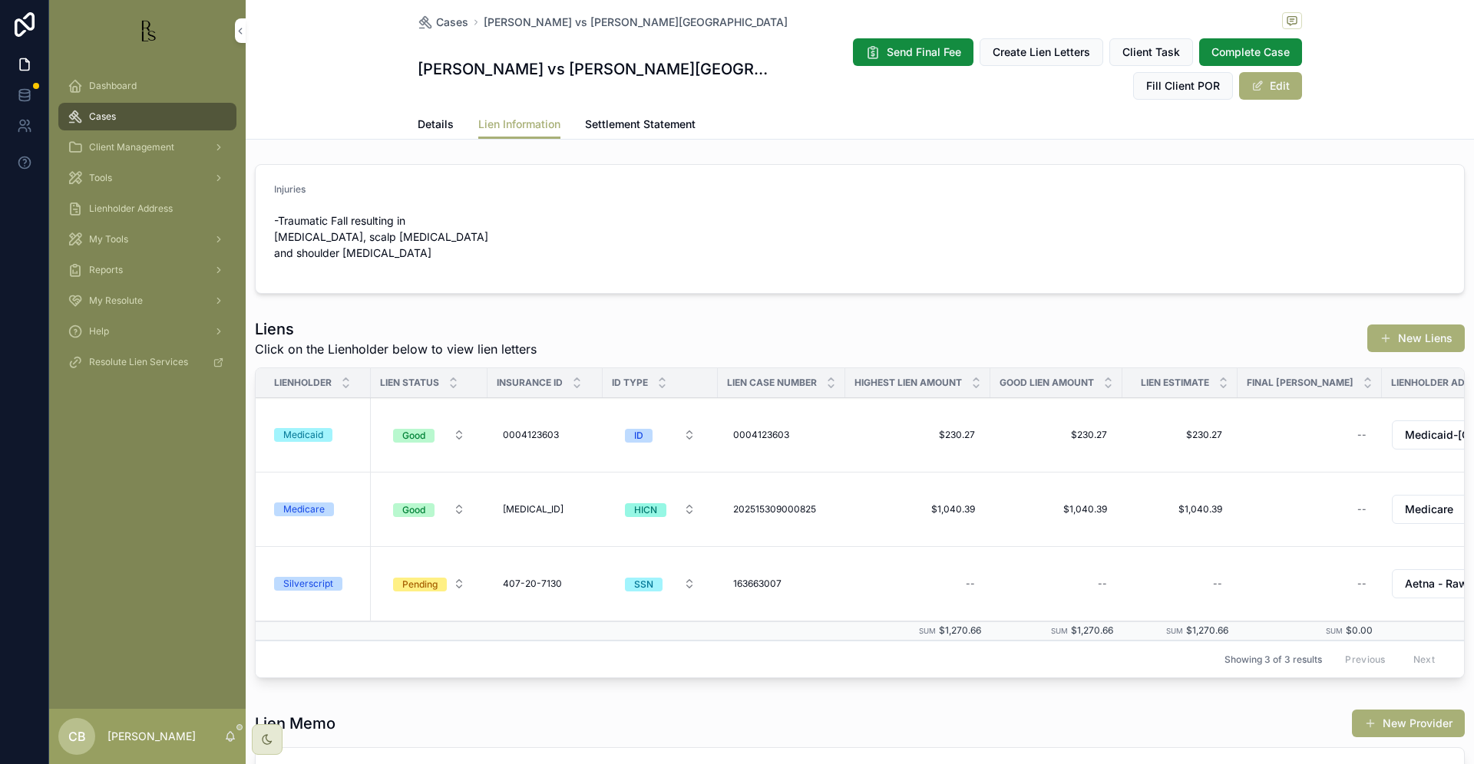
click at [423, 117] on span "Details" at bounding box center [436, 124] width 36 height 15
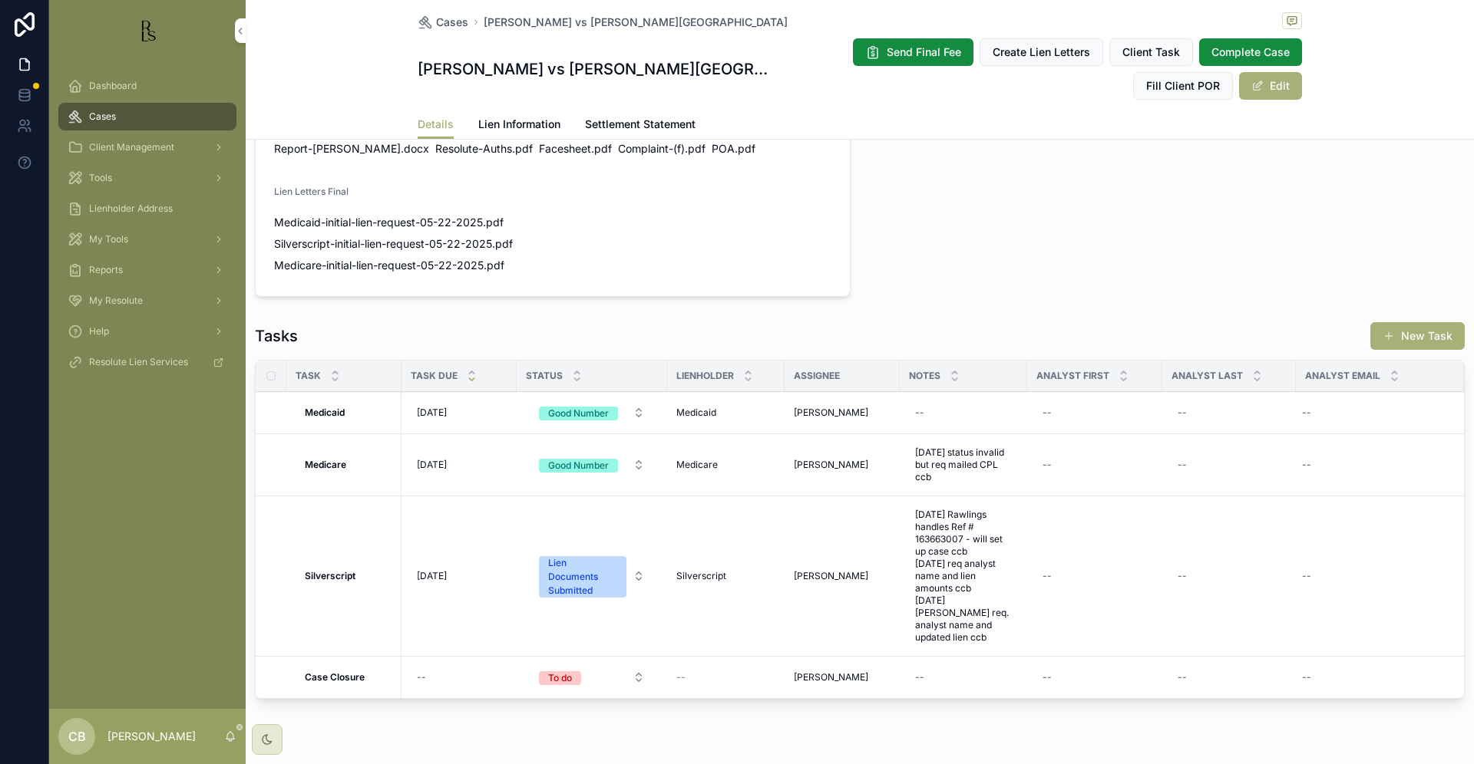
scroll to position [1012, 0]
click at [994, 589] on span "[DATE] Rawlings handles Ref # 163663007 - will set up case ccb [DATE] req analy…" at bounding box center [963, 577] width 97 height 135
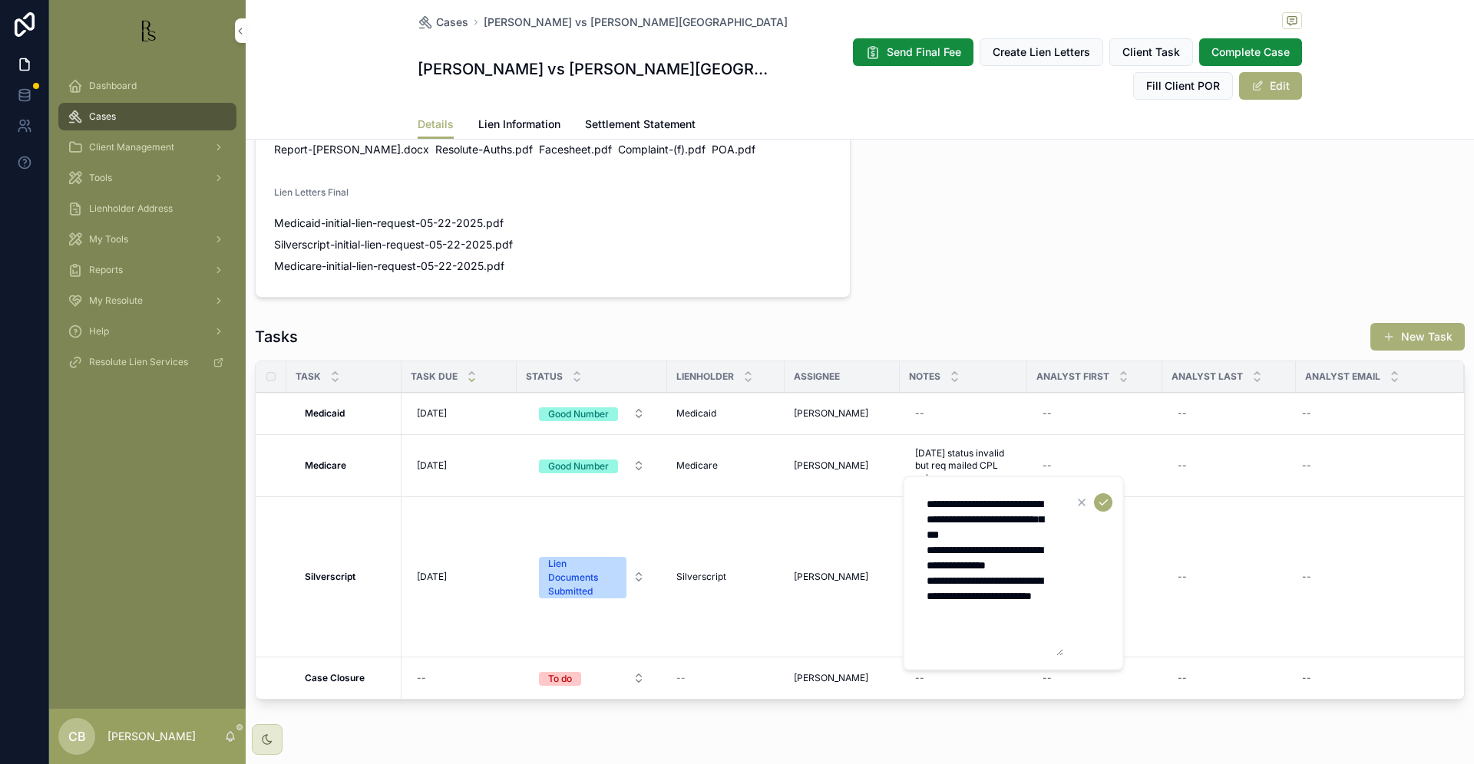
drag, startPoint x: 1024, startPoint y: 636, endPoint x: 1031, endPoint y: 632, distance: 8.3
click at [1024, 636] on textarea "**********" at bounding box center [990, 573] width 146 height 166
type textarea "**********"
click at [1100, 500] on icon "scrollable content" at bounding box center [1103, 503] width 12 height 12
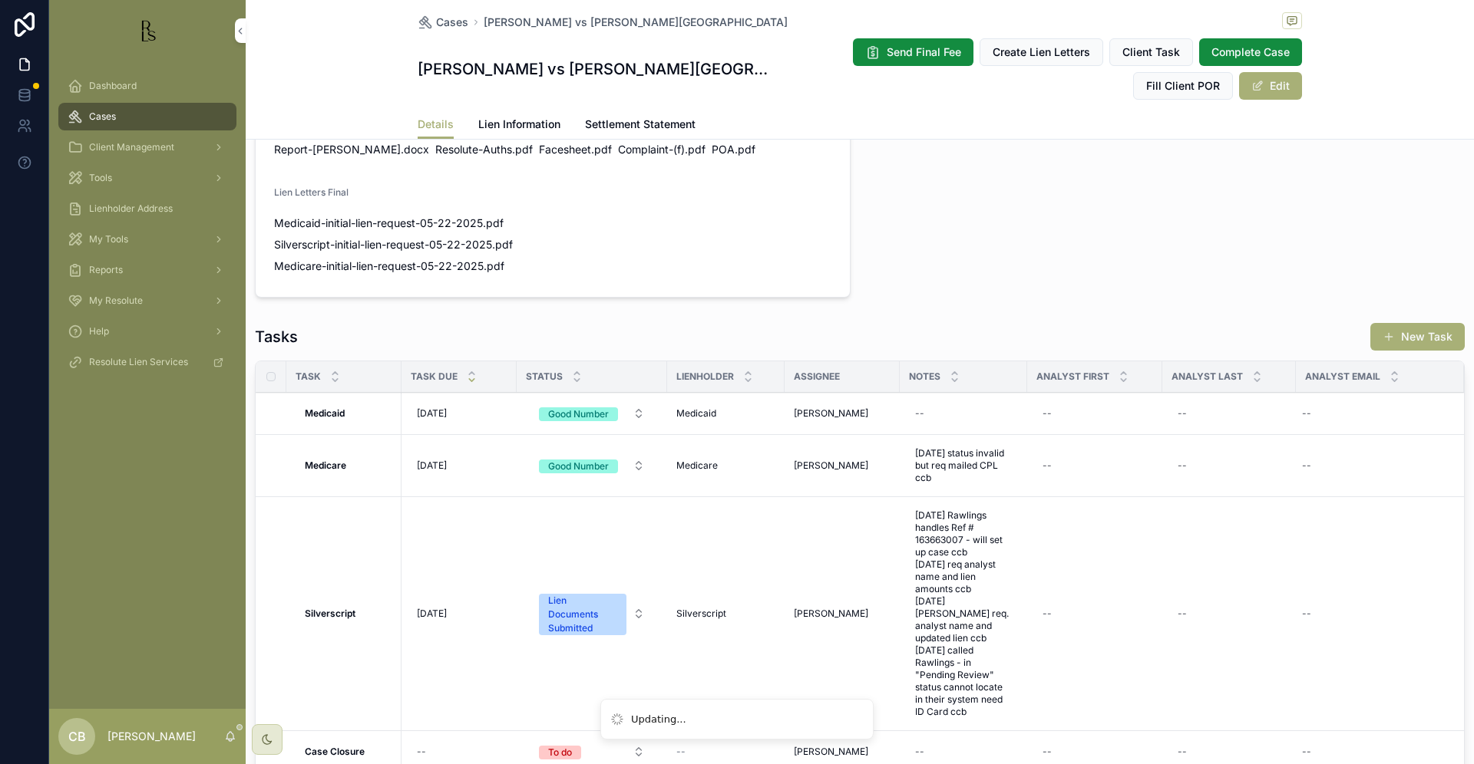
click at [436, 608] on span "[DATE]" at bounding box center [432, 614] width 30 height 12
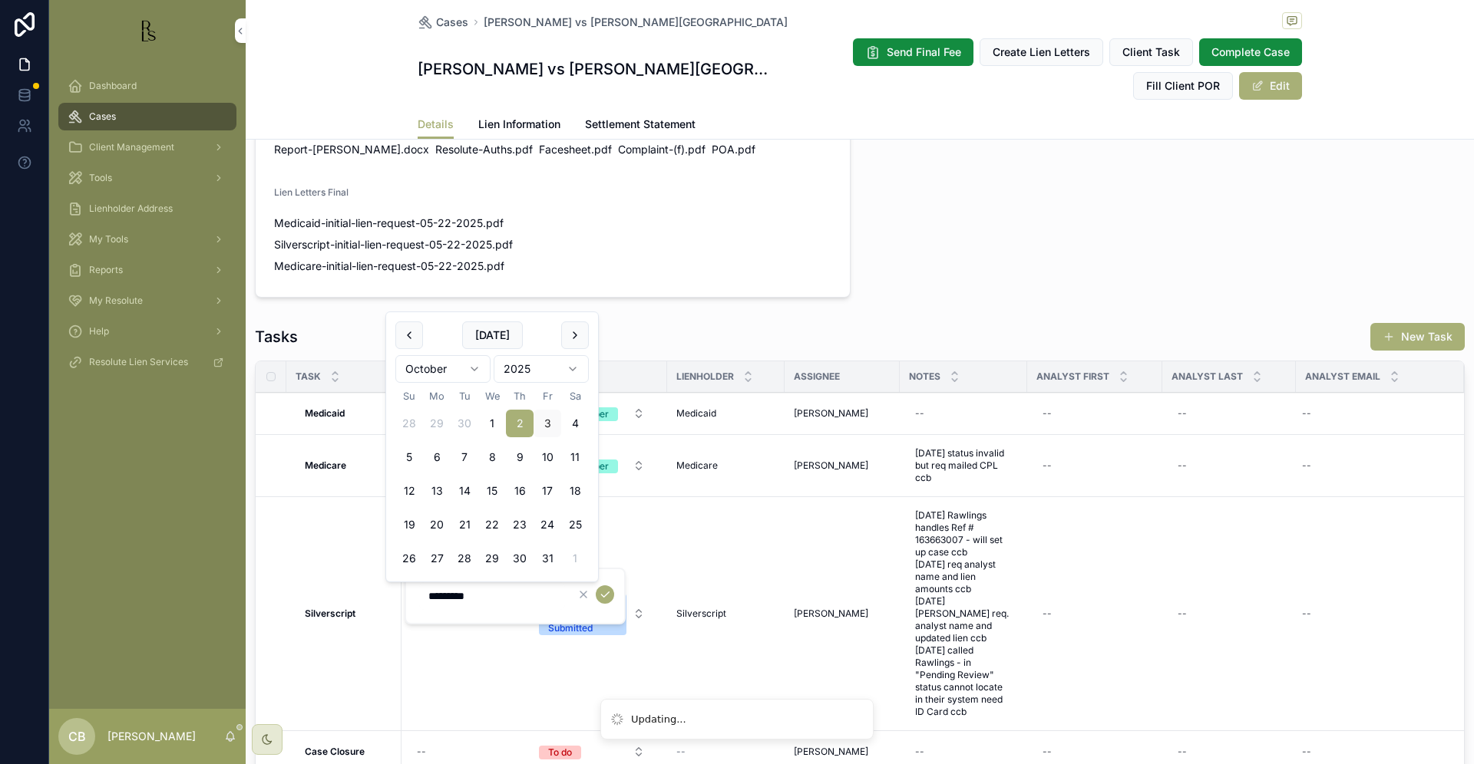
click at [517, 457] on button "9" at bounding box center [520, 458] width 28 height 28
type input "*********"
click at [603, 593] on icon "scrollable content" at bounding box center [605, 595] width 12 height 12
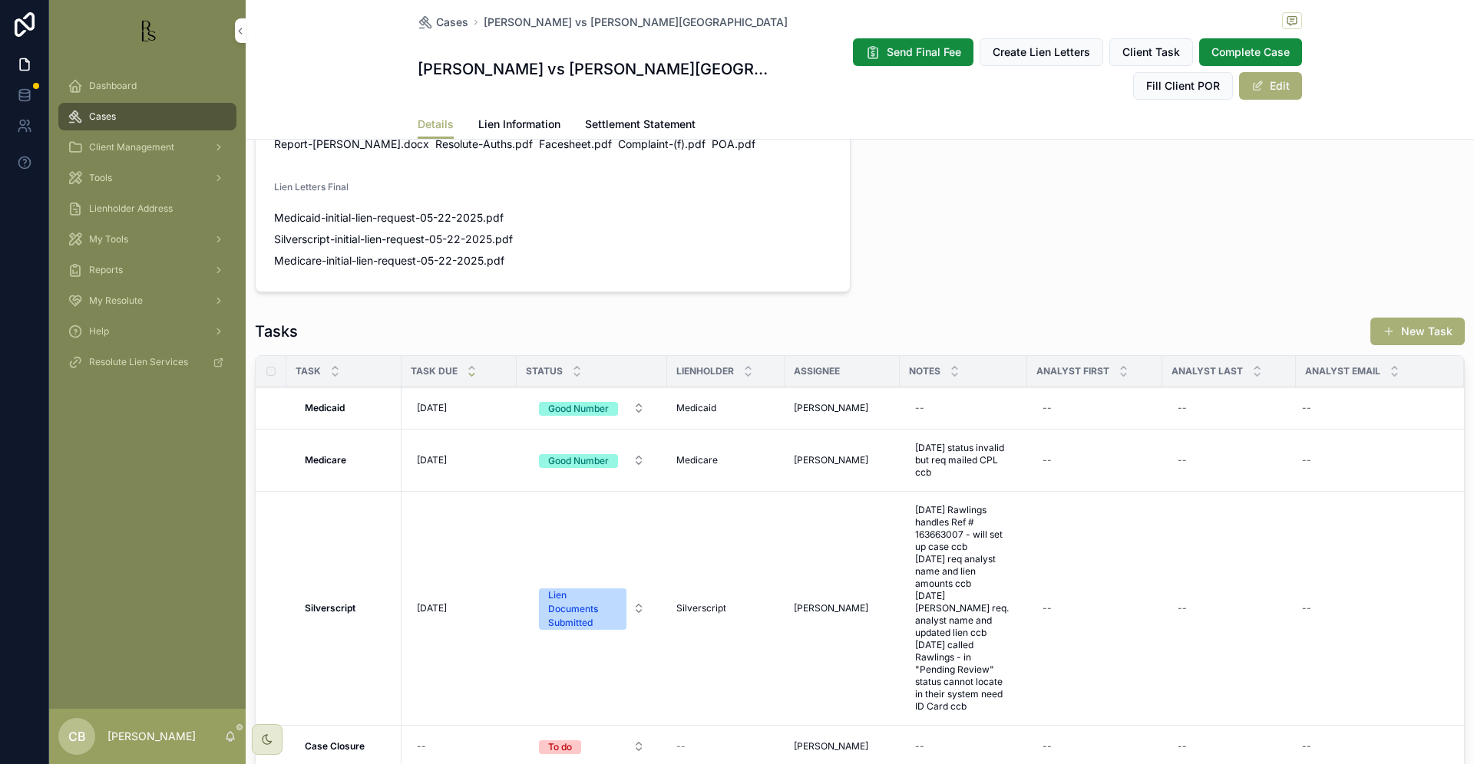
scroll to position [1015, 0]
click at [110, 173] on span "Tools" at bounding box center [100, 178] width 23 height 12
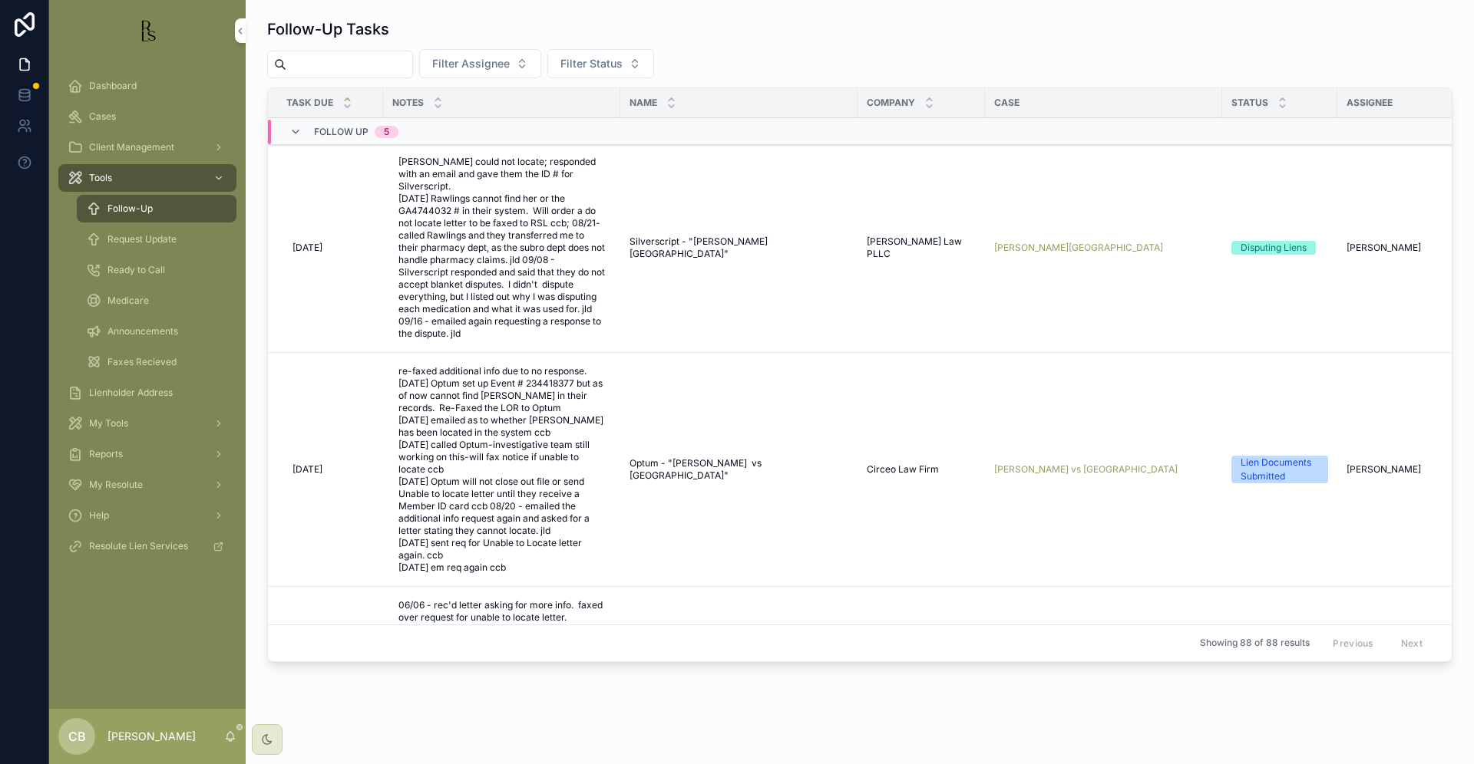
click at [109, 174] on span "Tools" at bounding box center [100, 178] width 23 height 12
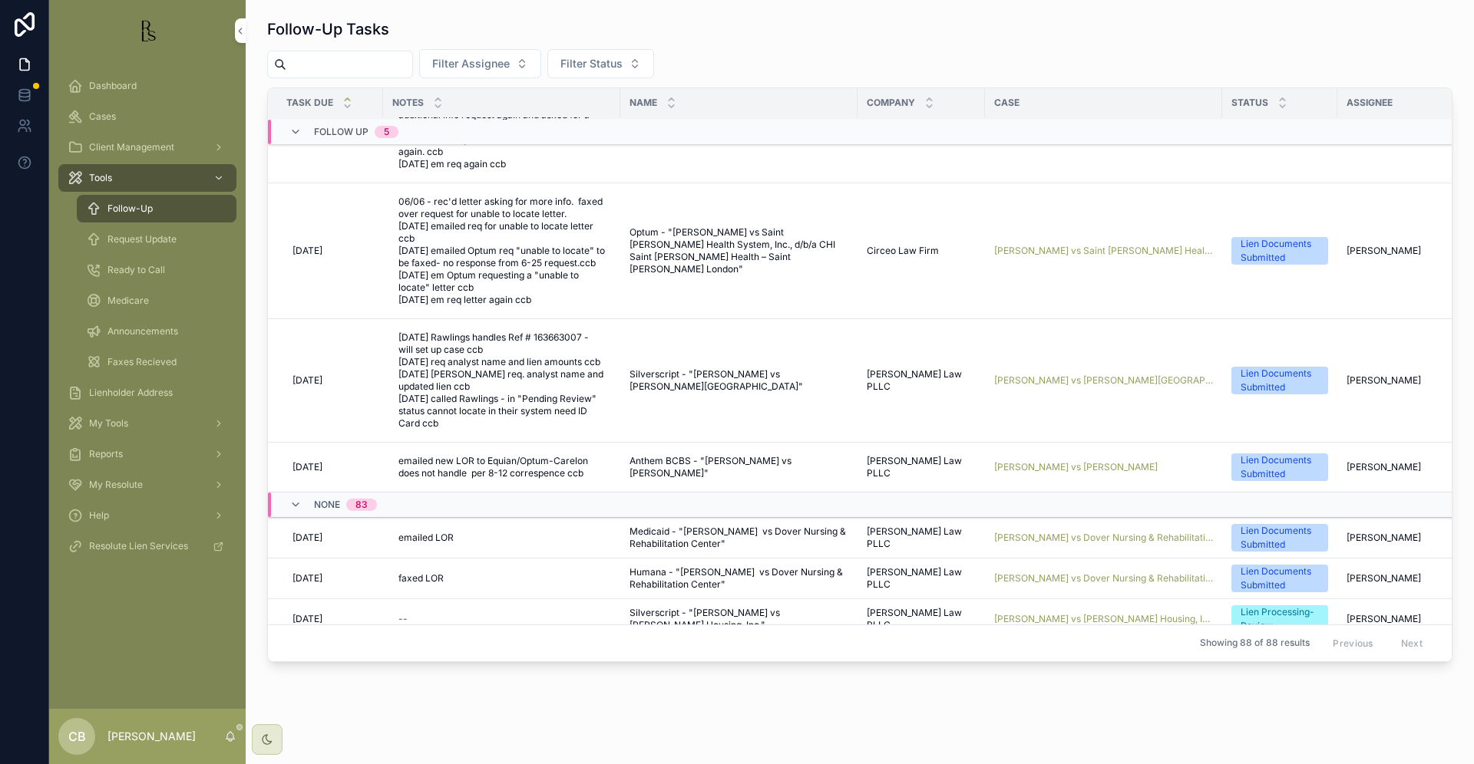
scroll to position [404, 0]
click at [1040, 473] on span "[PERSON_NAME] vs [PERSON_NAME]" at bounding box center [1075, 466] width 163 height 12
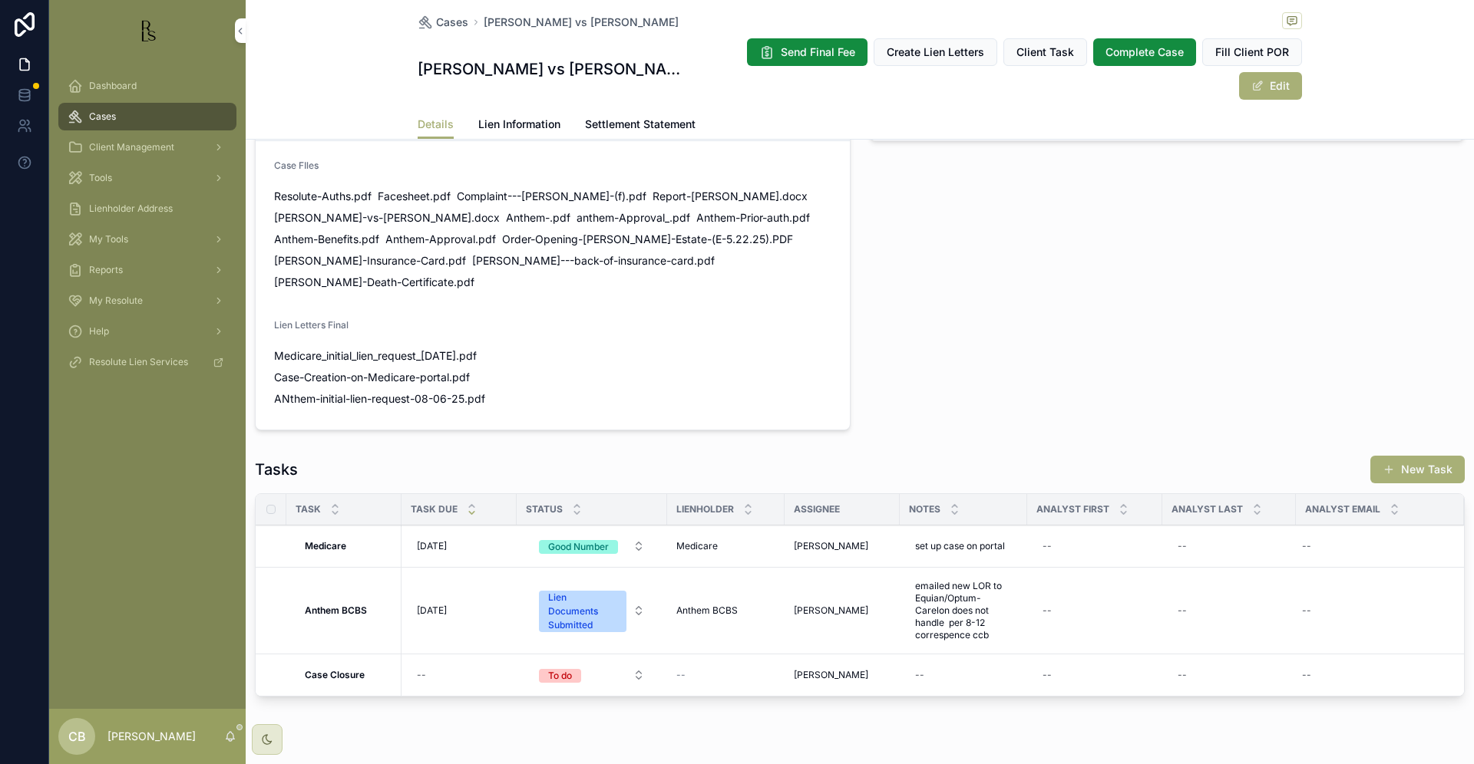
scroll to position [1087, 0]
click at [507, 117] on span "Lien Information" at bounding box center [519, 124] width 82 height 15
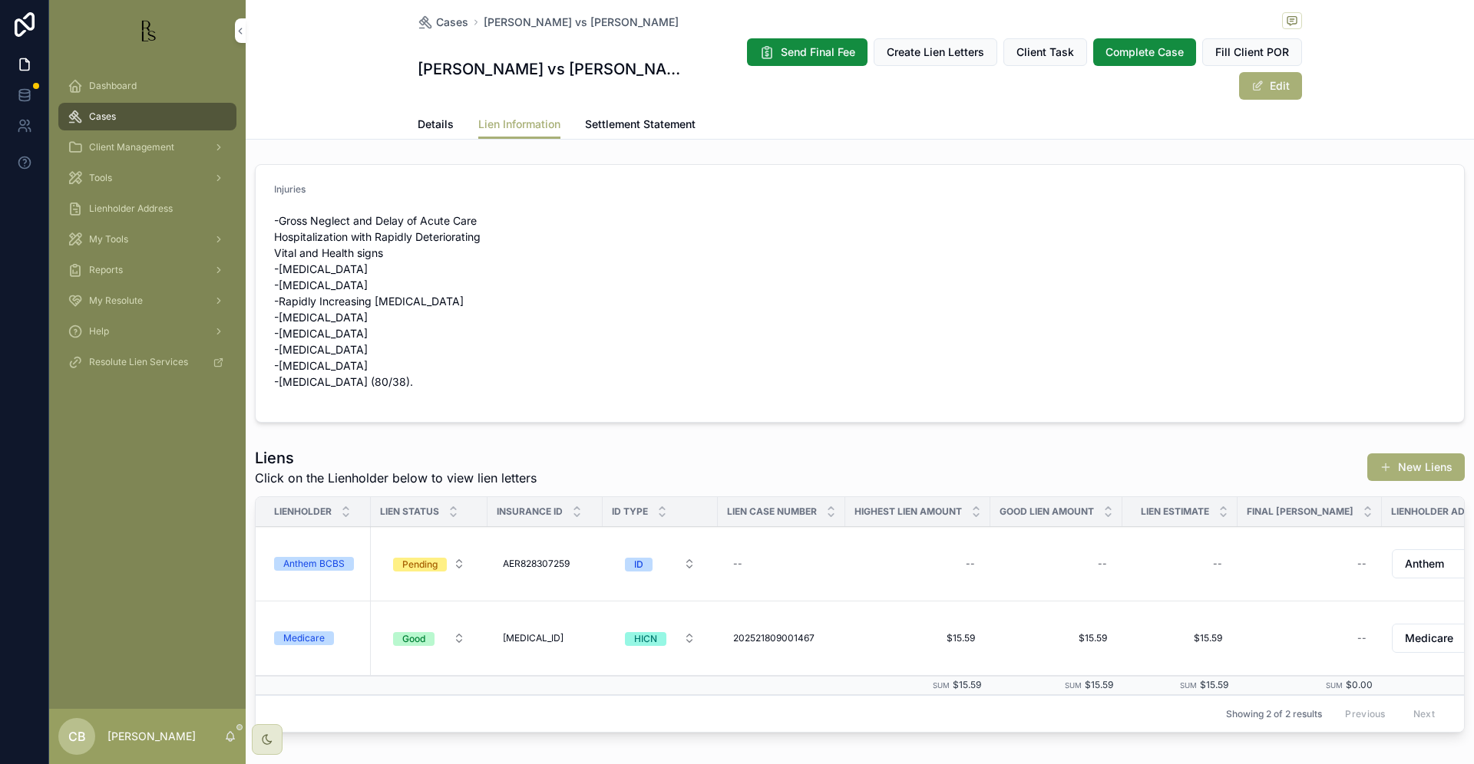
click at [320, 557] on div "Anthem BCBS" at bounding box center [313, 564] width 61 height 14
click at [421, 117] on span "Details" at bounding box center [436, 124] width 36 height 15
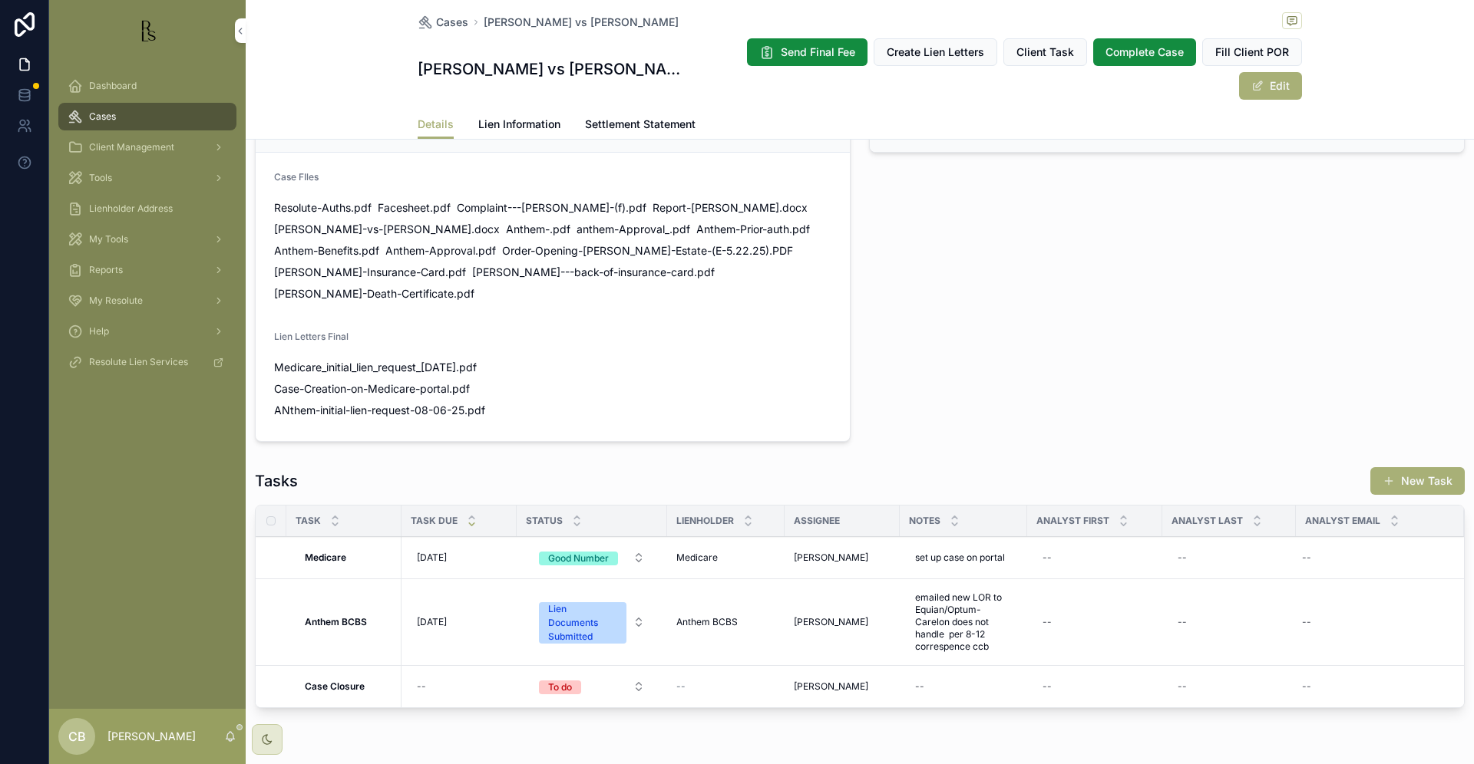
scroll to position [1075, 0]
click at [523, 117] on span "Lien Information" at bounding box center [519, 124] width 82 height 15
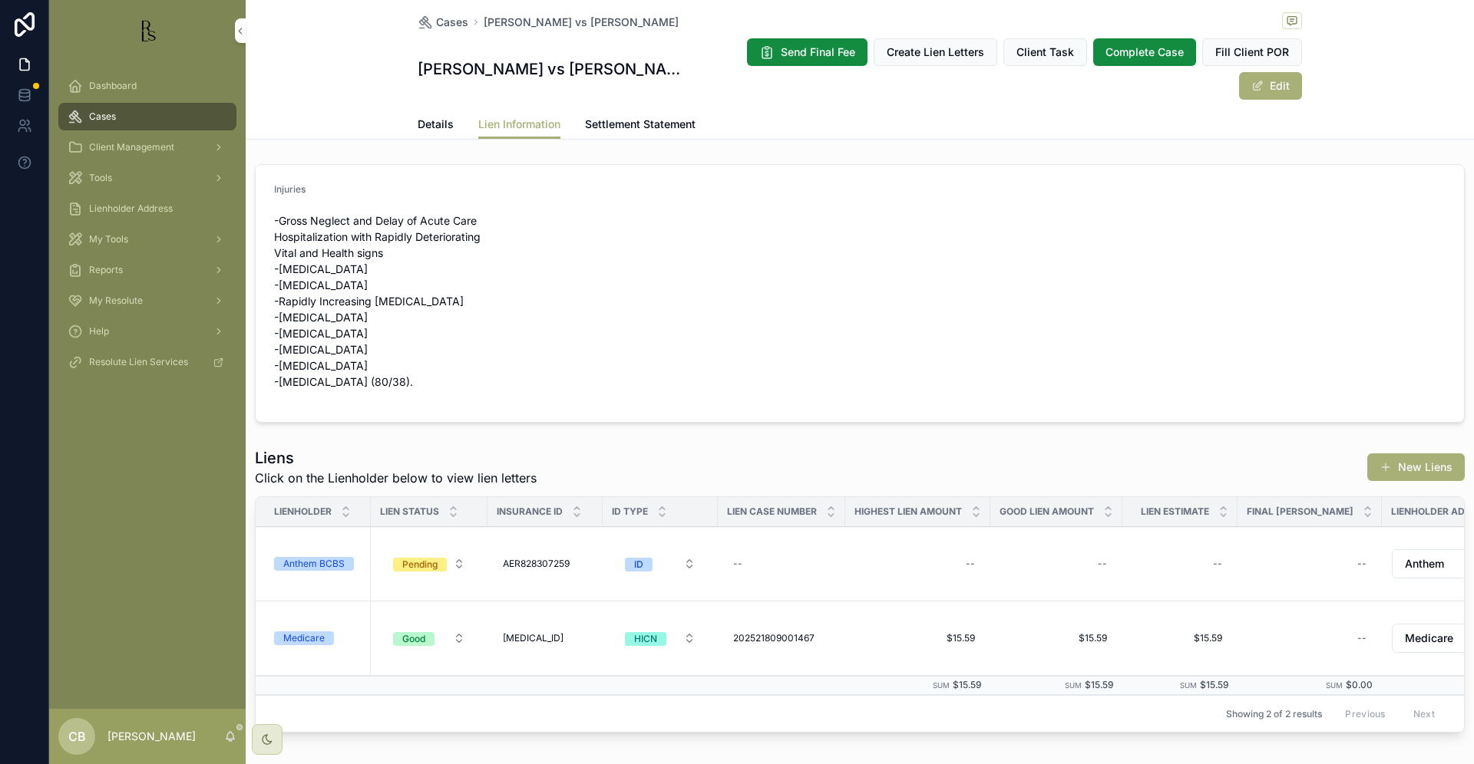
click at [108, 174] on span "Tools" at bounding box center [100, 178] width 23 height 12
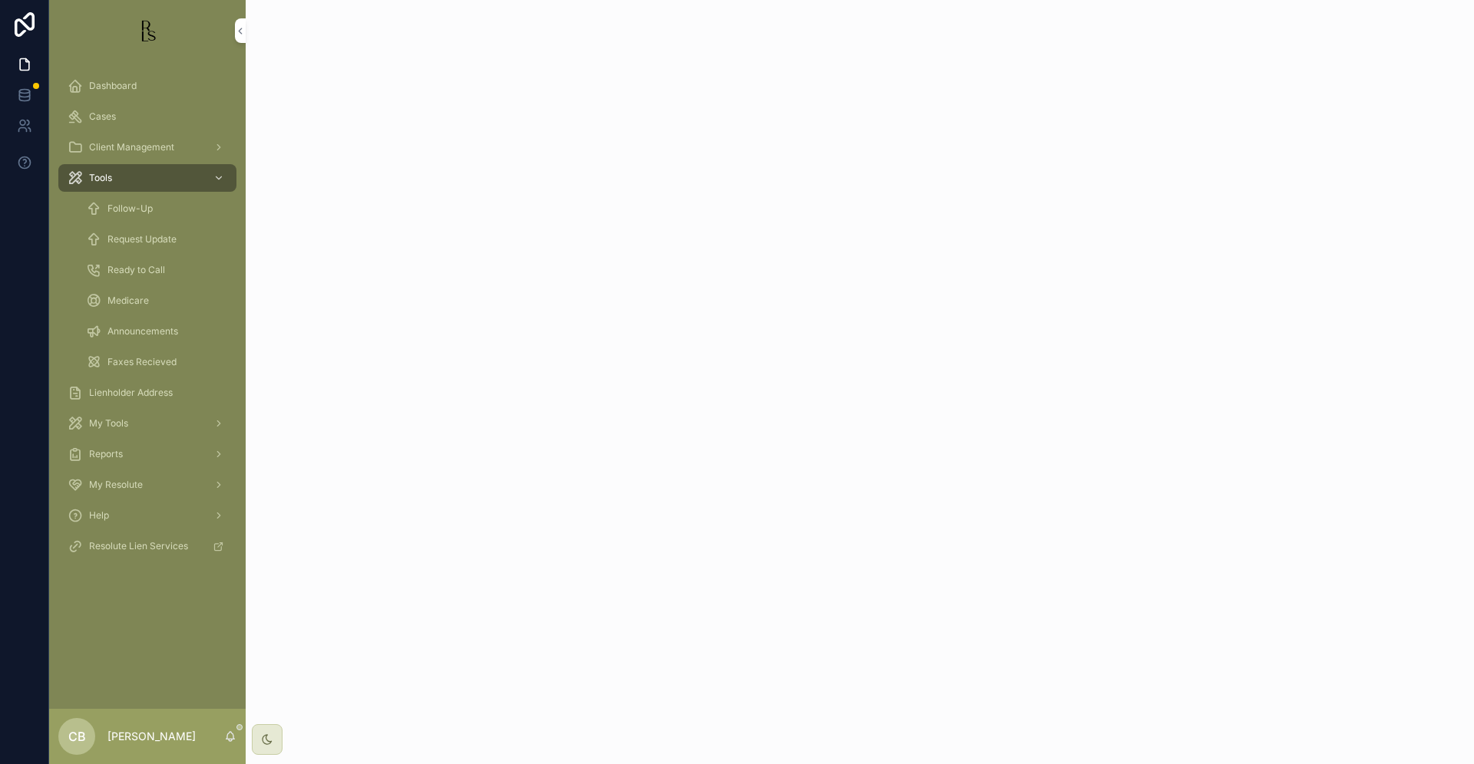
click at [108, 174] on span "Tools" at bounding box center [100, 178] width 23 height 12
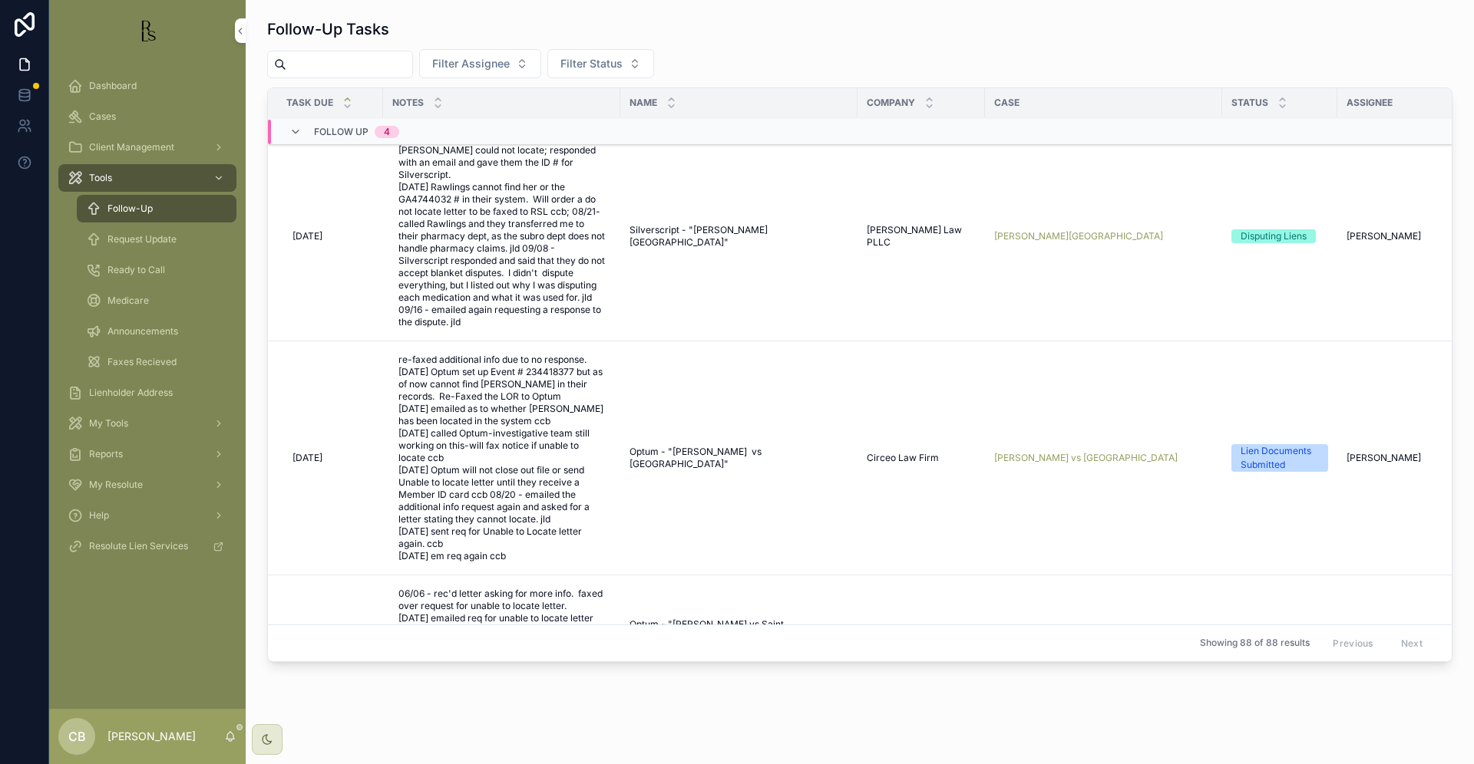
scroll to position [3, 0]
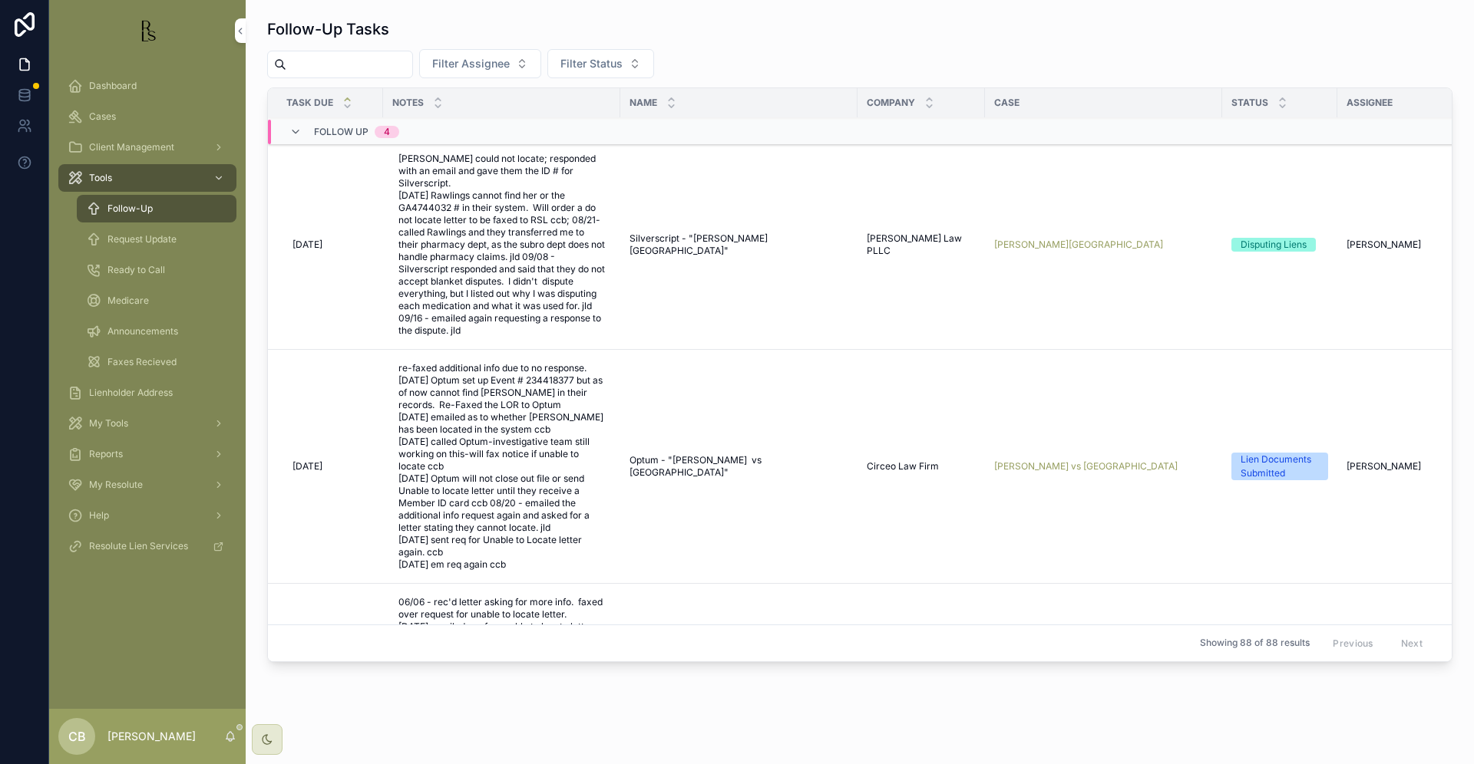
click at [160, 239] on span "Request Update" at bounding box center [141, 239] width 69 height 12
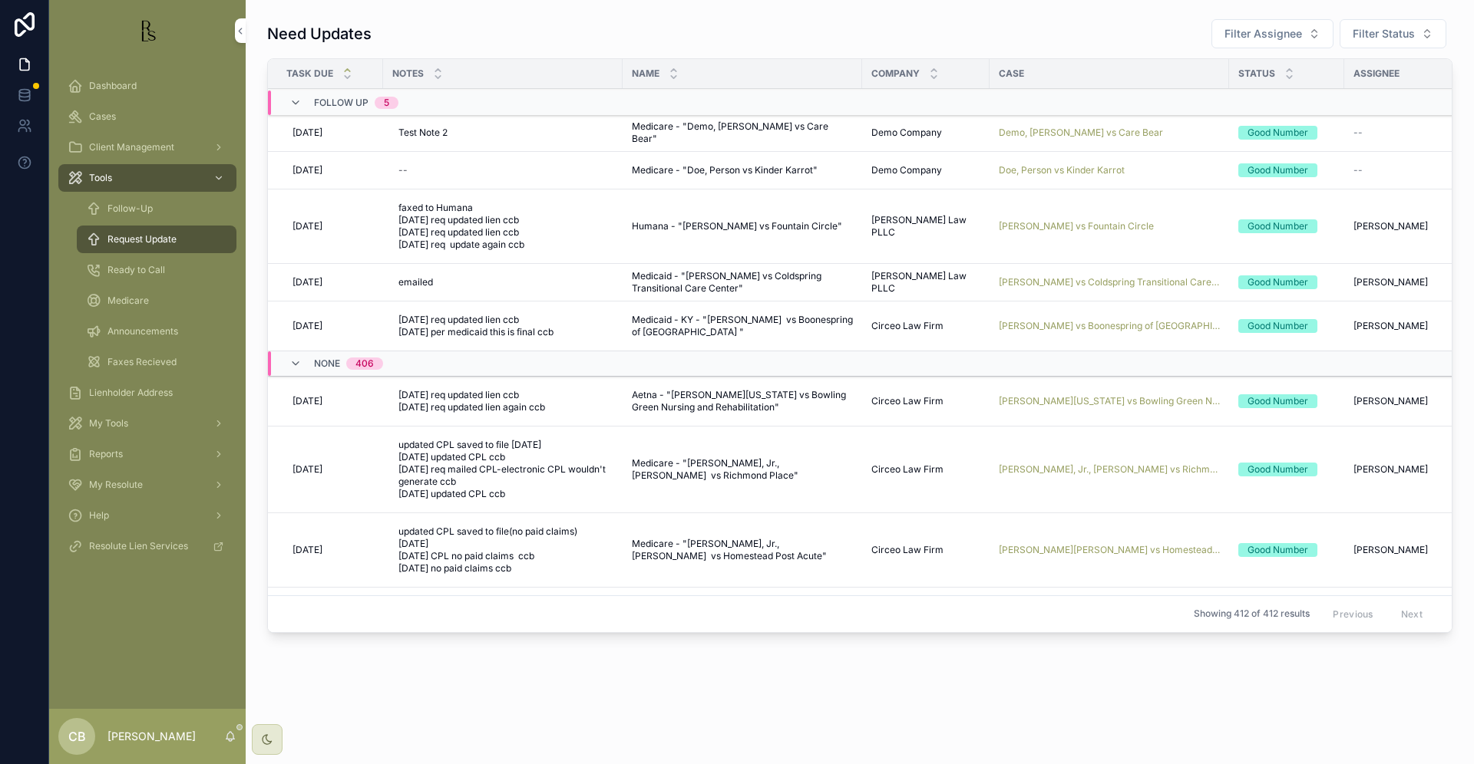
click at [102, 117] on span "Cases" at bounding box center [102, 117] width 27 height 12
